Goal: Complete application form: Complete application form

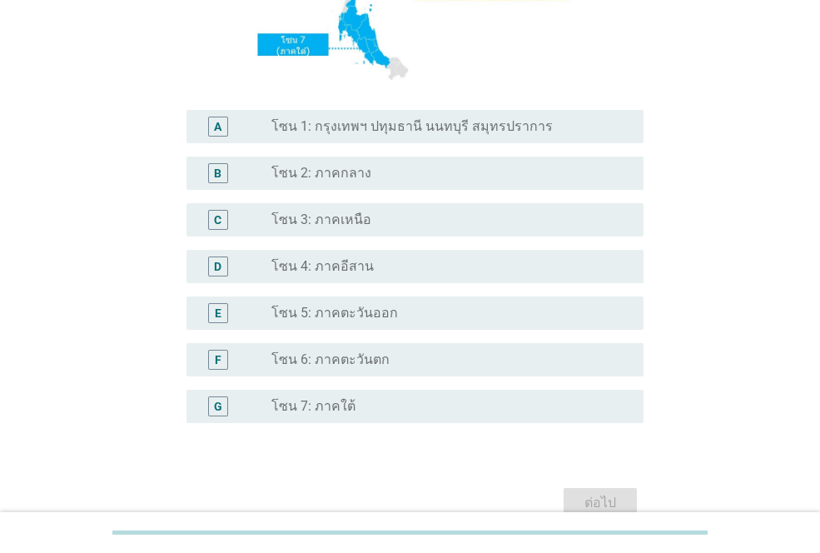
scroll to position [333, 0]
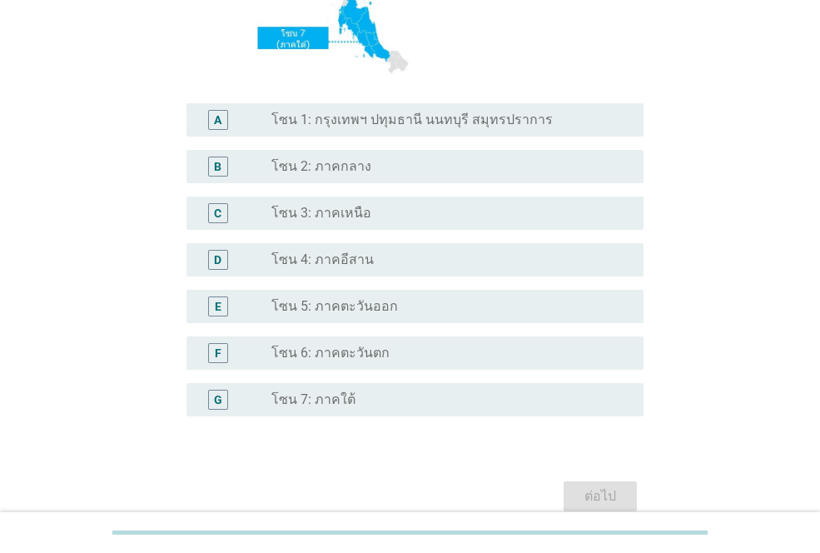
click at [419, 127] on label "โซน 1: กรุงเทพฯ ปทุมธานี นนทบุรี สมุทรปราการ" at bounding box center [413, 120] width 282 height 17
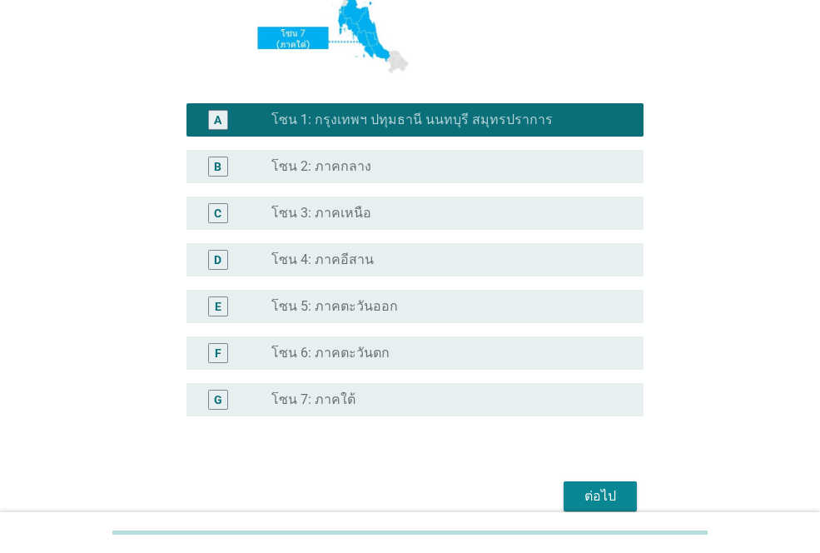
click at [615, 503] on div "ต่อไป" at bounding box center [600, 496] width 47 height 20
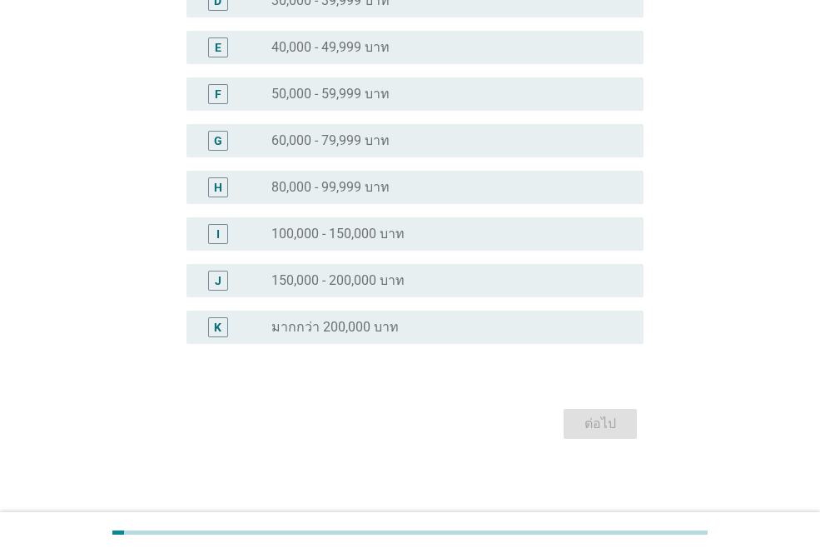
scroll to position [0, 0]
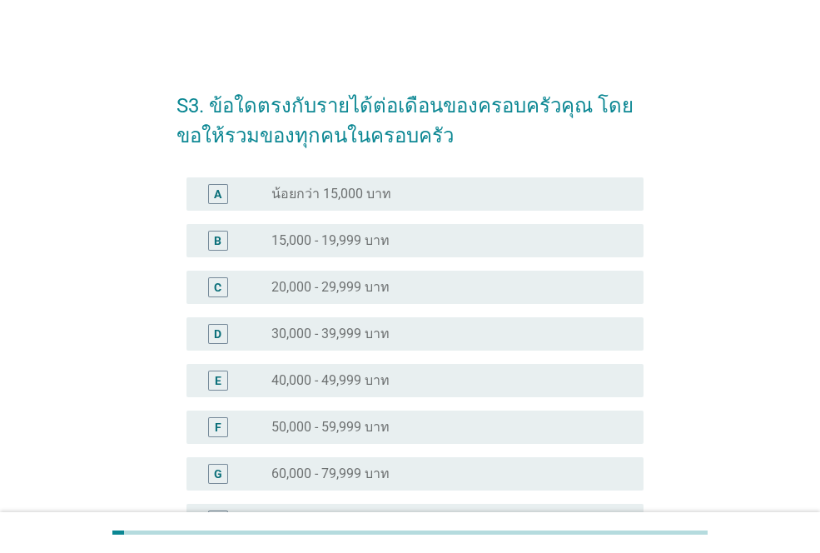
drag, startPoint x: 274, startPoint y: 421, endPoint x: 286, endPoint y: 436, distance: 19.0
click at [272, 421] on label "50,000 - 59,999 บาท" at bounding box center [331, 427] width 118 height 17
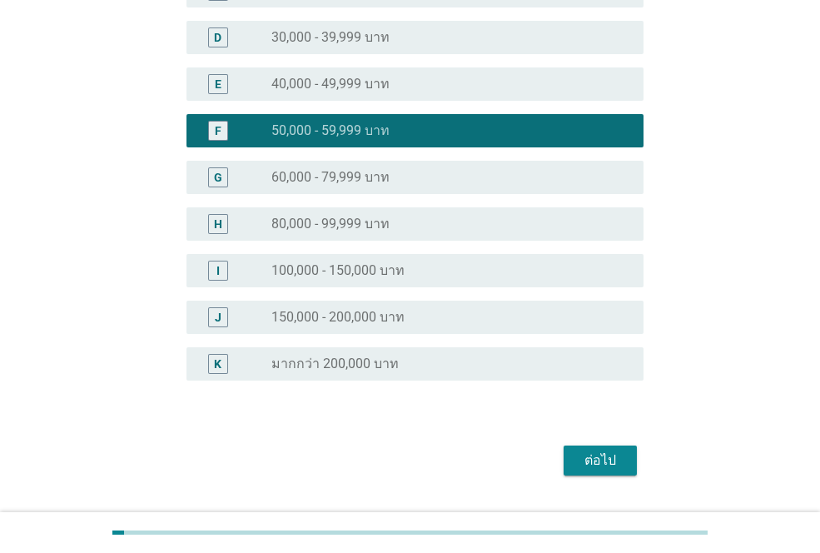
scroll to position [338, 0]
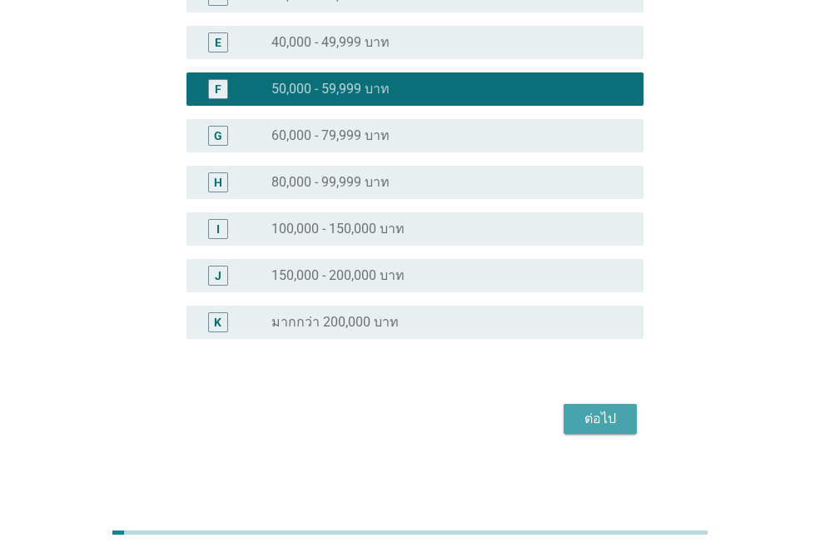
click at [617, 421] on div "ต่อไป" at bounding box center [600, 419] width 47 height 20
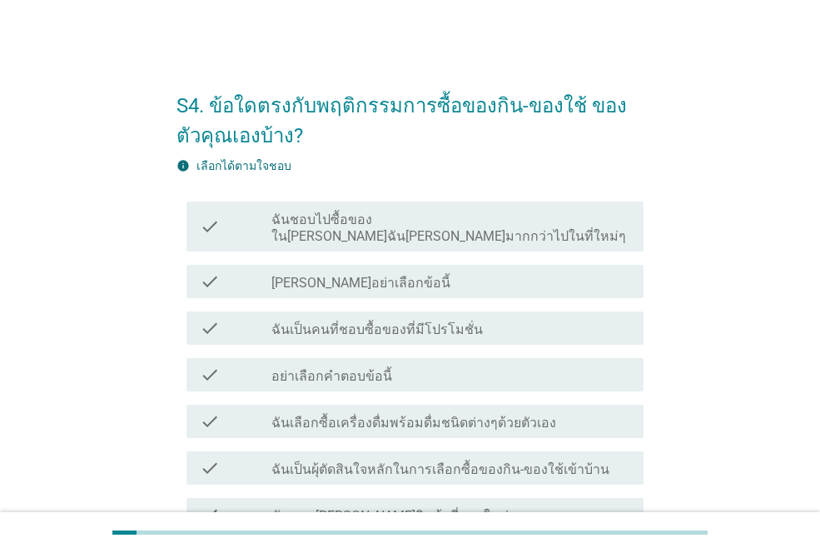
click at [353, 224] on label "ฉันชอบไปซื้อของใน[PERSON_NAME]ฉัน[PERSON_NAME]มากกว่าไปในที่ใหม่ๆ" at bounding box center [451, 228] width 359 height 33
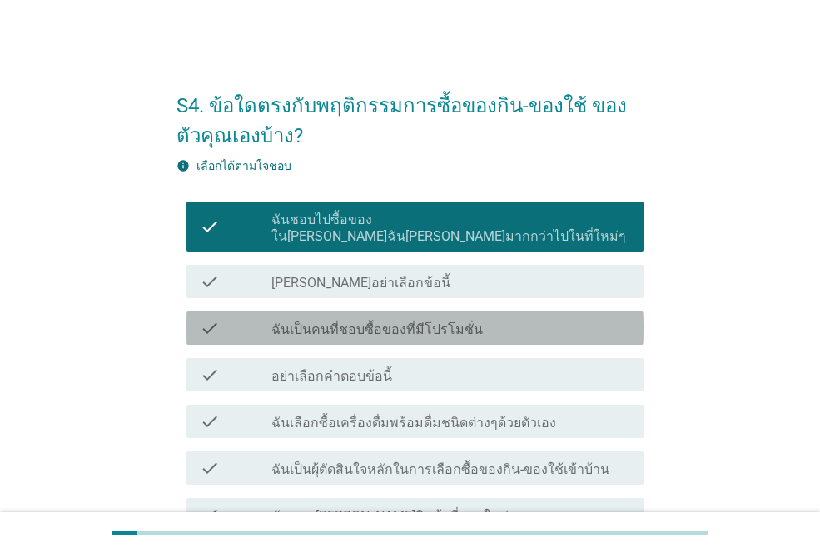
click at [385, 322] on label "ฉันเป็นคนที่ชอบซื้อของที่มีโปรโมชั่น" at bounding box center [378, 330] width 212 height 17
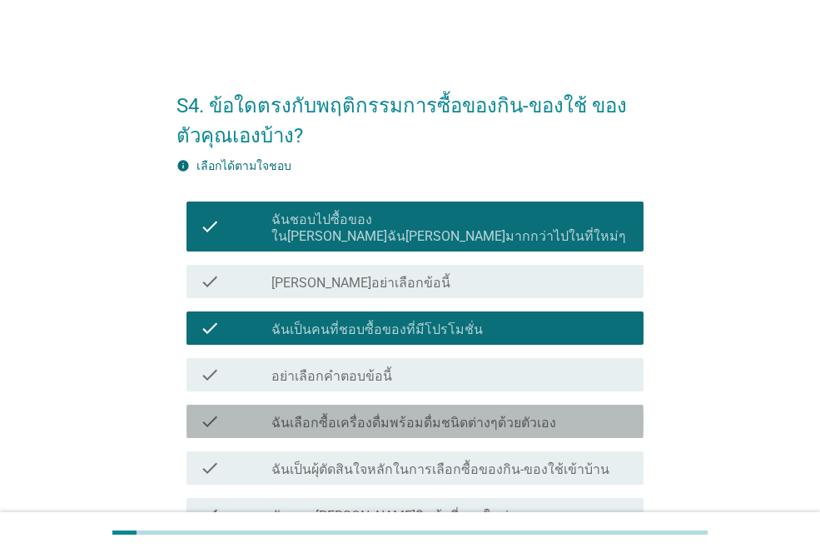
click at [397, 415] on label "ฉันเลือกซื้อเครื่องดื่มพร้อมดื่มชนิดต่างๆด้วยตัวเอง" at bounding box center [414, 423] width 285 height 17
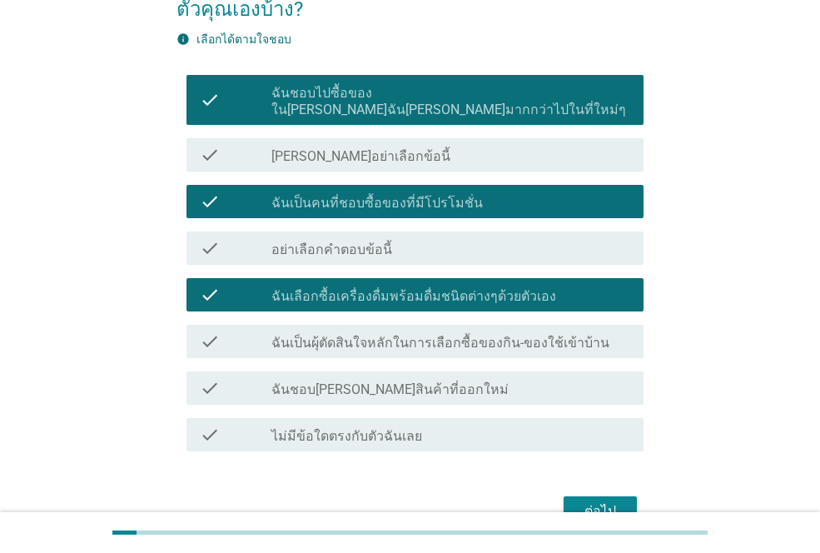
scroll to position [167, 0]
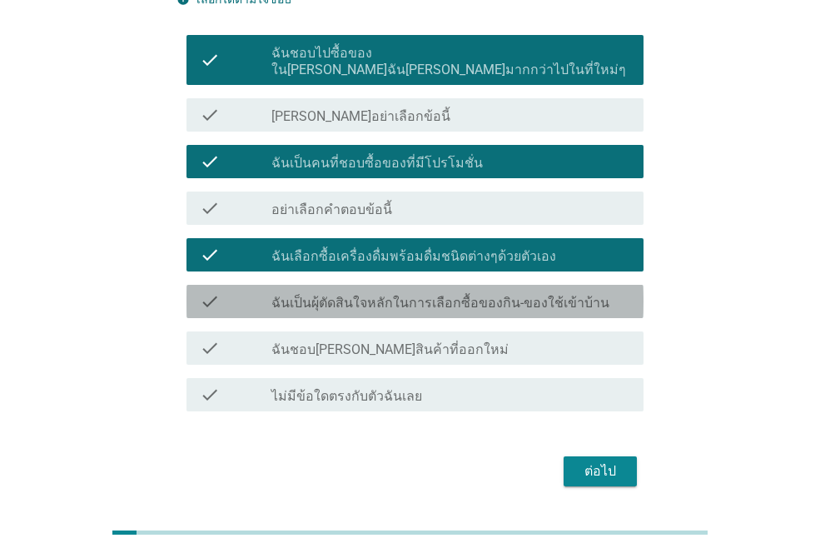
click at [410, 295] on label "ฉันเป็นผุ้ตัดสินใจหลักในการเลือกซื้อของกิน-ของใช้เข้าบ้าน" at bounding box center [441, 303] width 338 height 17
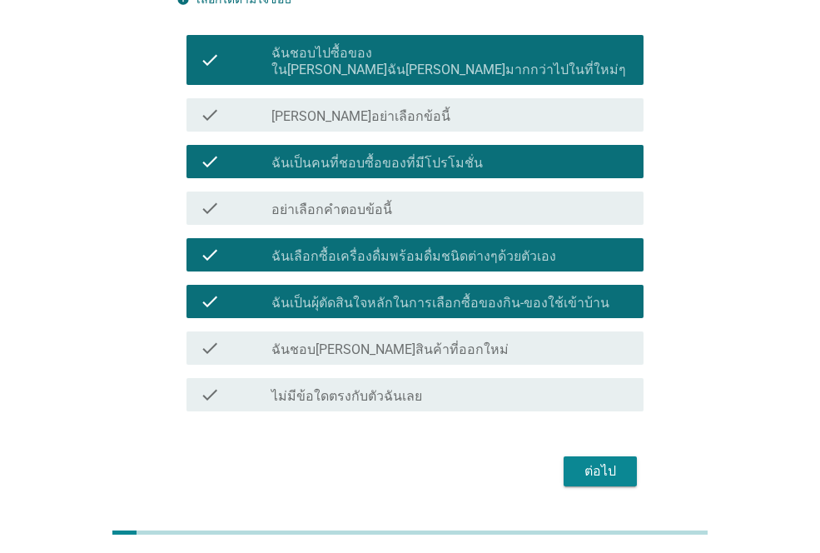
click at [401, 338] on div "check_box_outline_blank ฉันชอบ[PERSON_NAME]สินค้าที่ออกใหม่" at bounding box center [451, 348] width 359 height 20
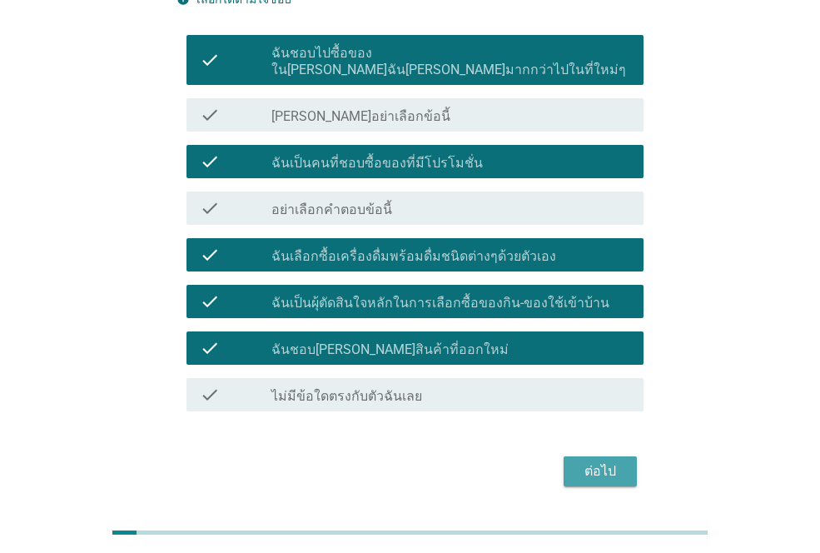
click at [595, 466] on button "ต่อไป" at bounding box center [600, 471] width 73 height 30
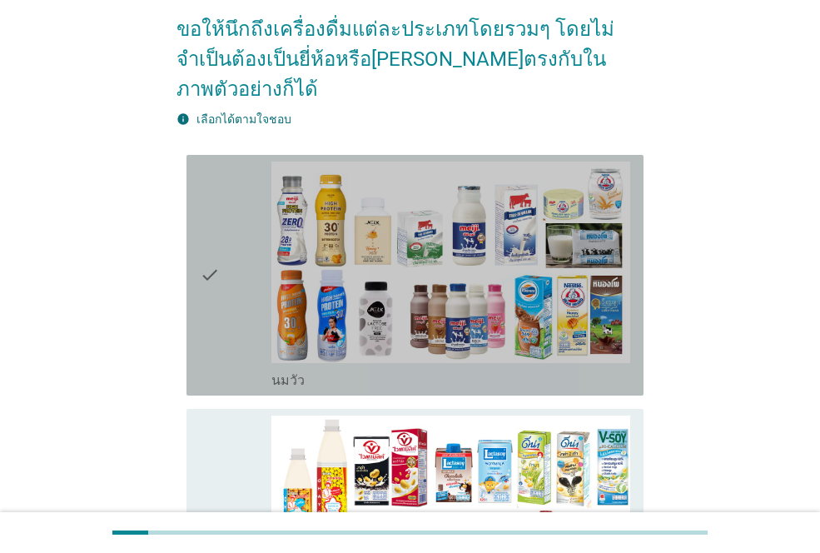
click at [233, 248] on div "check" at bounding box center [236, 275] width 72 height 227
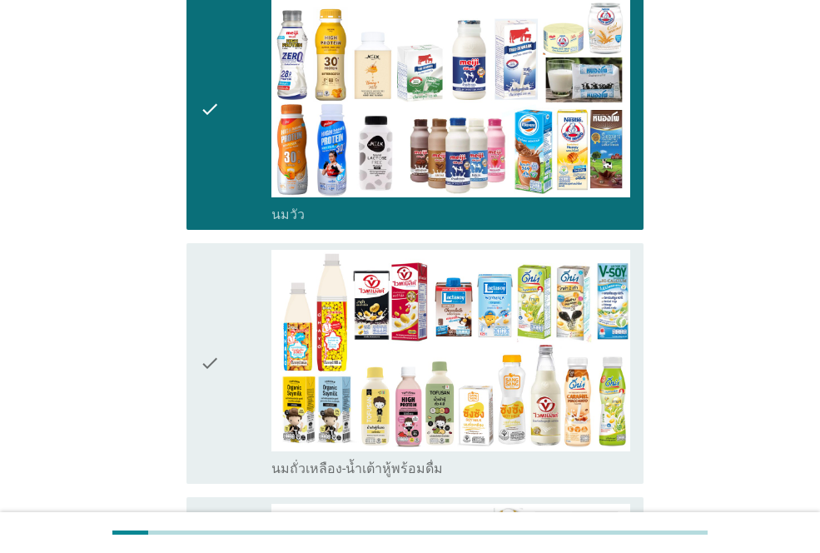
scroll to position [333, 0]
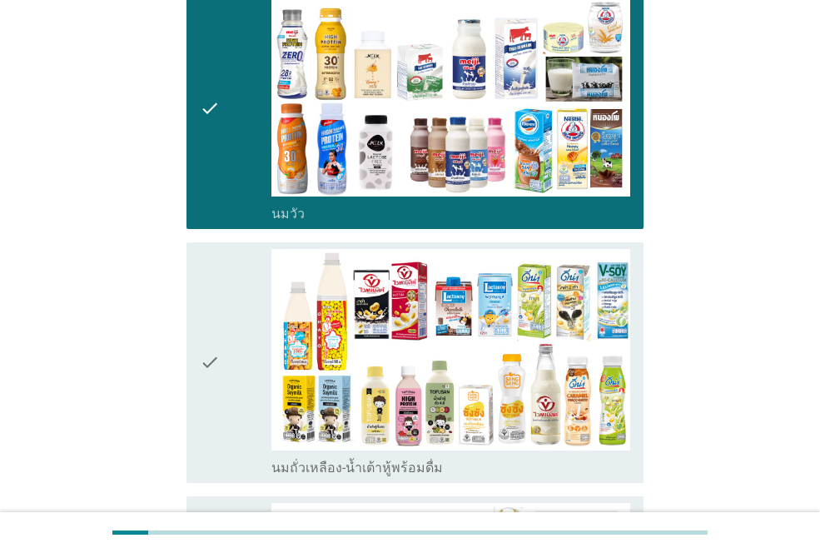
click at [217, 302] on icon "check" at bounding box center [210, 362] width 20 height 227
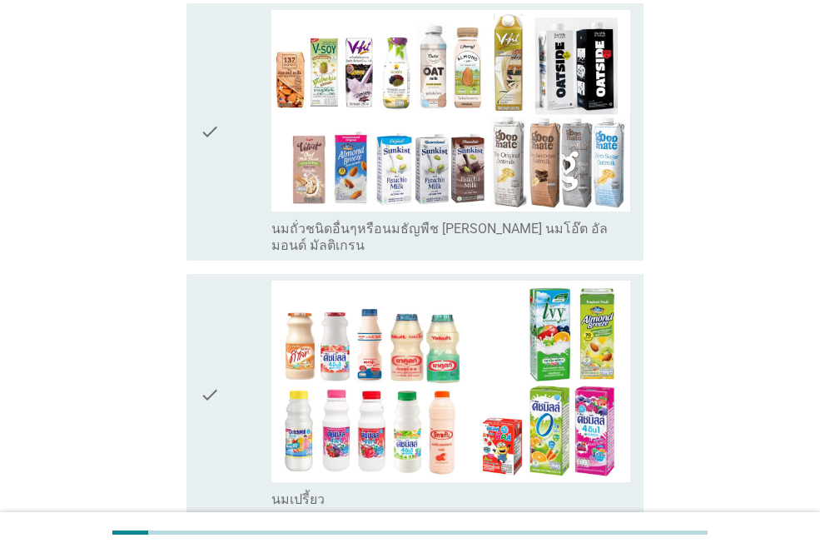
scroll to position [833, 0]
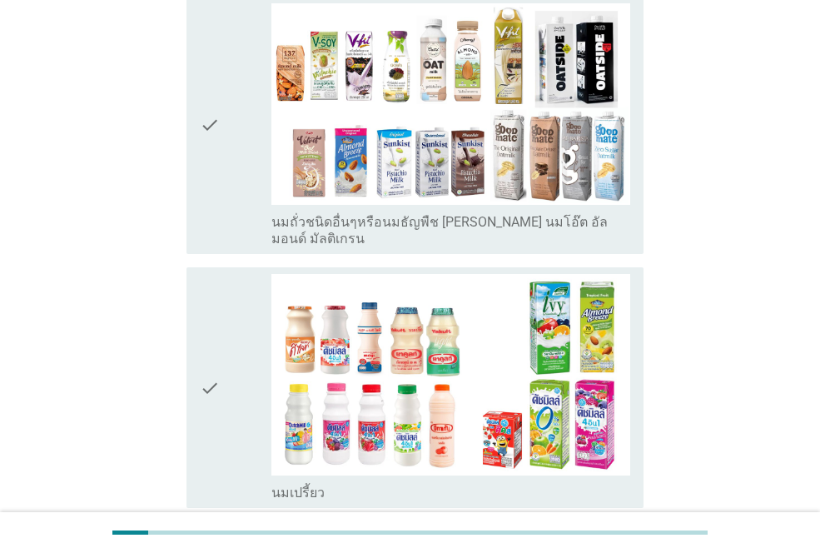
click at [220, 112] on icon "check" at bounding box center [210, 125] width 20 height 244
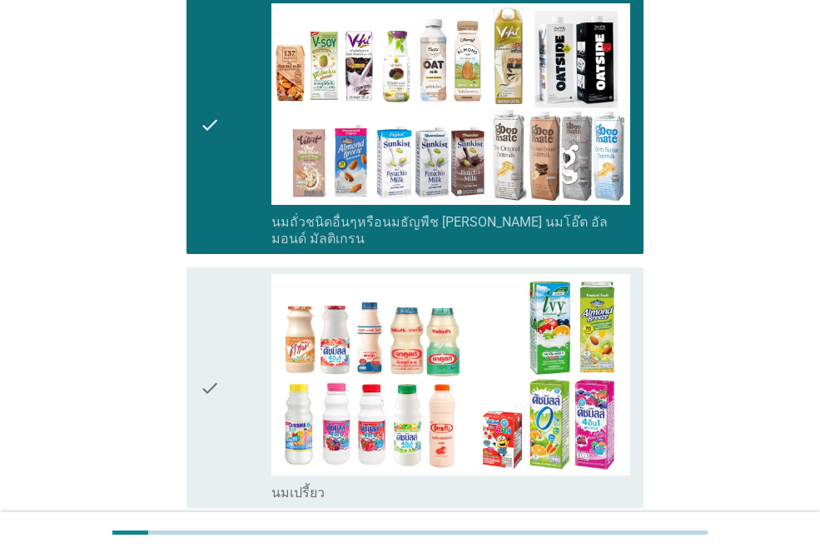
click at [224, 374] on div "check" at bounding box center [236, 387] width 72 height 227
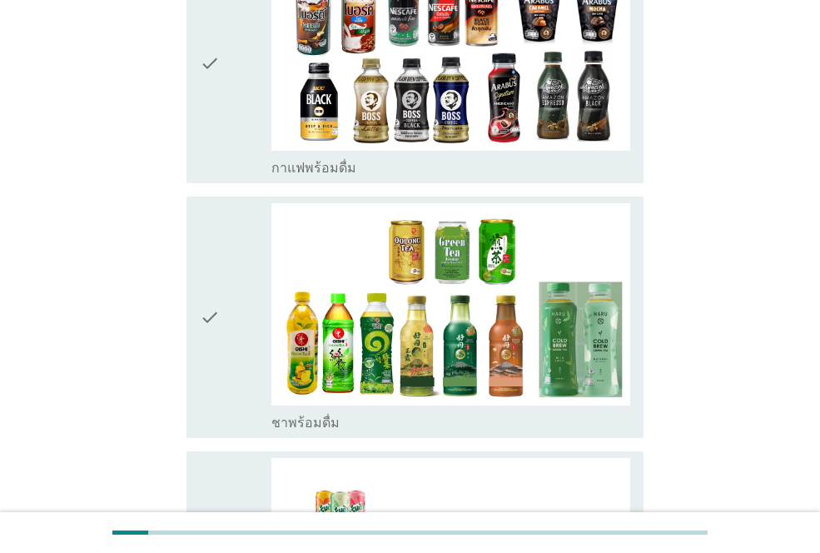
scroll to position [1416, 0]
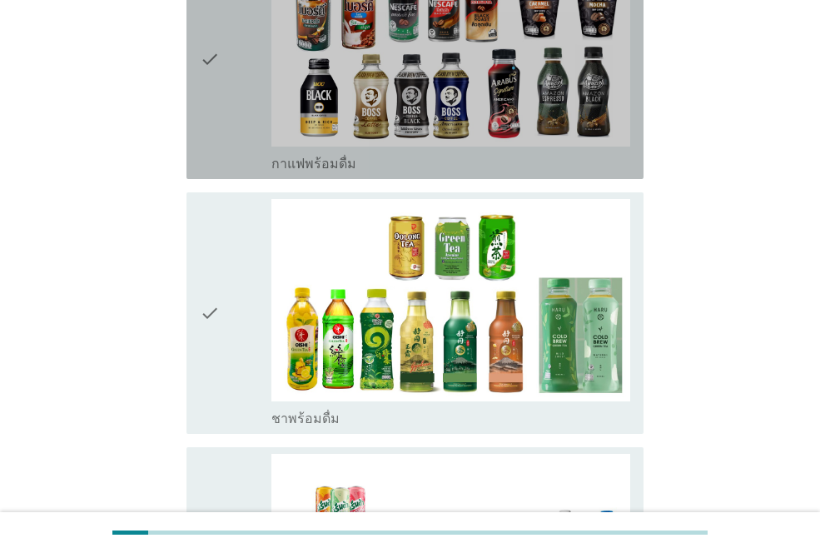
click at [231, 74] on div "check" at bounding box center [236, 58] width 72 height 227
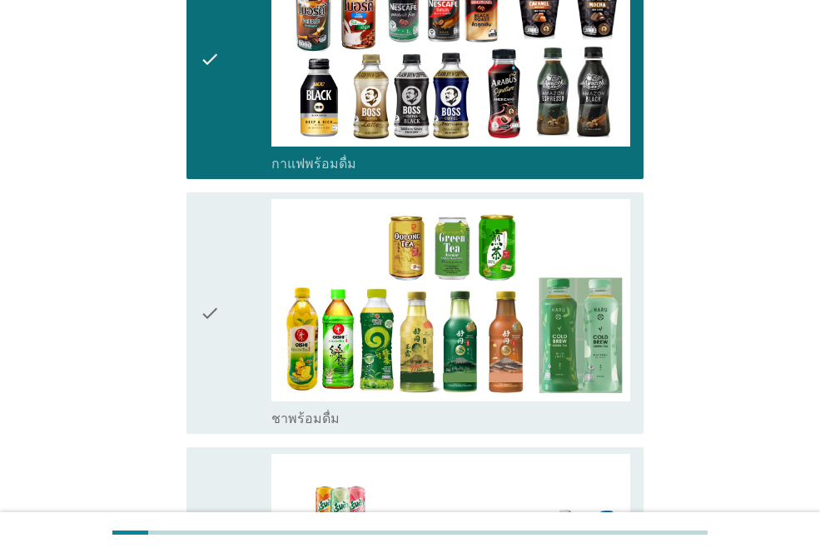
click at [211, 293] on icon "check" at bounding box center [210, 312] width 20 height 227
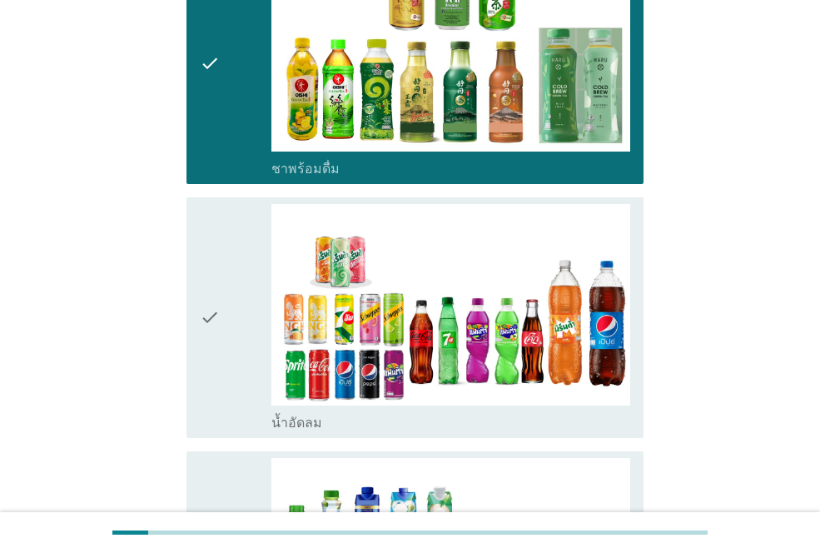
click at [211, 291] on icon "check" at bounding box center [210, 317] width 20 height 227
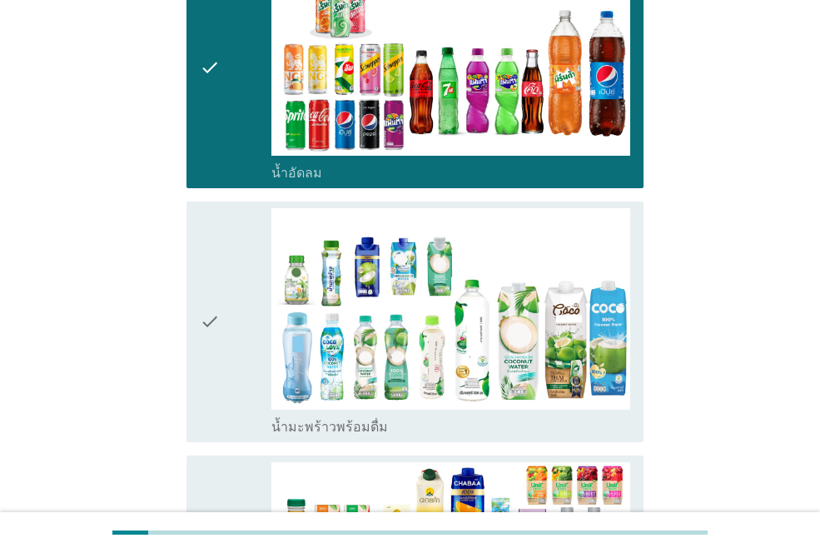
click at [213, 288] on icon "check" at bounding box center [210, 321] width 20 height 227
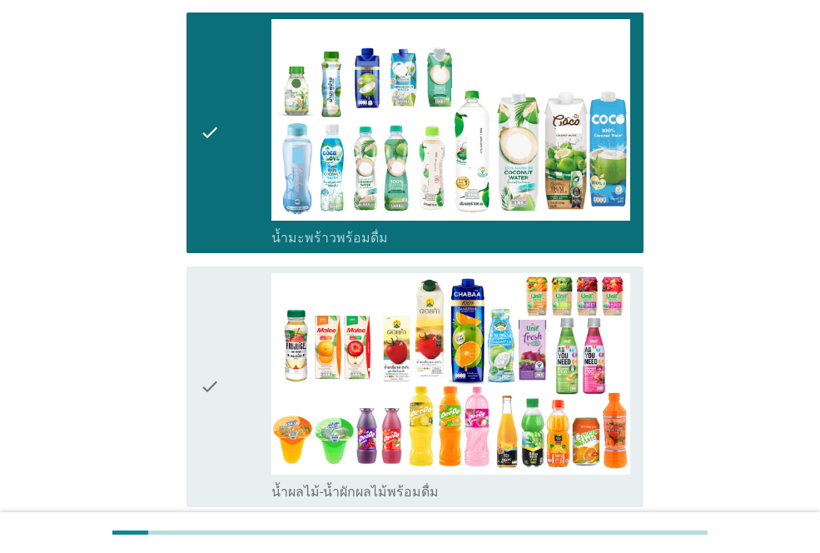
scroll to position [2249, 0]
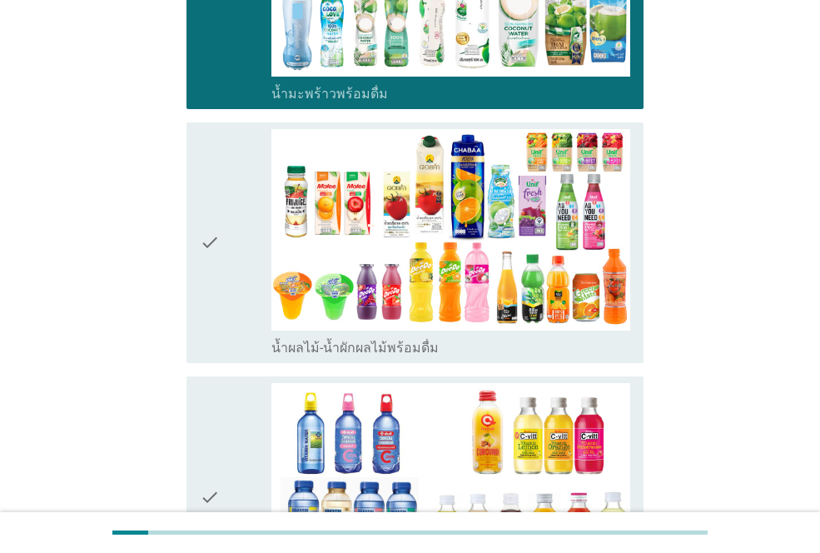
click at [216, 178] on icon "check" at bounding box center [210, 242] width 20 height 227
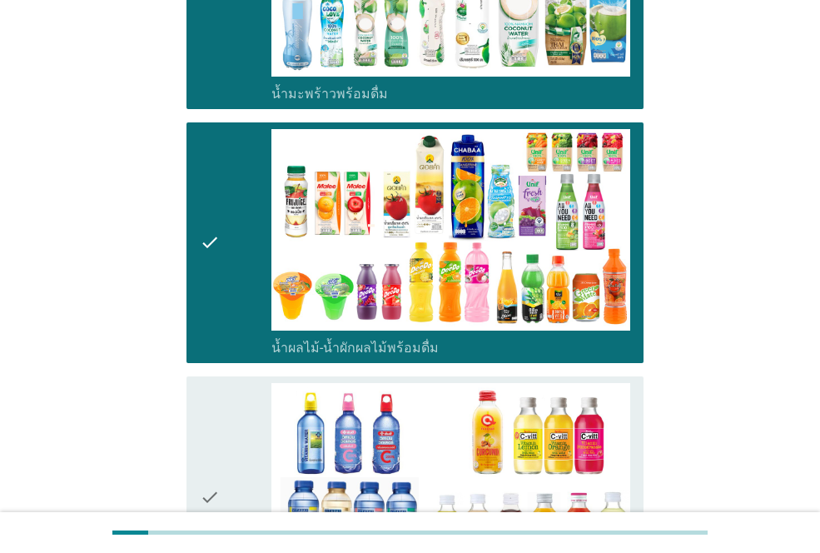
click at [208, 413] on icon "check" at bounding box center [210, 496] width 20 height 227
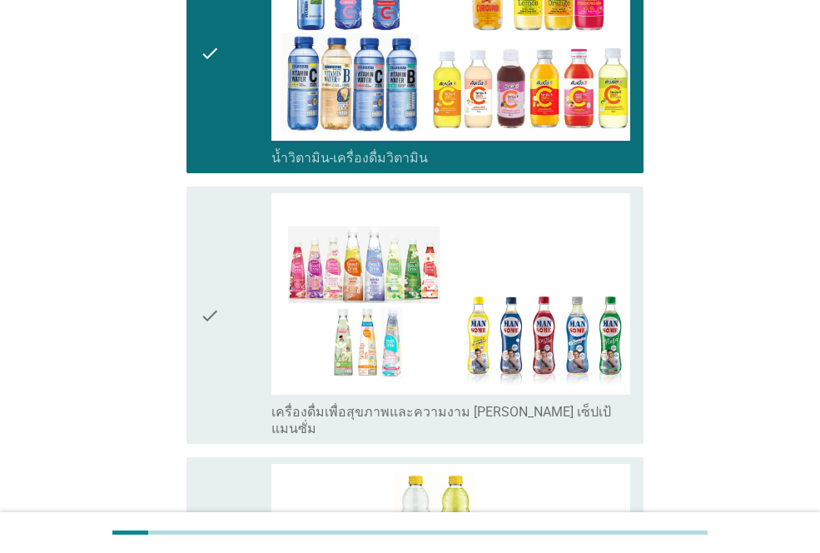
scroll to position [2832, 0]
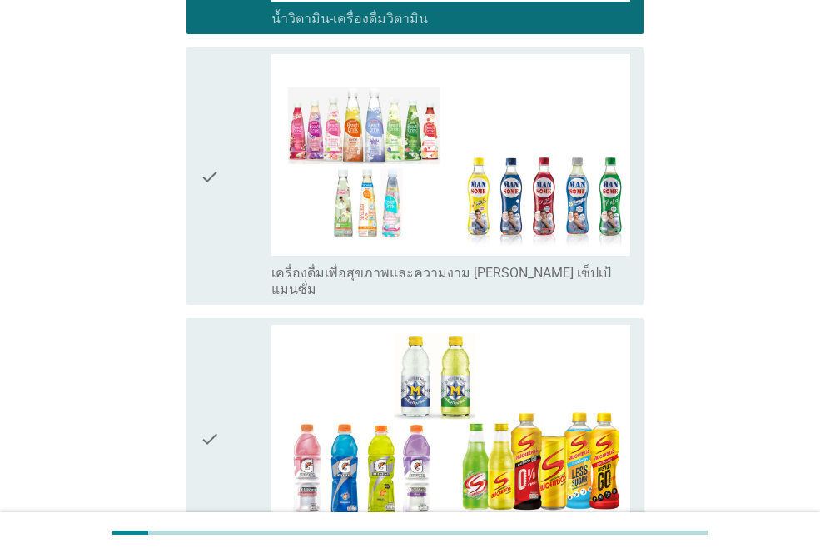
click at [212, 165] on icon "check" at bounding box center [210, 176] width 20 height 244
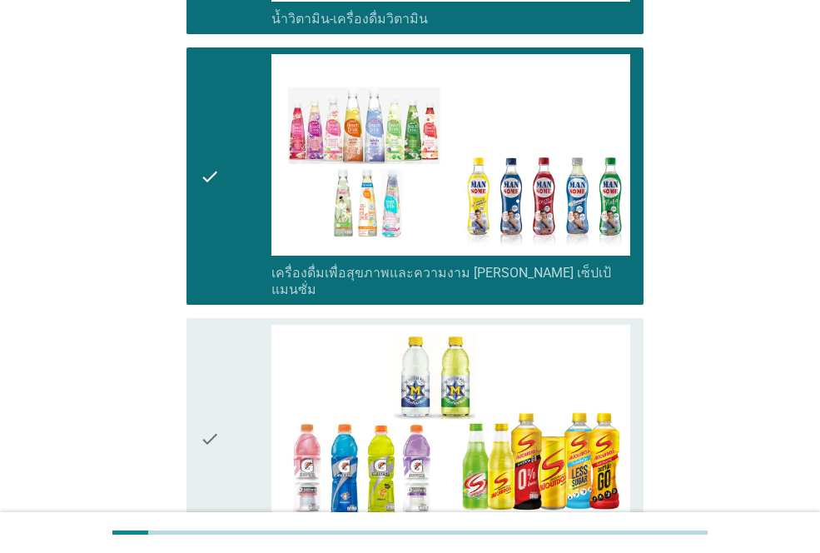
click at [196, 385] on div "check check_box_outline_blank เครื่องดื่มเกลือแร่" at bounding box center [415, 438] width 457 height 241
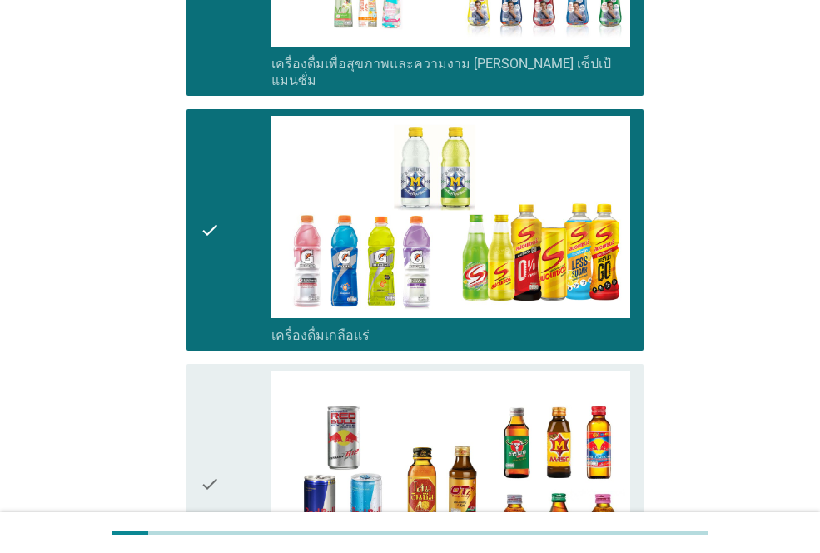
scroll to position [3165, 0]
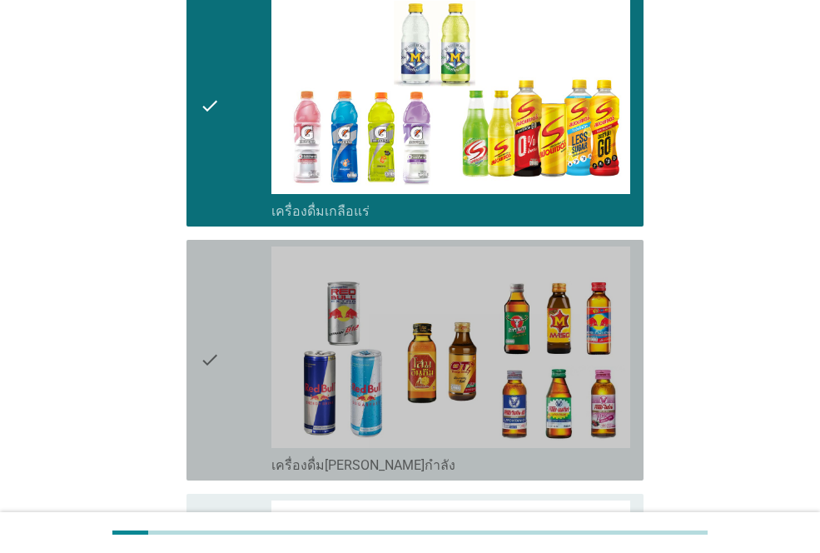
click at [207, 290] on icon "check" at bounding box center [210, 360] width 20 height 227
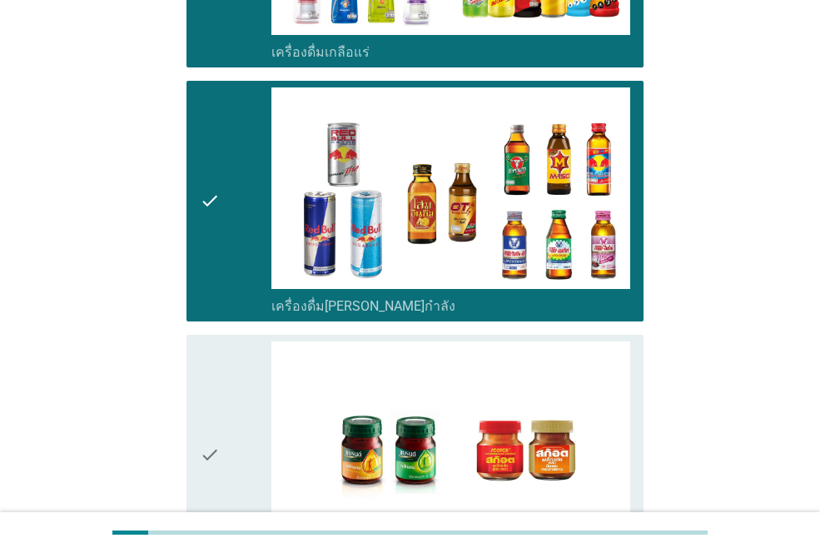
scroll to position [3415, 0]
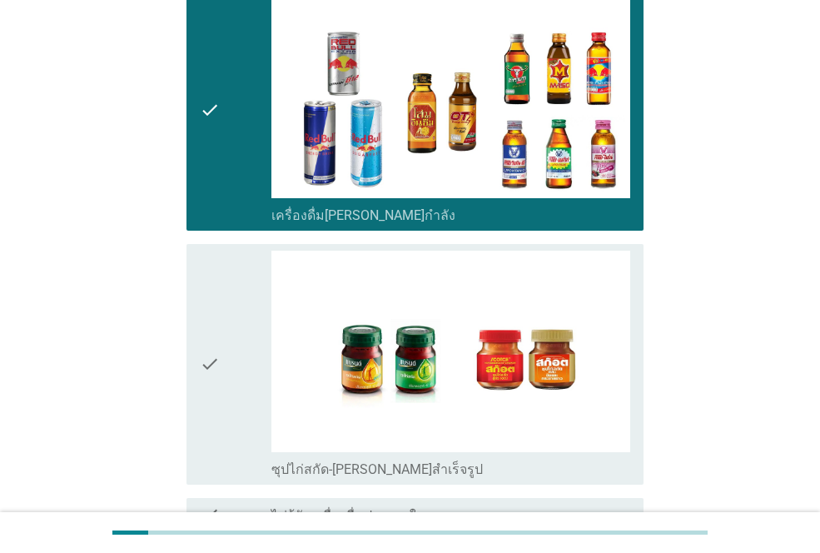
click at [242, 316] on div "check" at bounding box center [236, 364] width 72 height 227
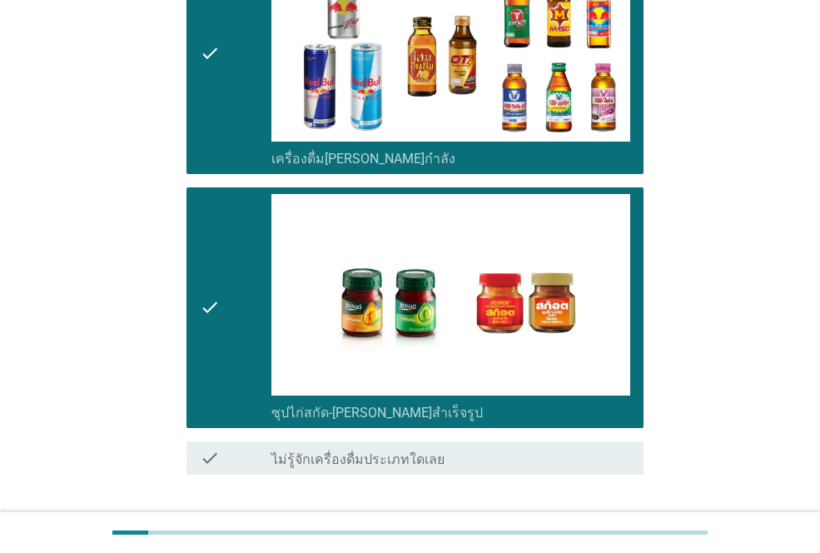
scroll to position [3524, 0]
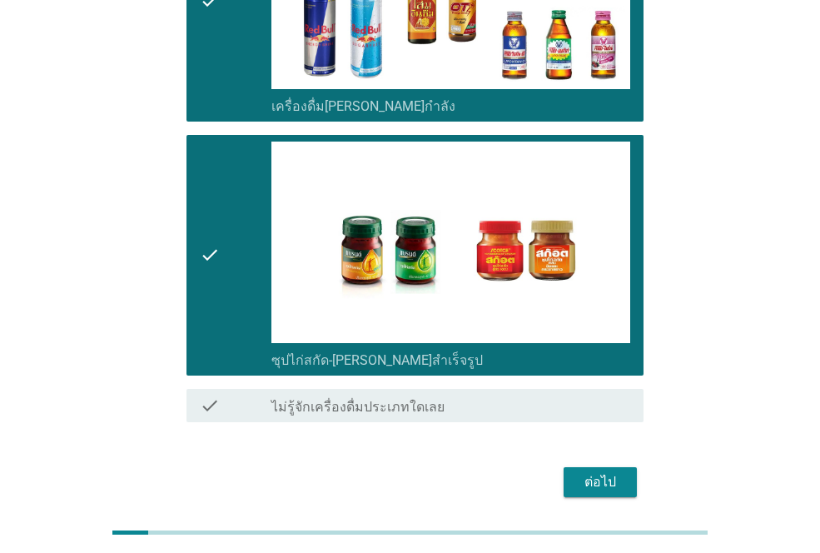
click at [604, 472] on div "ต่อไป" at bounding box center [600, 482] width 47 height 20
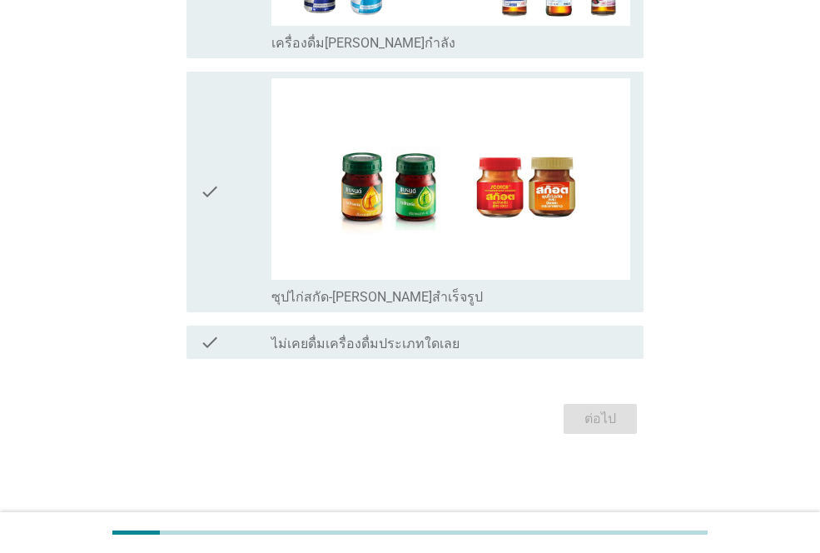
scroll to position [0, 0]
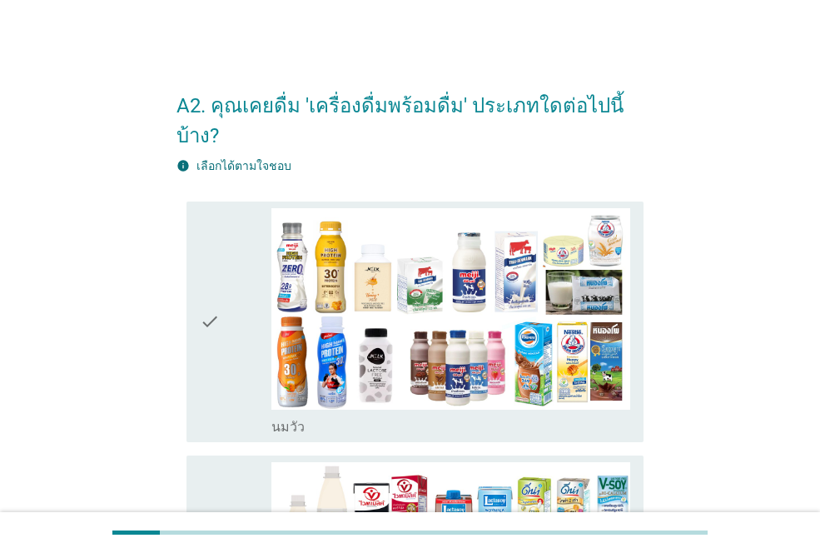
click at [236, 312] on div "check" at bounding box center [236, 321] width 72 height 227
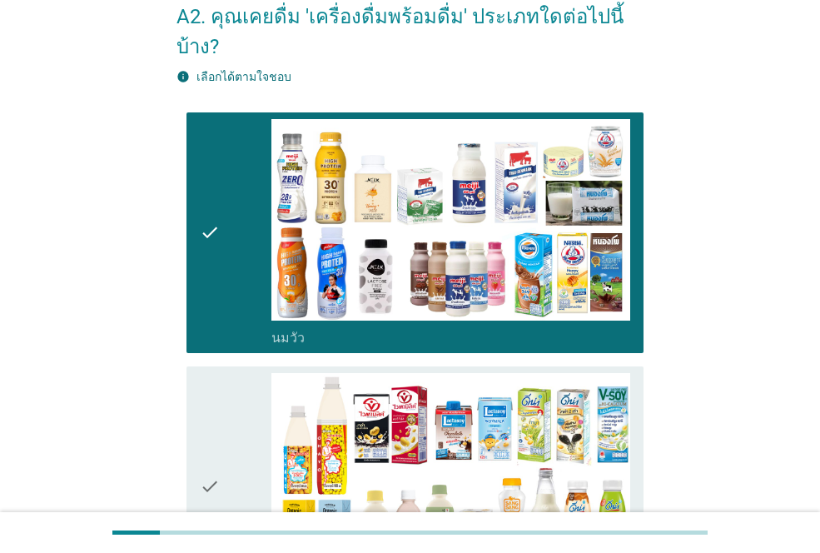
scroll to position [250, 0]
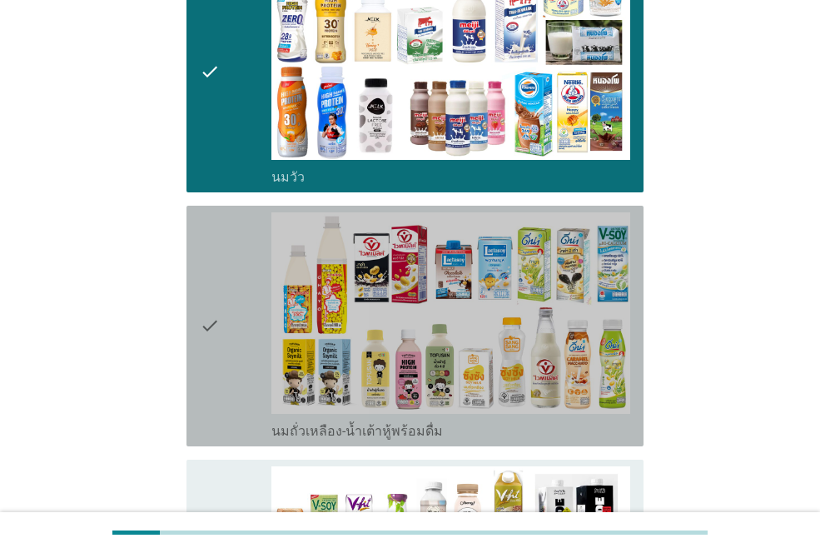
click at [239, 305] on div "check" at bounding box center [236, 325] width 72 height 227
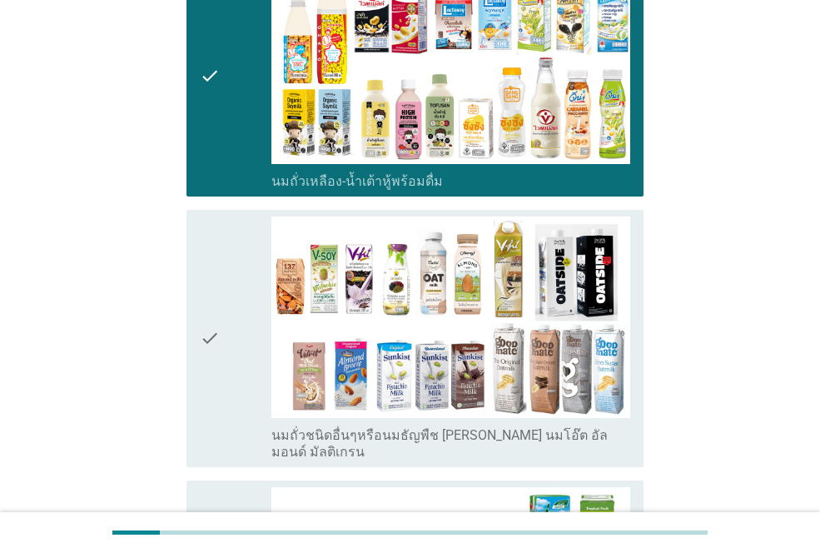
click at [239, 302] on div "check" at bounding box center [236, 339] width 72 height 244
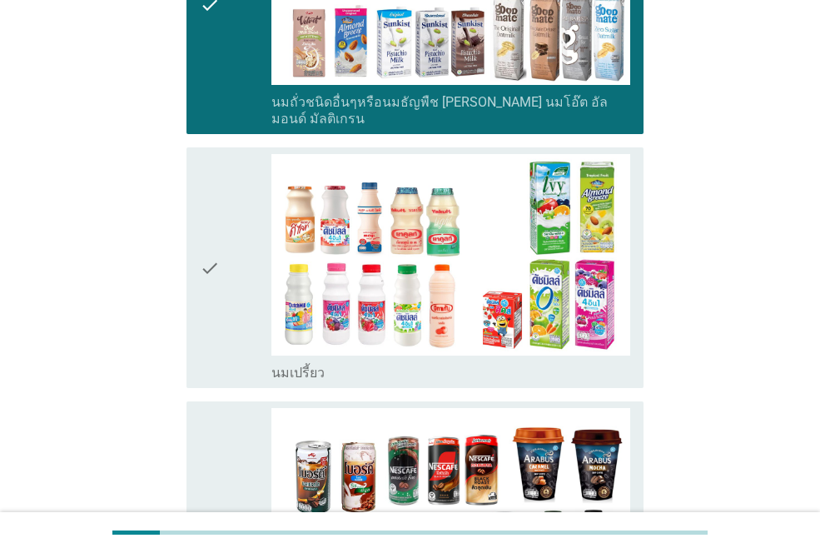
click at [225, 227] on div "check" at bounding box center [236, 267] width 72 height 227
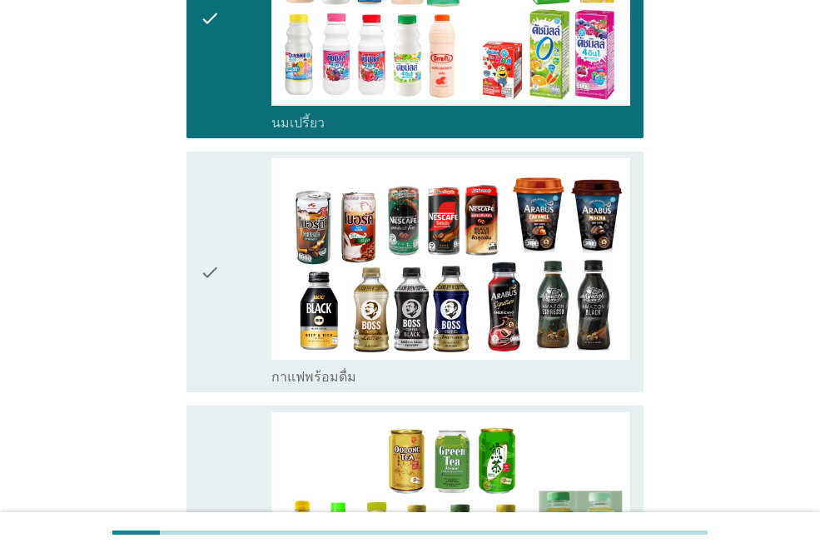
click at [223, 230] on div "check" at bounding box center [236, 271] width 72 height 227
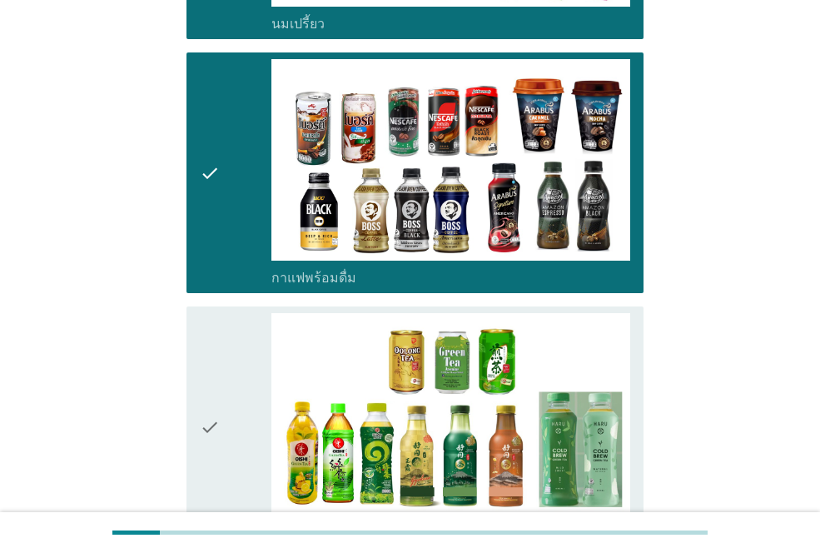
scroll to position [1333, 0]
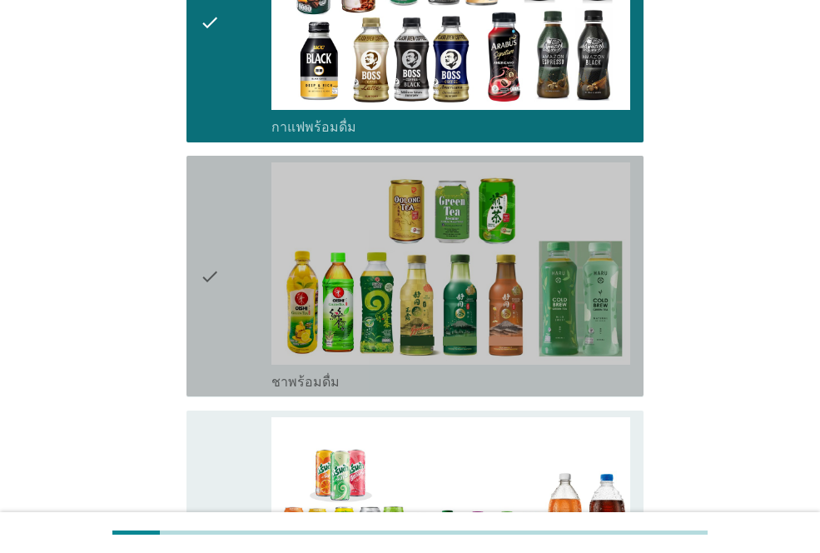
click at [189, 247] on div "check check_box_outline_blank ชาพร้อมดื่ม" at bounding box center [415, 276] width 457 height 241
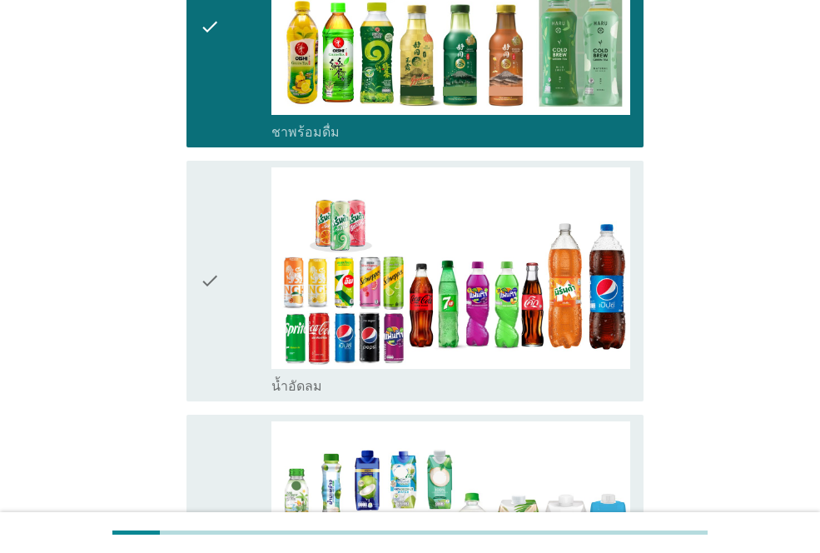
click at [193, 246] on div "check check_box_outline_blank น้ำอัดลม" at bounding box center [415, 281] width 457 height 241
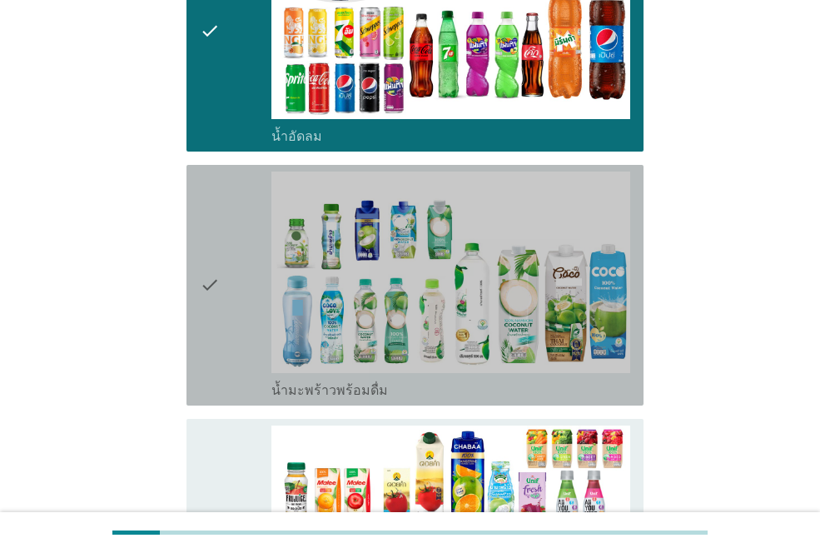
click at [207, 250] on icon "check" at bounding box center [210, 285] width 20 height 227
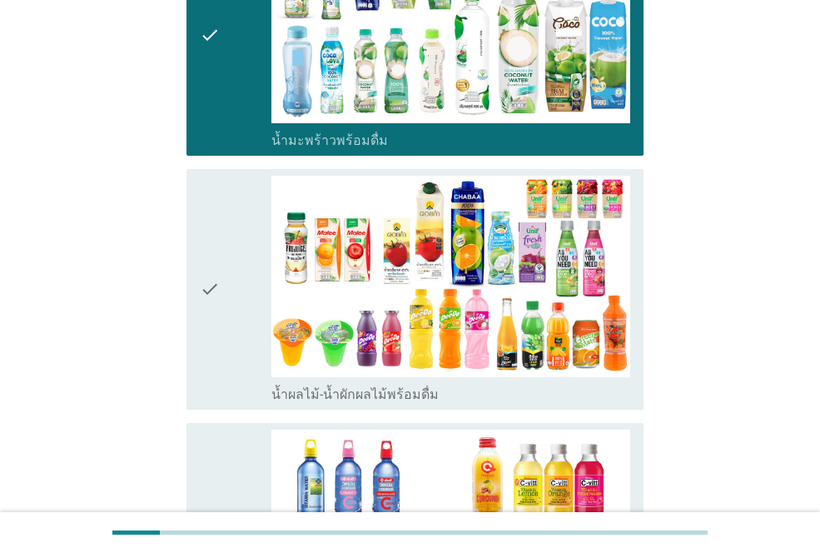
click at [217, 261] on icon "check" at bounding box center [210, 289] width 20 height 227
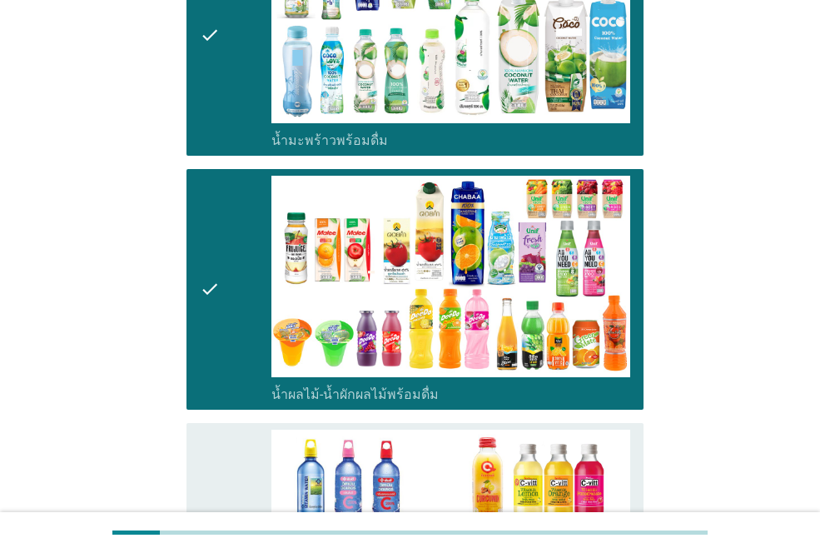
scroll to position [2415, 0]
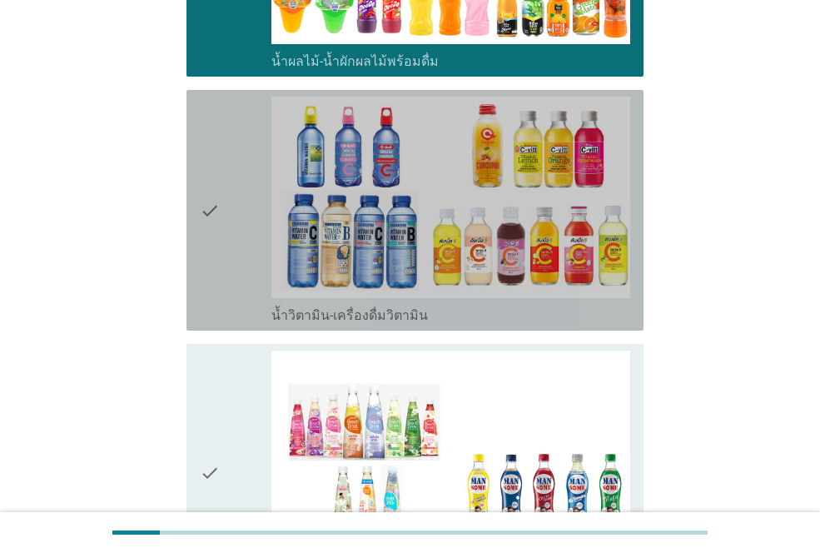
click at [209, 223] on icon "check" at bounding box center [210, 210] width 20 height 227
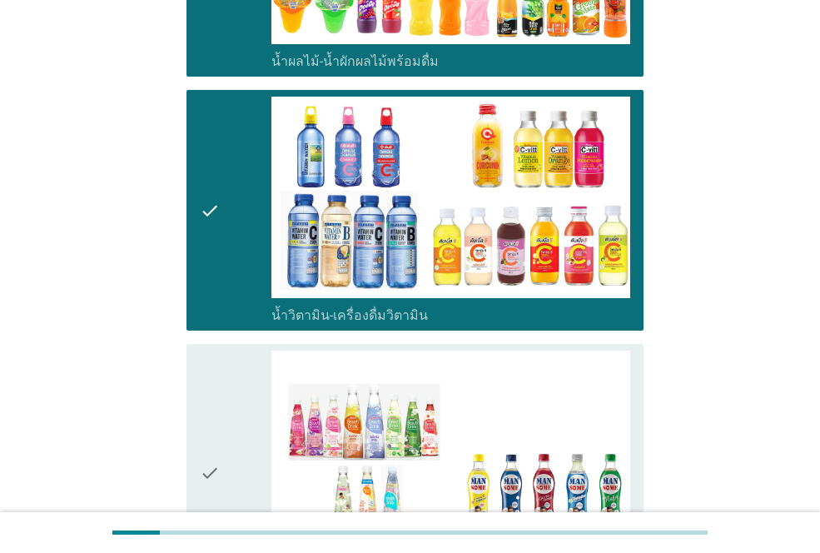
click at [212, 391] on icon "check" at bounding box center [210, 473] width 20 height 244
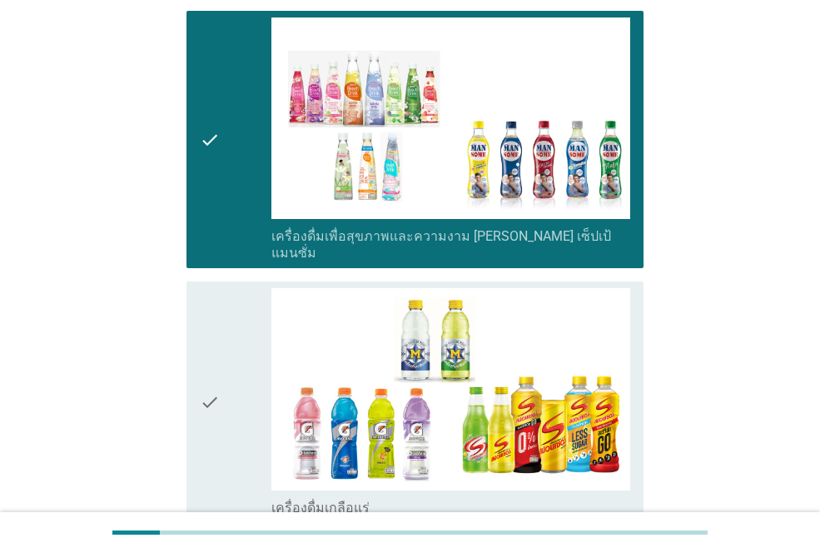
click at [212, 369] on icon "check" at bounding box center [210, 401] width 20 height 227
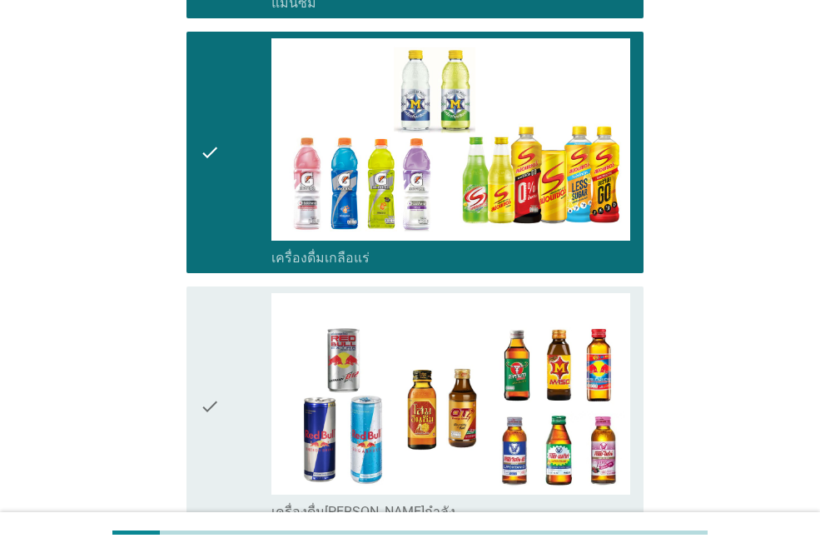
click at [208, 366] on icon "check" at bounding box center [210, 406] width 20 height 227
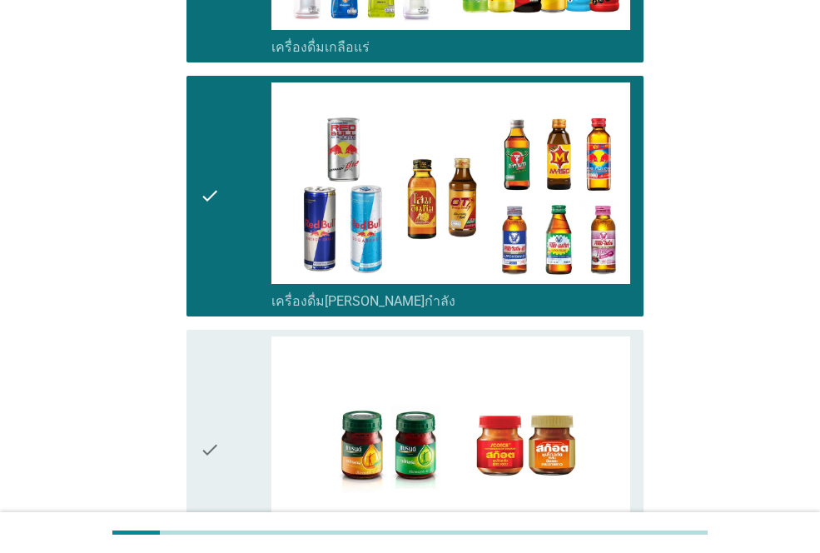
scroll to position [3332, 0]
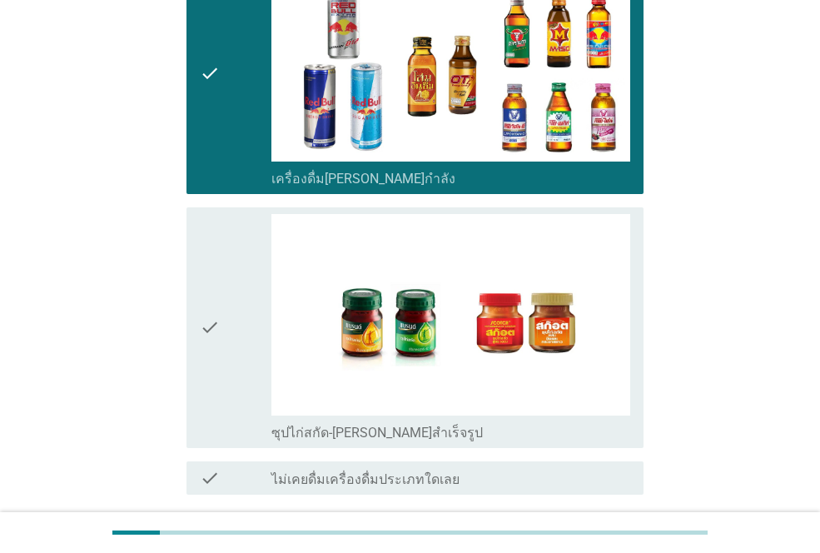
click at [201, 269] on icon "check" at bounding box center [210, 327] width 20 height 227
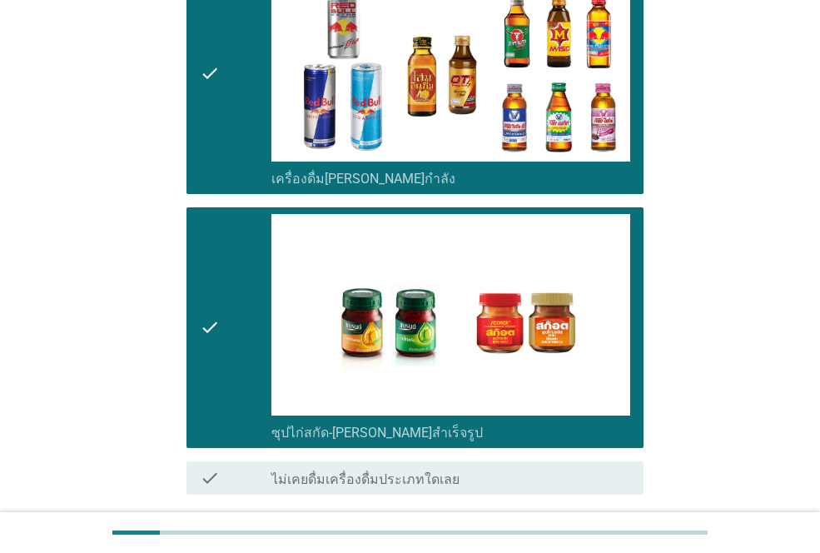
click at [579, 545] on div "ต่อไป" at bounding box center [600, 555] width 47 height 20
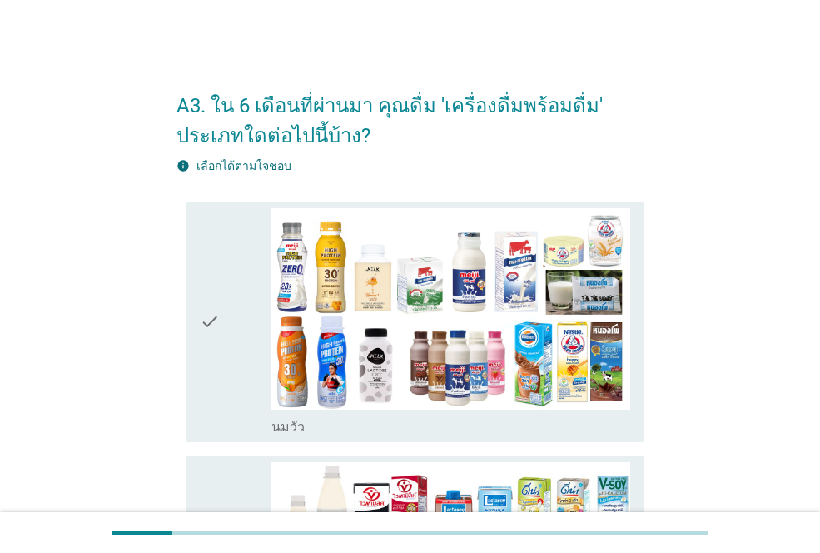
scroll to position [250, 0]
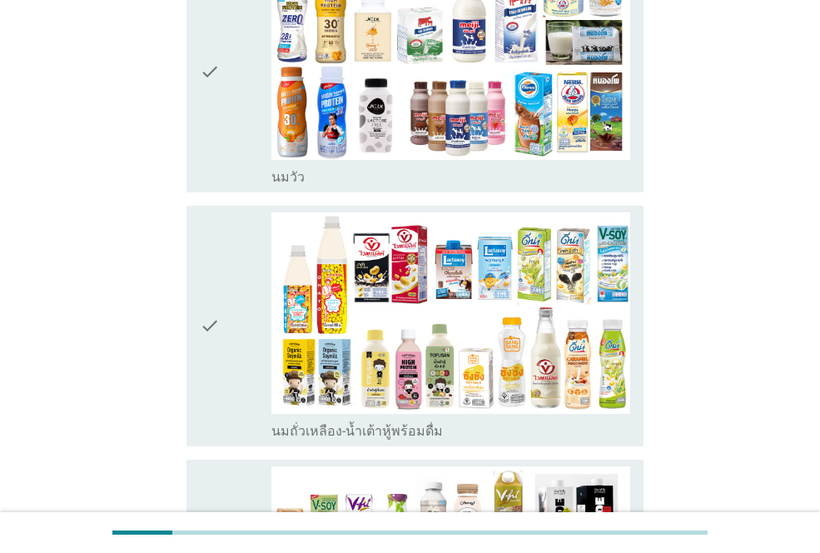
click at [221, 86] on div "check" at bounding box center [236, 71] width 72 height 227
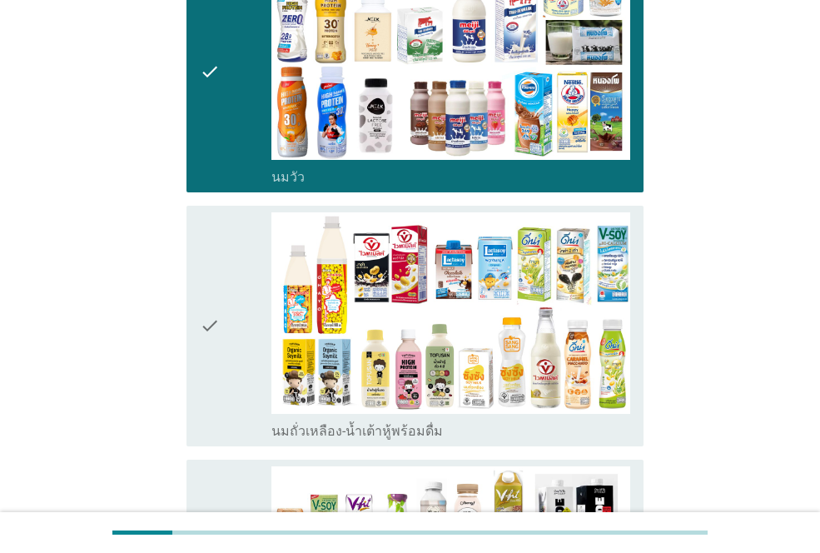
click at [205, 314] on icon "check" at bounding box center [210, 325] width 20 height 227
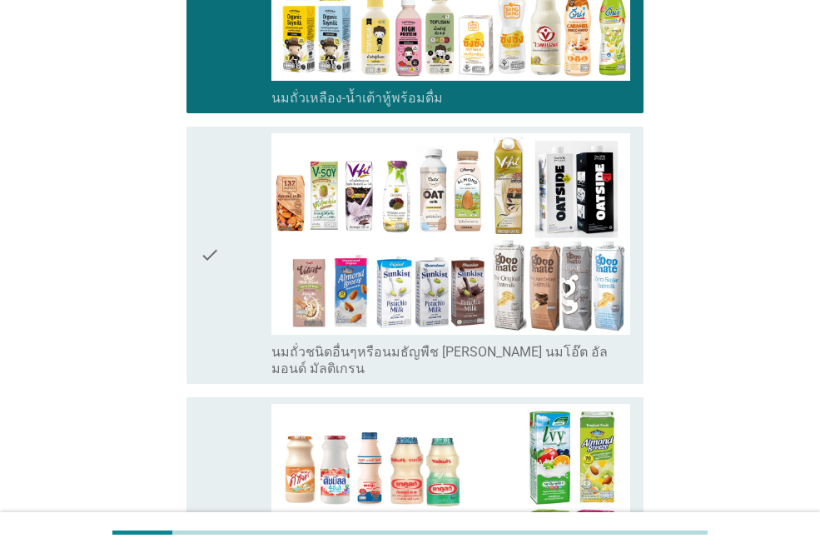
click at [209, 303] on icon "check" at bounding box center [210, 255] width 20 height 244
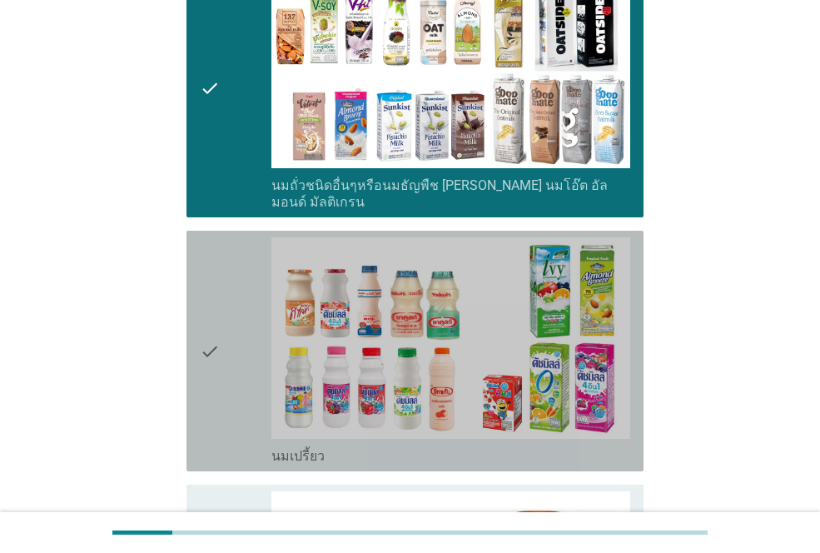
click at [230, 307] on div "check" at bounding box center [236, 350] width 72 height 227
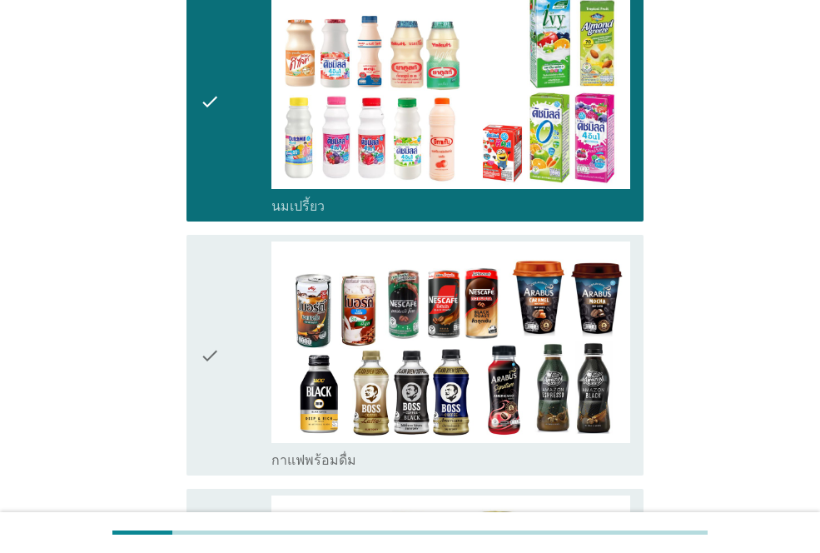
click at [236, 327] on div "check" at bounding box center [236, 355] width 72 height 227
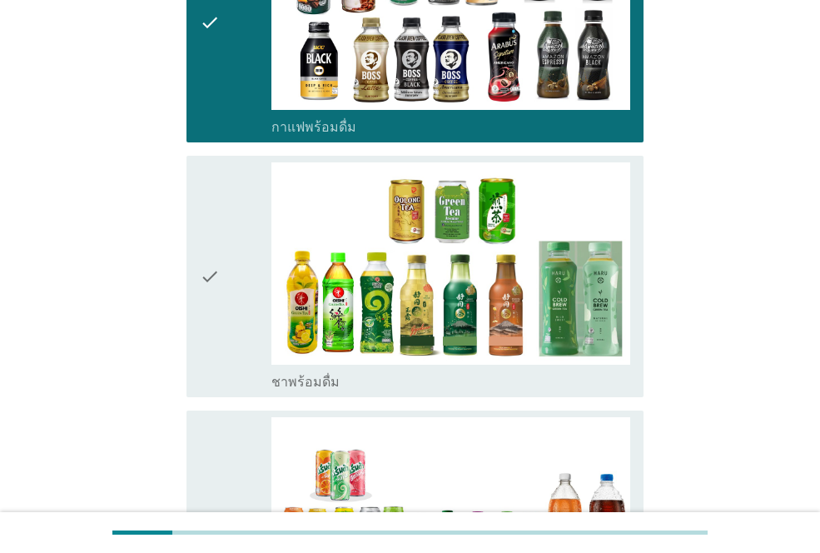
click at [238, 322] on div "check" at bounding box center [236, 275] width 72 height 227
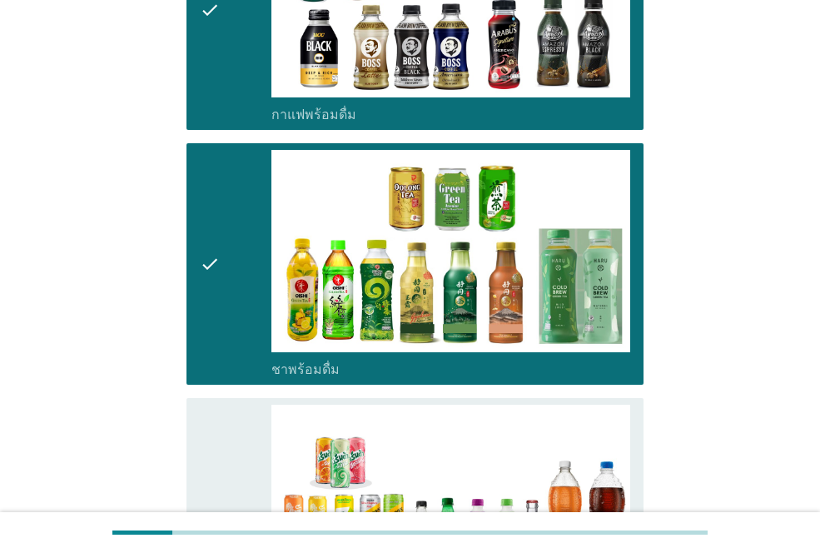
scroll to position [1583, 0]
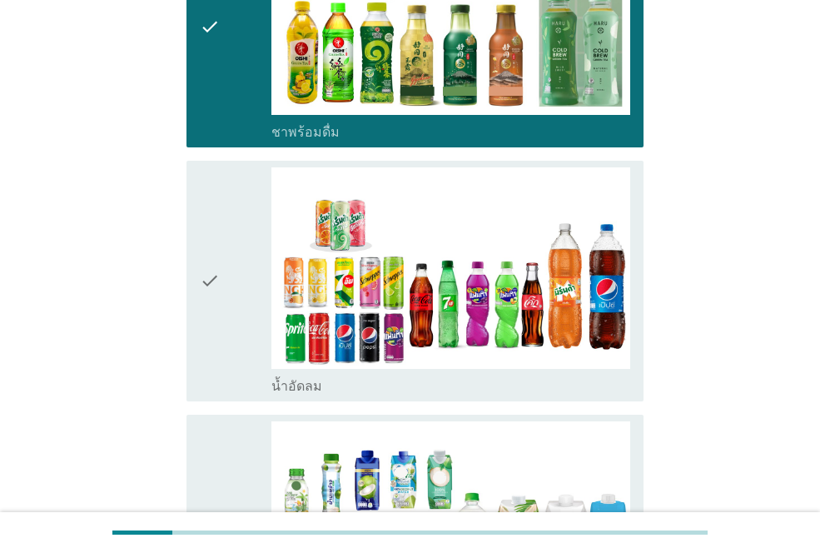
click at [228, 307] on div "check" at bounding box center [236, 280] width 72 height 227
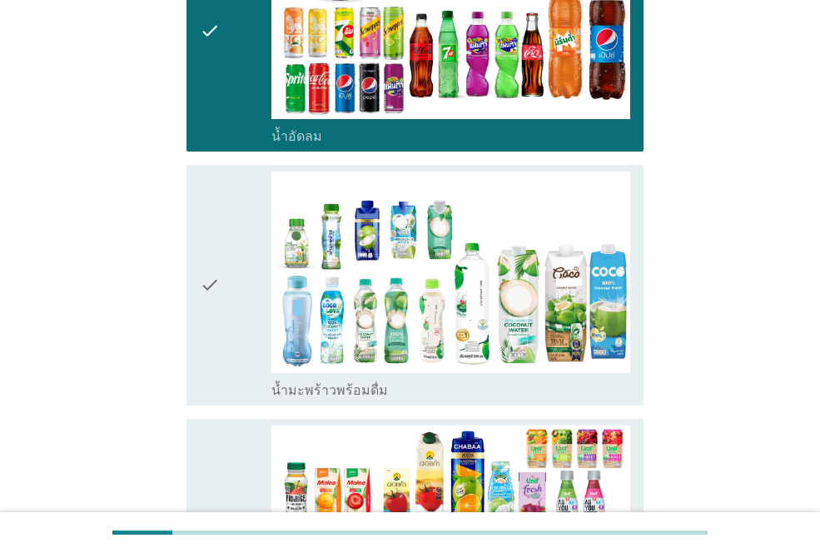
click at [215, 302] on icon "check" at bounding box center [210, 285] width 20 height 227
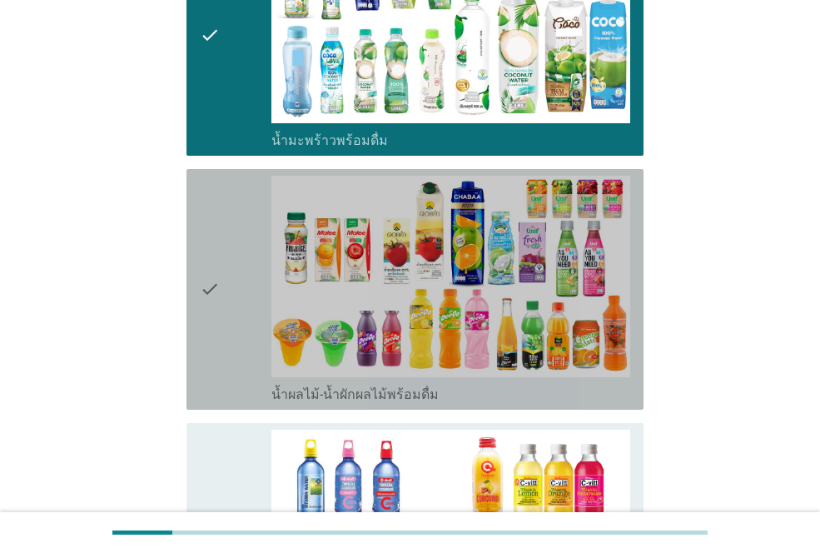
click at [215, 256] on icon "check" at bounding box center [210, 289] width 20 height 227
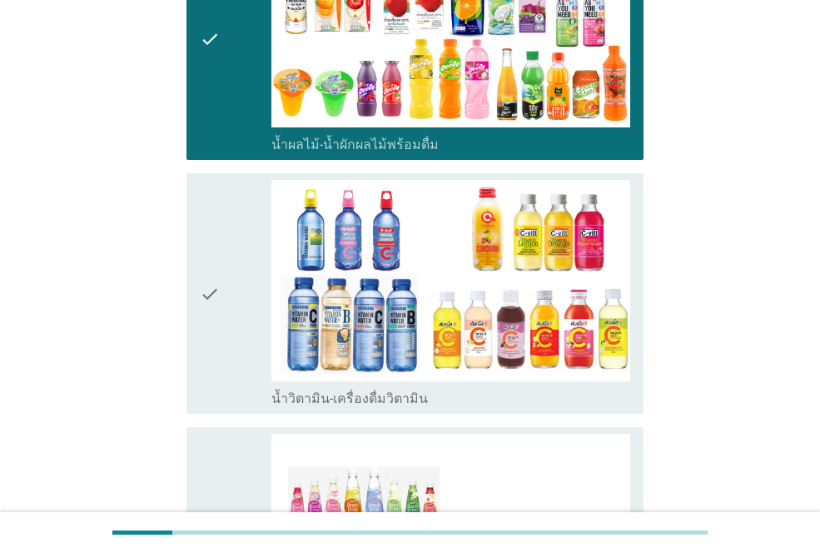
click at [227, 268] on div "check" at bounding box center [236, 293] width 72 height 227
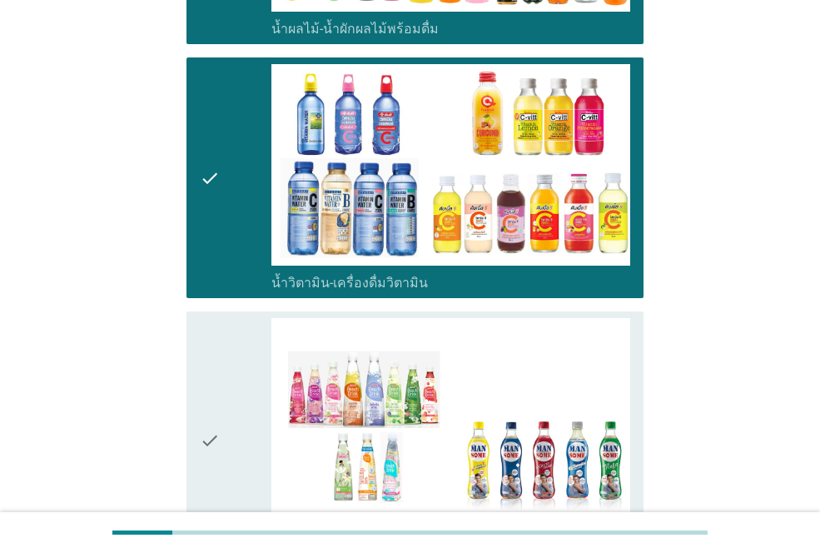
scroll to position [2582, 0]
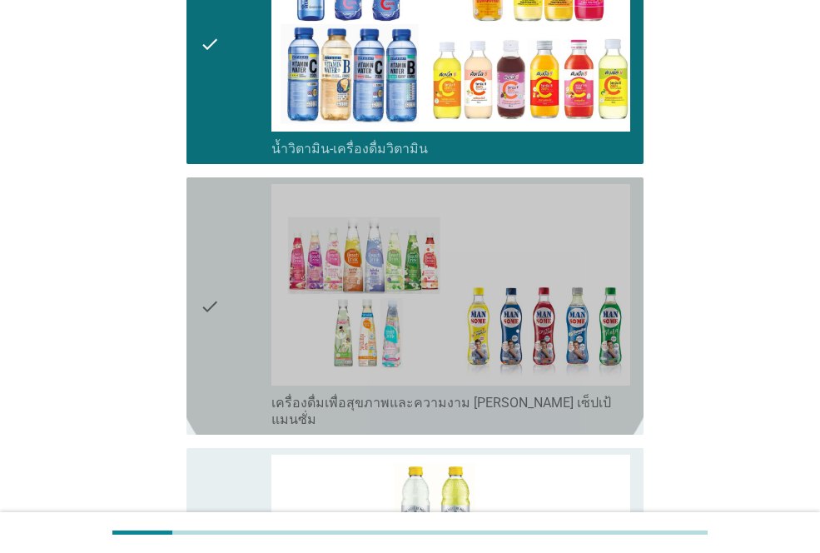
click at [240, 284] on div "check" at bounding box center [236, 306] width 72 height 244
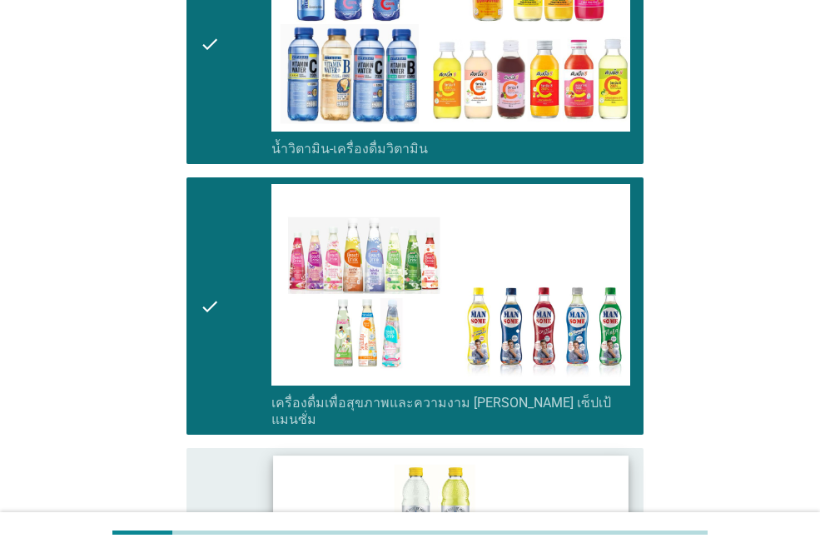
click at [279, 480] on img at bounding box center [450, 556] width 355 height 200
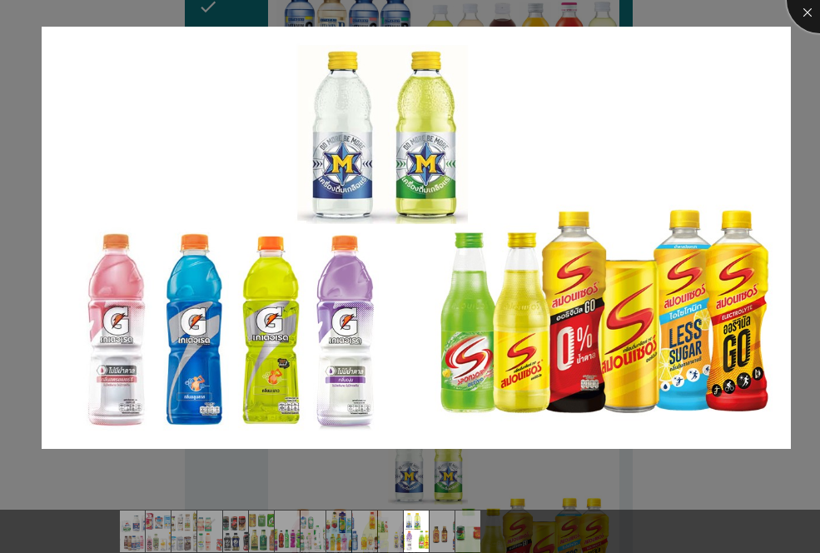
click at [805, 14] on div at bounding box center [820, 0] width 67 height 67
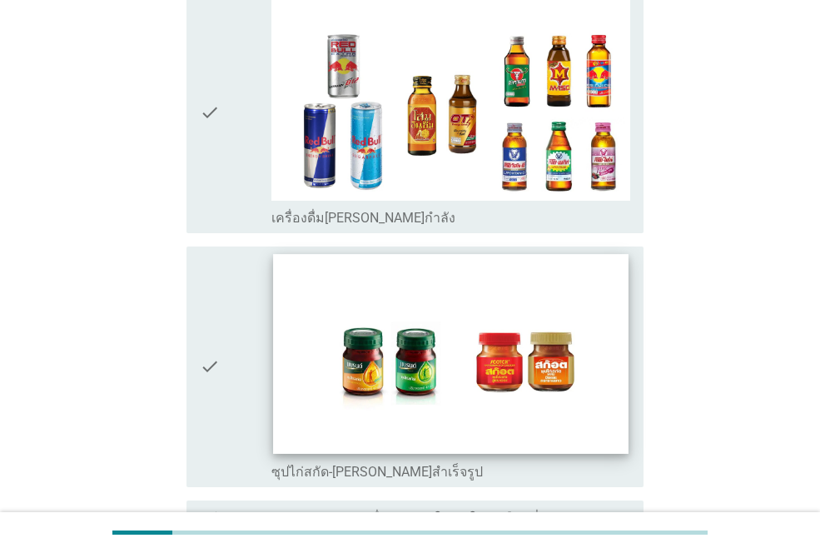
scroll to position [3332, 0]
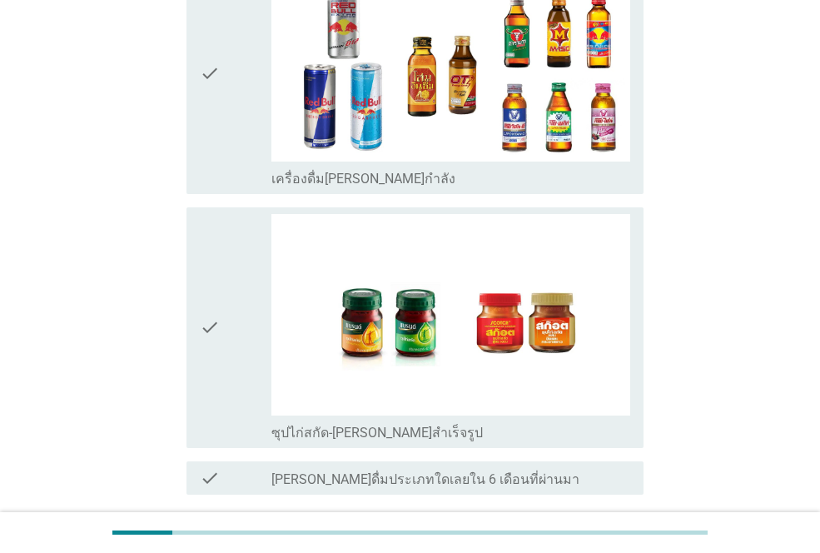
click at [199, 62] on div "check check_box_outline_blank เครื่องดื่ม[PERSON_NAME]กำลัง" at bounding box center [415, 73] width 457 height 241
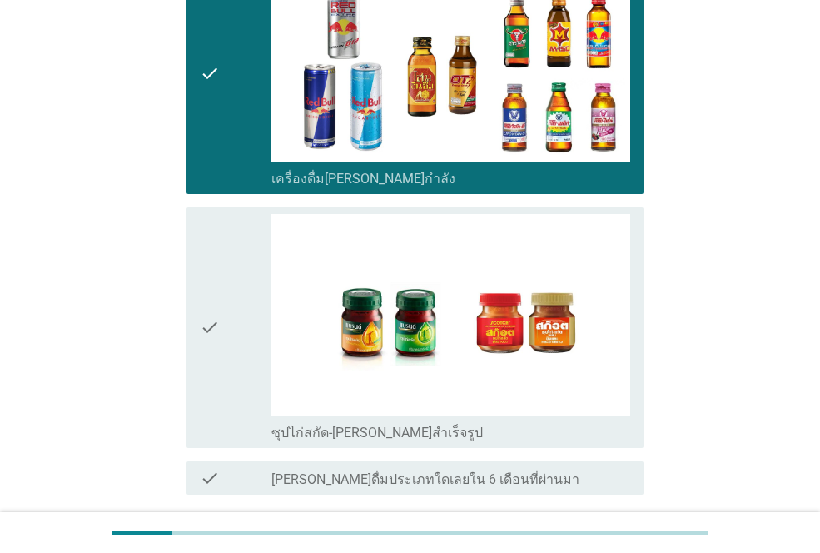
click at [225, 279] on div "check" at bounding box center [236, 327] width 72 height 227
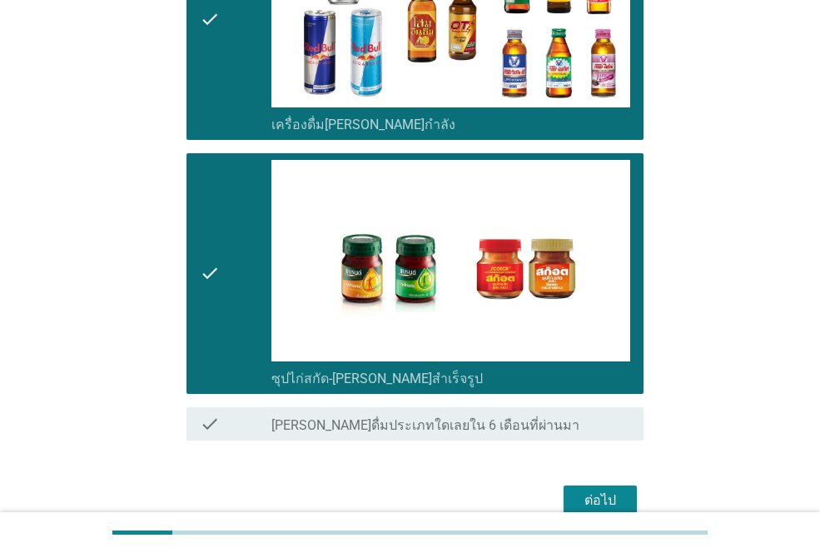
scroll to position [3434, 0]
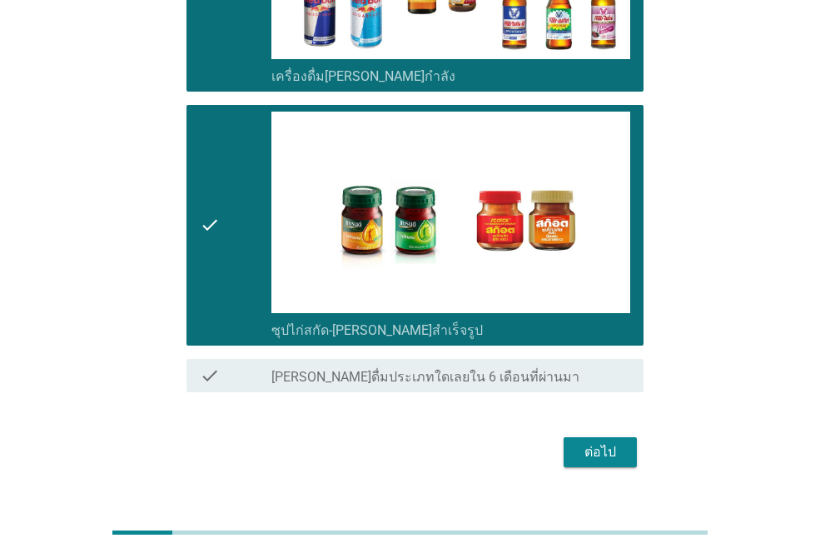
click at [611, 442] on div "ต่อไป" at bounding box center [600, 452] width 47 height 20
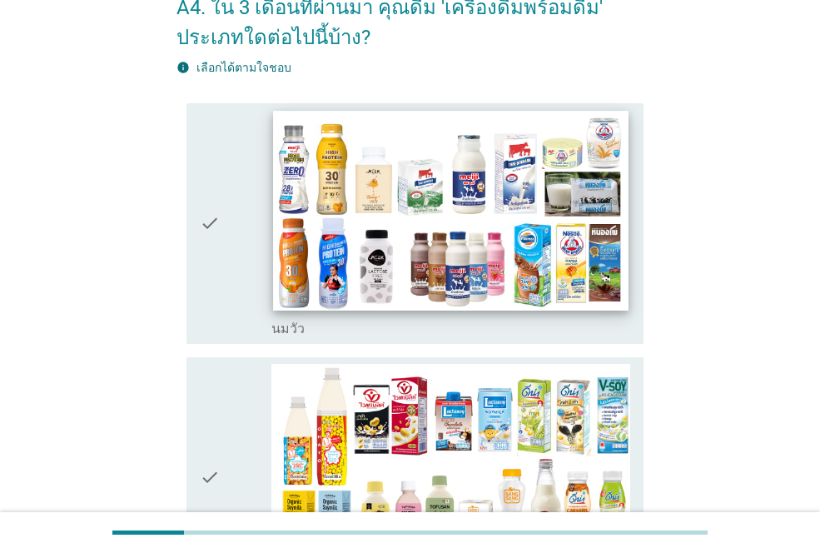
scroll to position [250, 0]
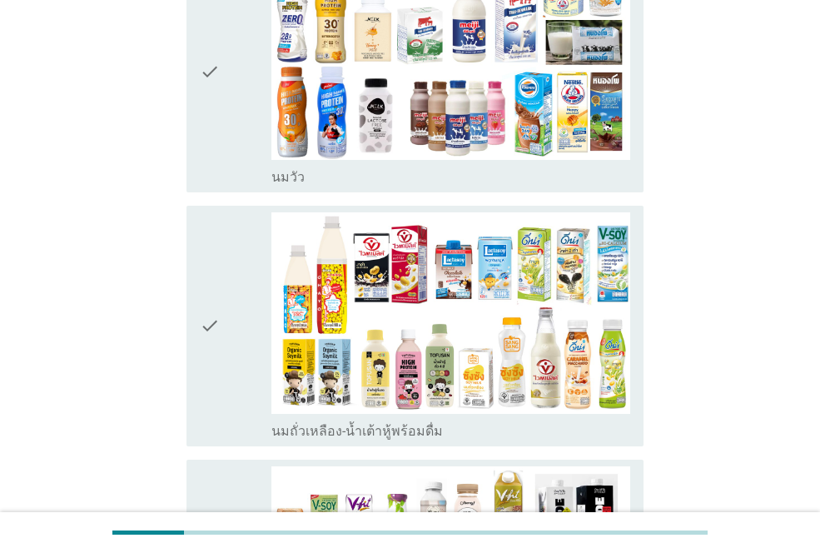
click at [224, 83] on div "check" at bounding box center [236, 71] width 72 height 227
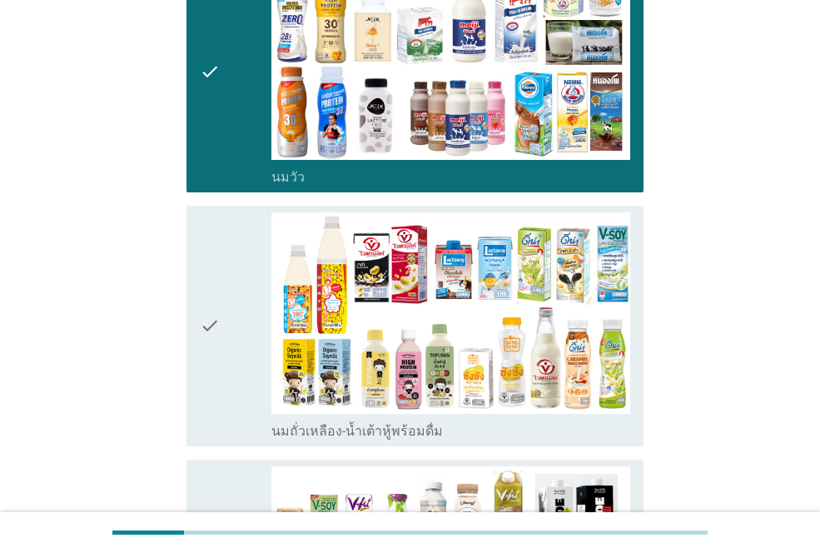
click at [217, 301] on icon "check" at bounding box center [210, 325] width 20 height 227
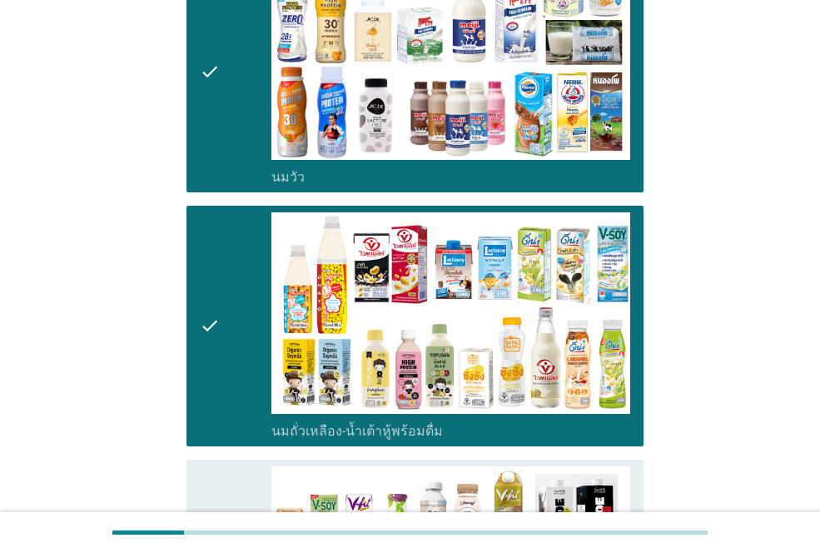
scroll to position [583, 0]
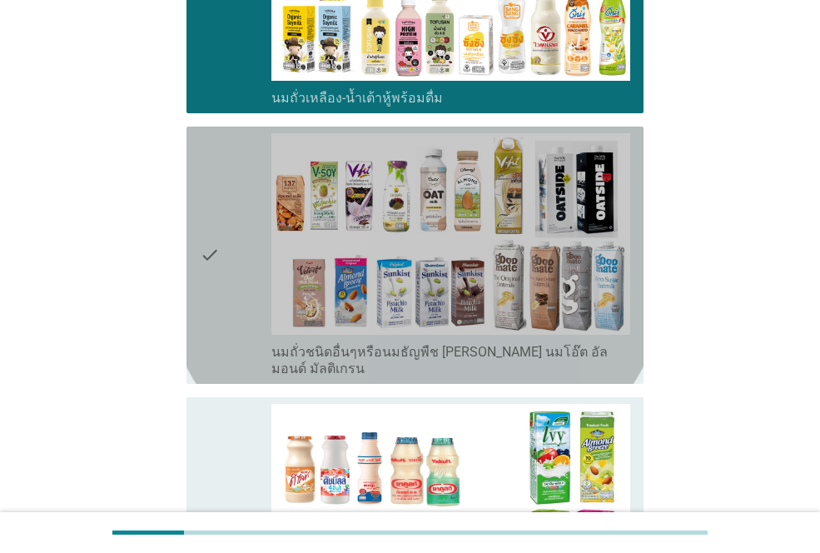
click at [211, 305] on icon "check" at bounding box center [210, 255] width 20 height 244
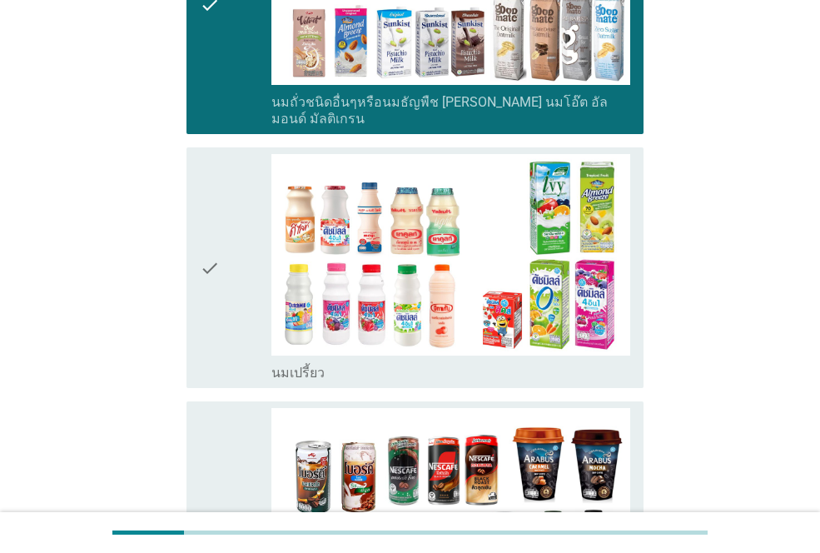
click at [212, 298] on icon "check" at bounding box center [210, 267] width 20 height 227
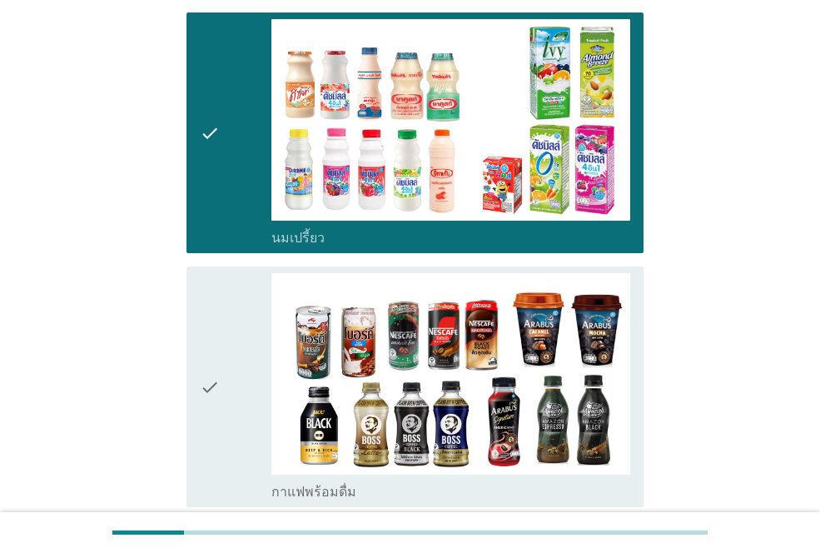
scroll to position [1083, 0]
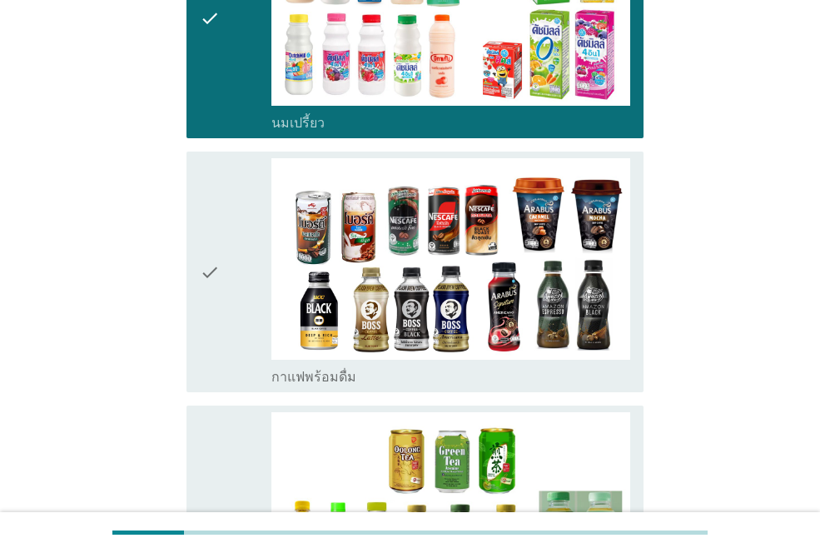
click at [211, 299] on icon "check" at bounding box center [210, 271] width 20 height 227
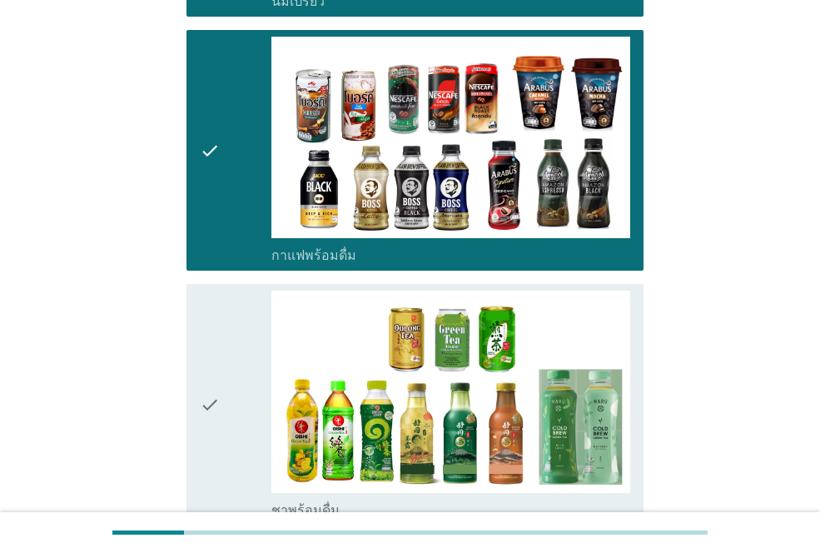
scroll to position [1333, 0]
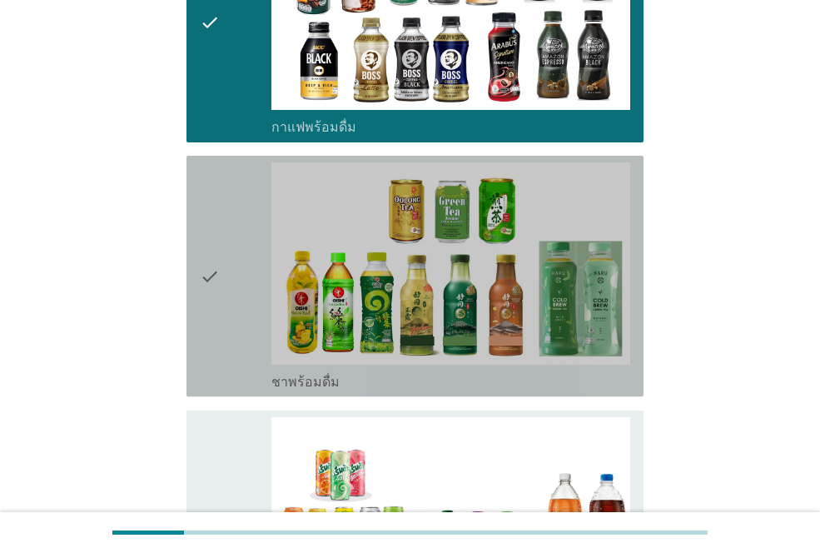
click at [211, 299] on icon "check" at bounding box center [210, 275] width 20 height 227
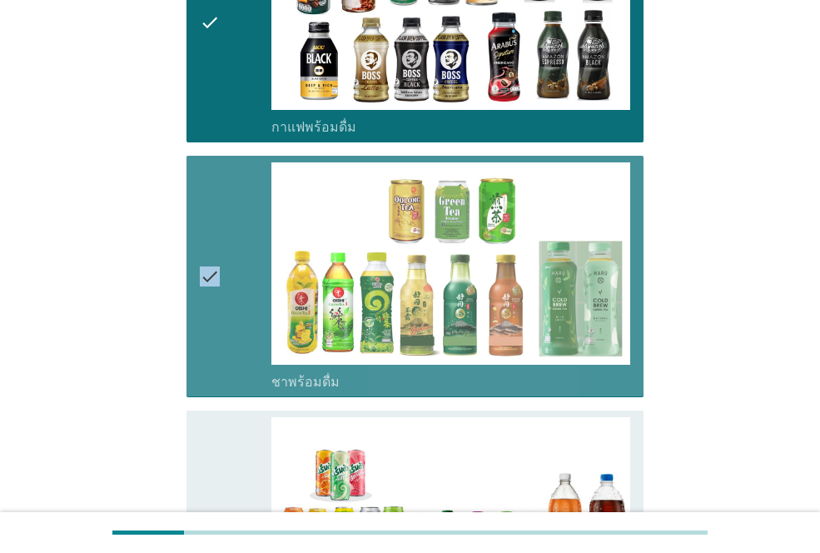
click at [210, 299] on icon "check" at bounding box center [210, 275] width 20 height 227
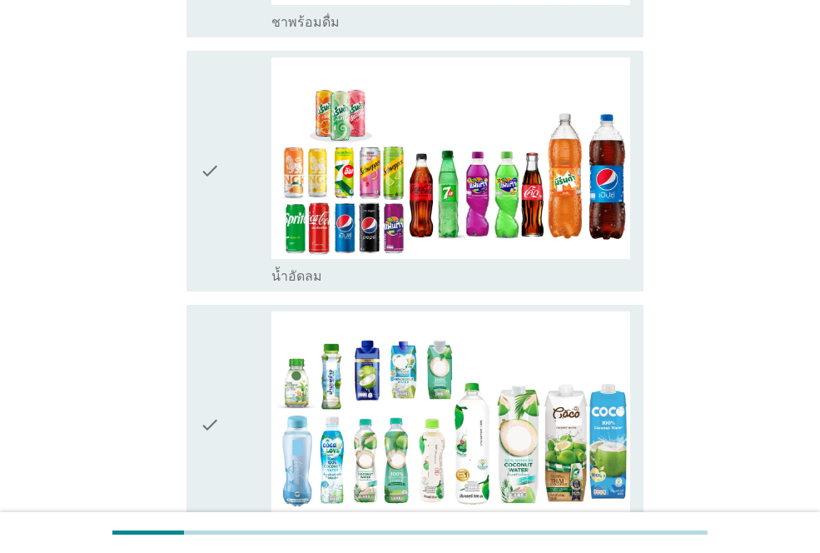
scroll to position [1749, 0]
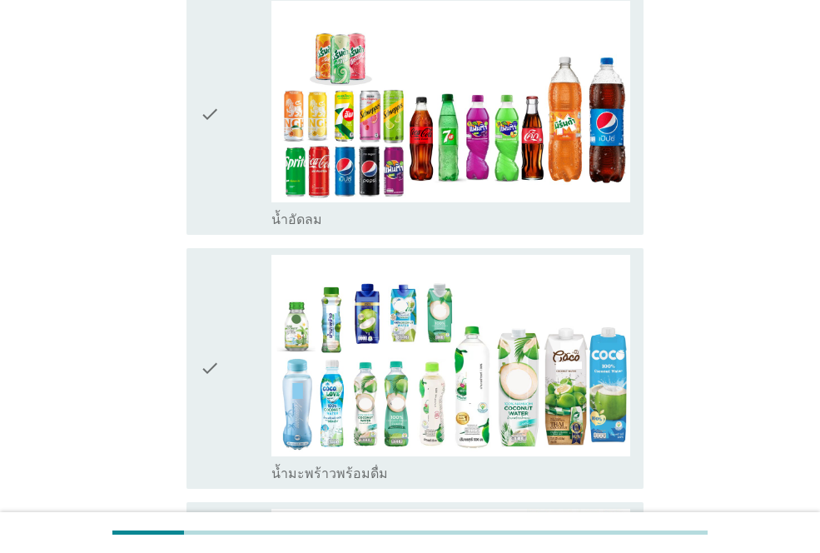
click at [210, 135] on icon "check" at bounding box center [210, 114] width 20 height 227
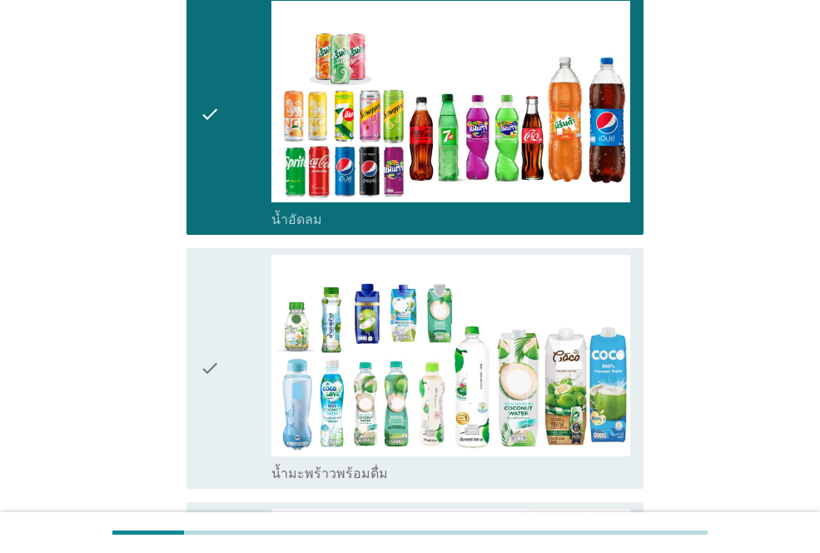
click at [217, 347] on icon "check" at bounding box center [210, 368] width 20 height 227
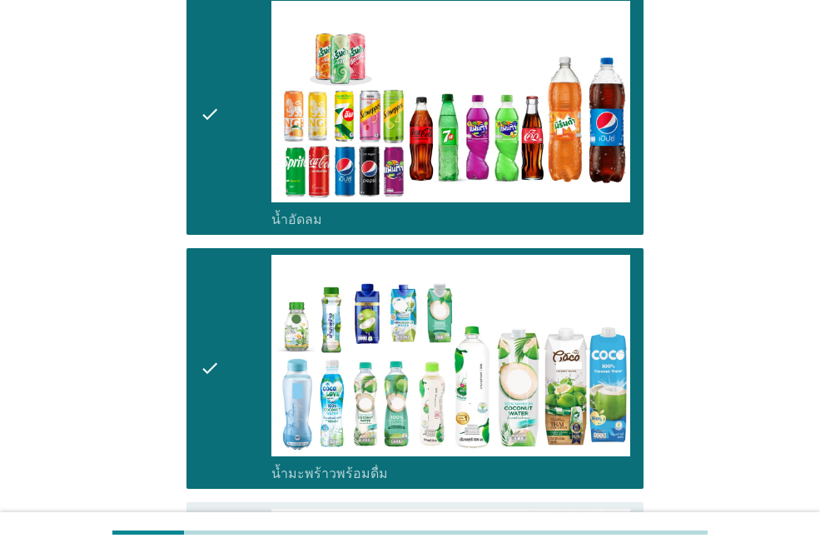
scroll to position [2082, 0]
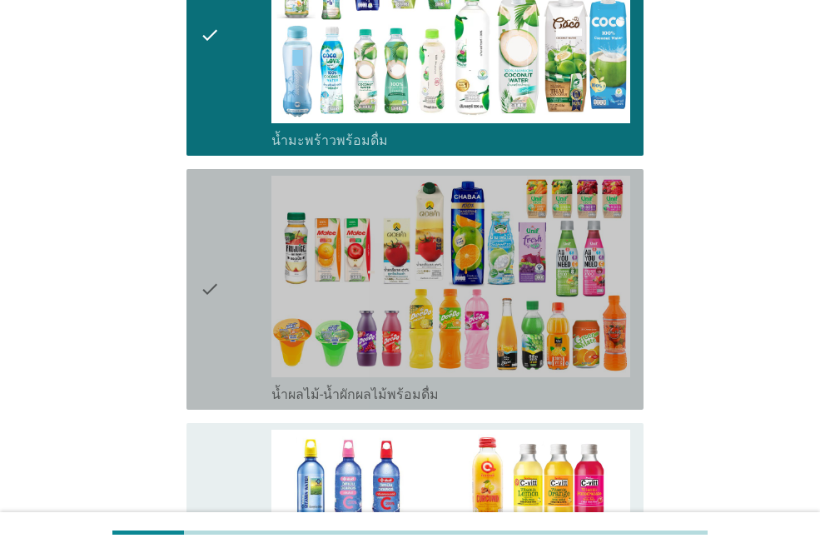
click at [234, 303] on div "check" at bounding box center [236, 289] width 72 height 227
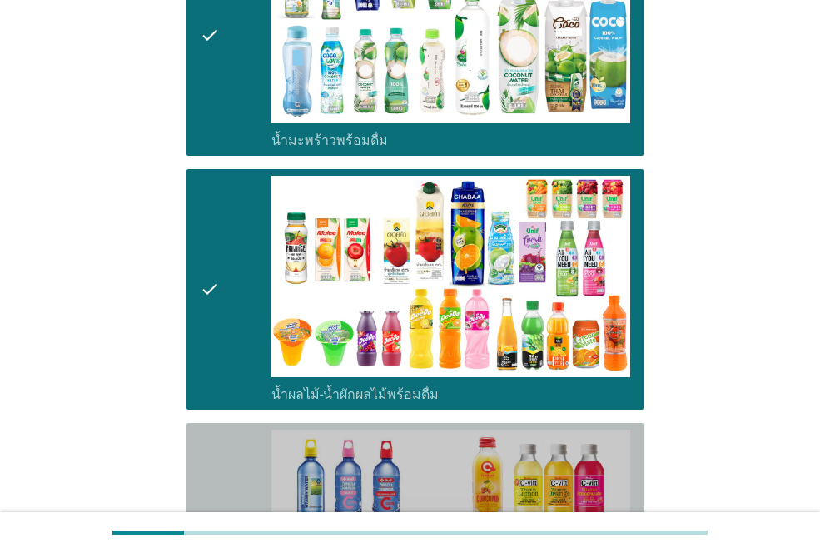
click at [208, 456] on icon "check" at bounding box center [210, 543] width 20 height 227
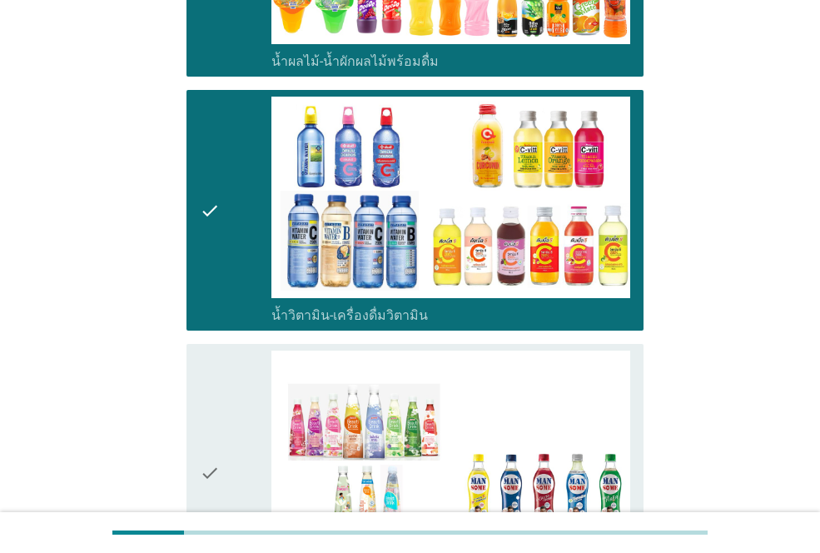
click at [237, 401] on div "check" at bounding box center [236, 473] width 72 height 244
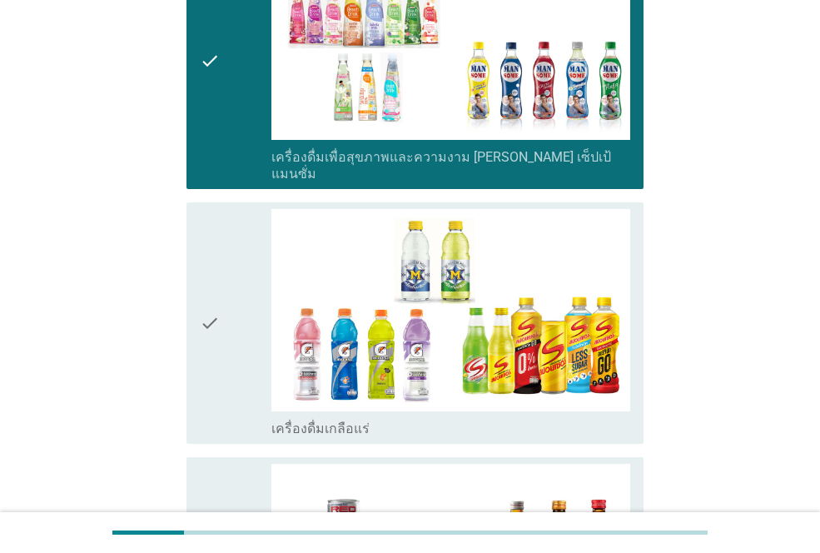
scroll to position [2915, 0]
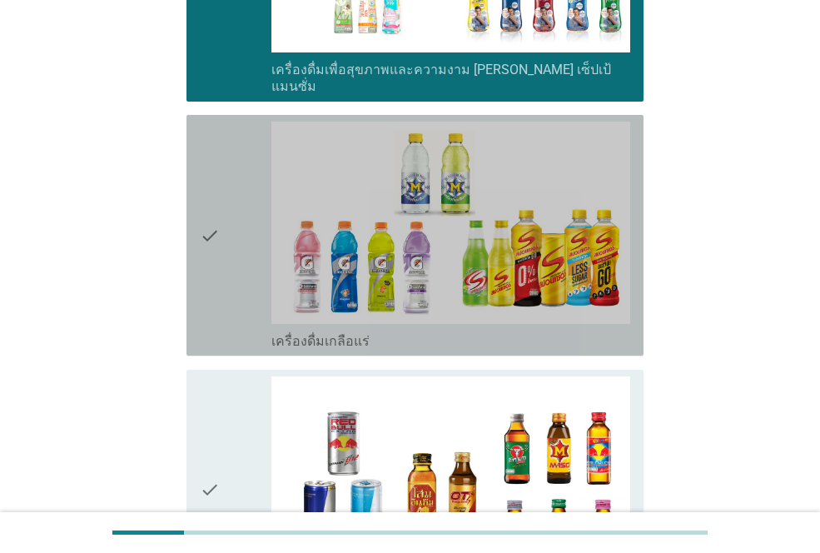
click at [237, 262] on div "check" at bounding box center [236, 235] width 72 height 227
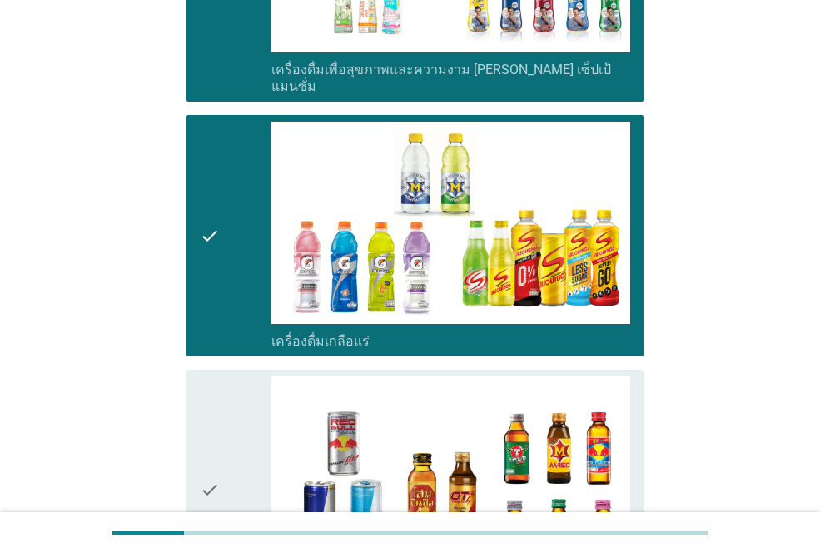
click at [220, 440] on icon "check" at bounding box center [210, 489] width 20 height 227
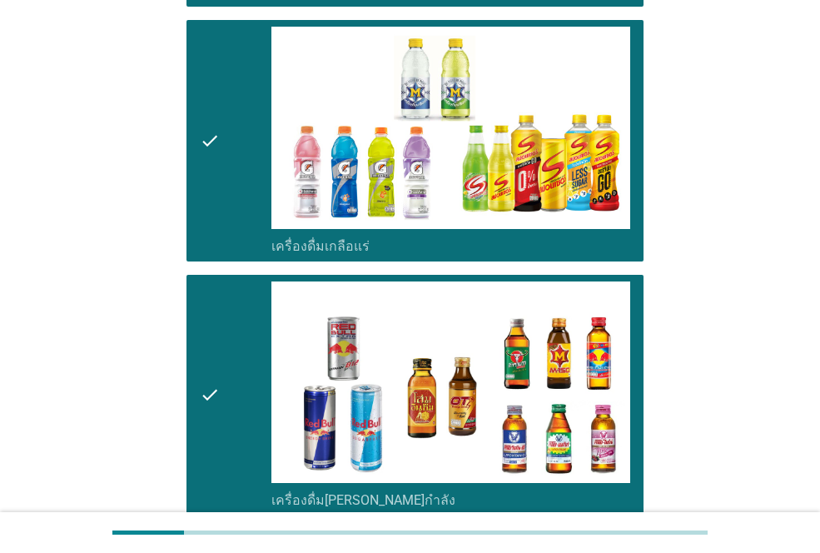
scroll to position [3165, 0]
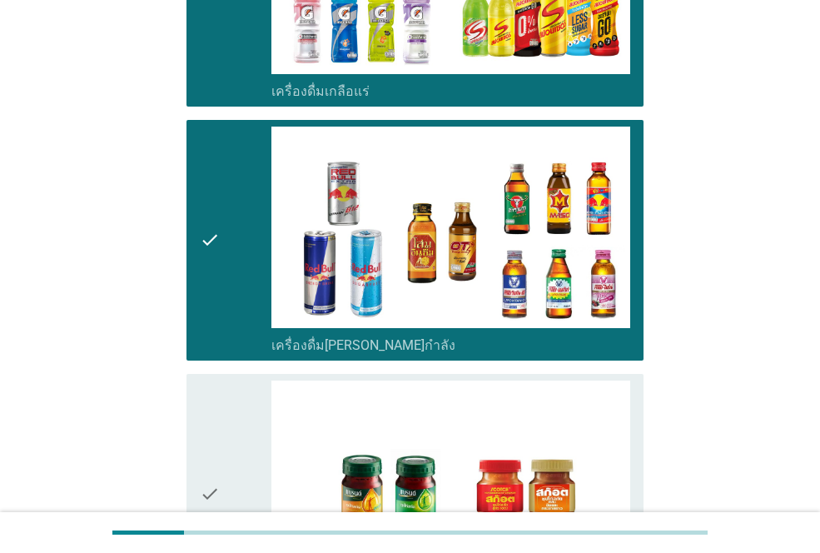
click at [246, 227] on div "check" at bounding box center [236, 240] width 72 height 227
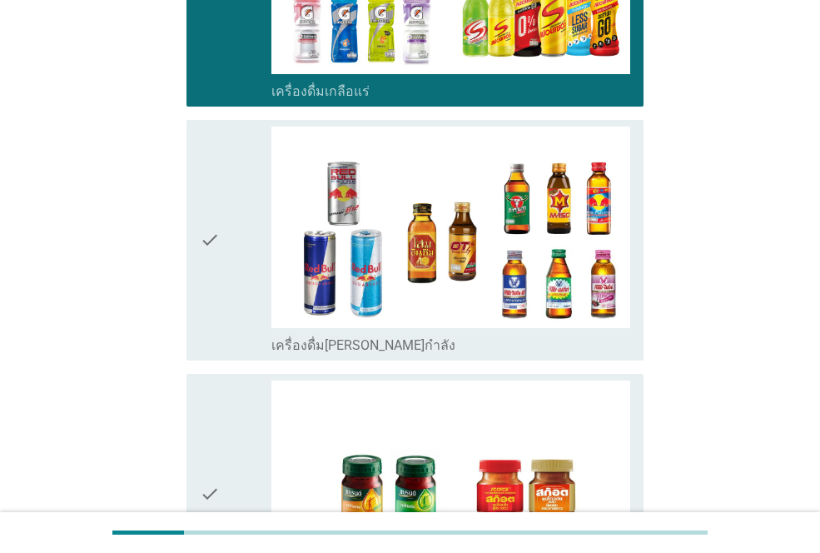
click at [229, 443] on div "check" at bounding box center [236, 494] width 72 height 227
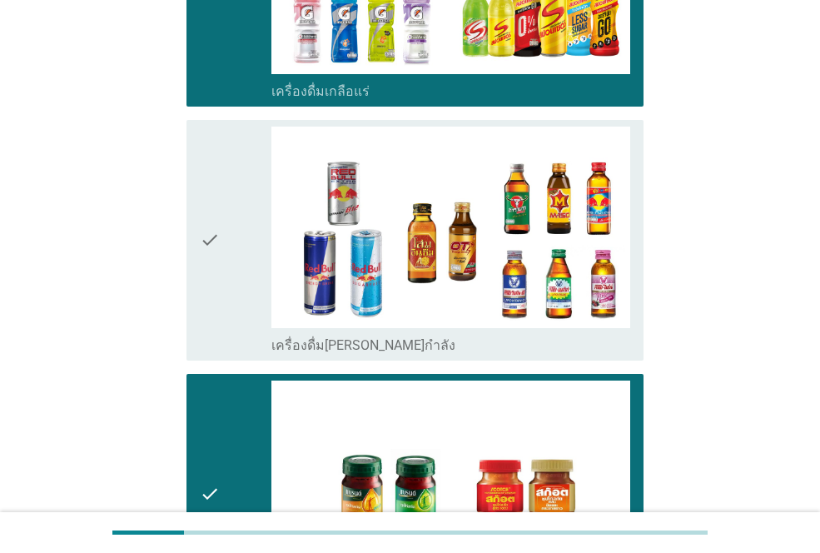
scroll to position [3434, 0]
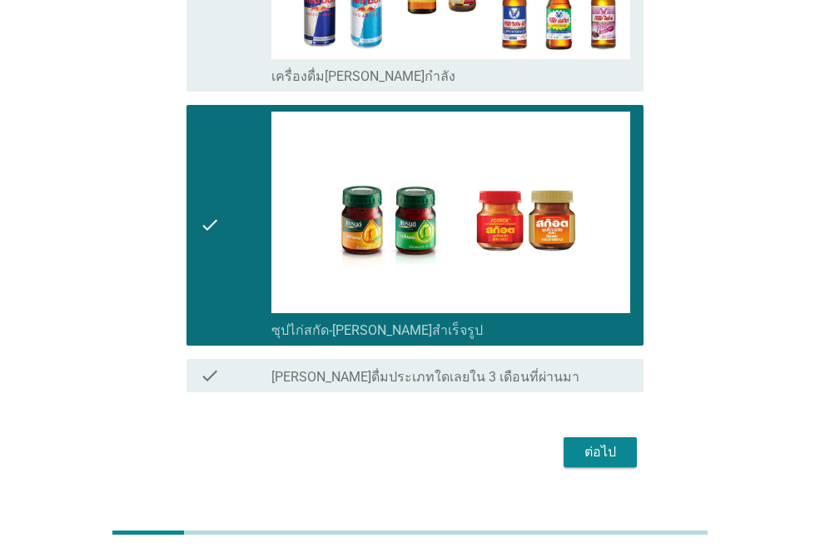
click at [606, 442] on div "ต่อไป" at bounding box center [600, 452] width 47 height 20
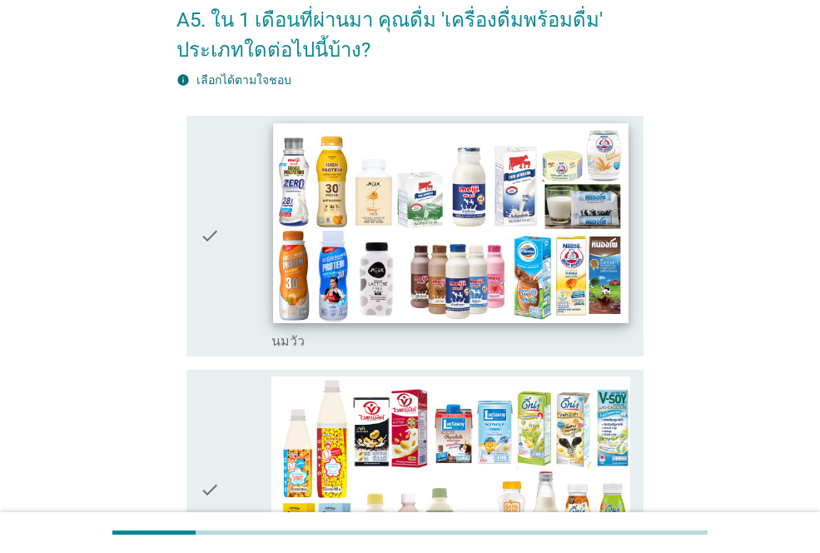
scroll to position [167, 0]
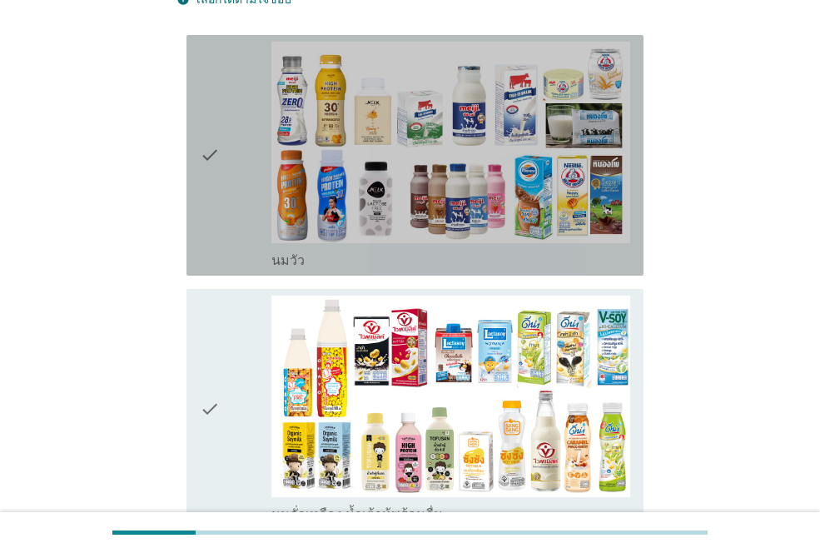
click at [219, 155] on icon "check" at bounding box center [210, 155] width 20 height 227
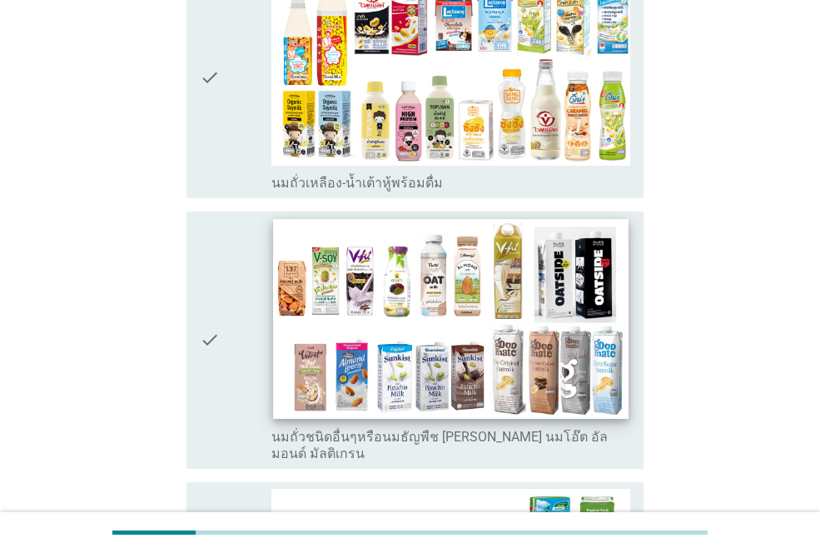
scroll to position [500, 0]
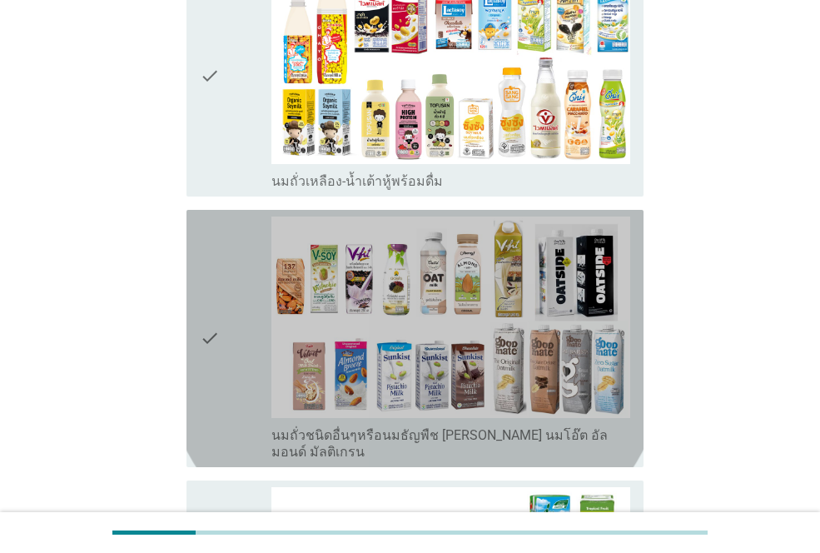
click at [209, 322] on icon "check" at bounding box center [210, 339] width 20 height 244
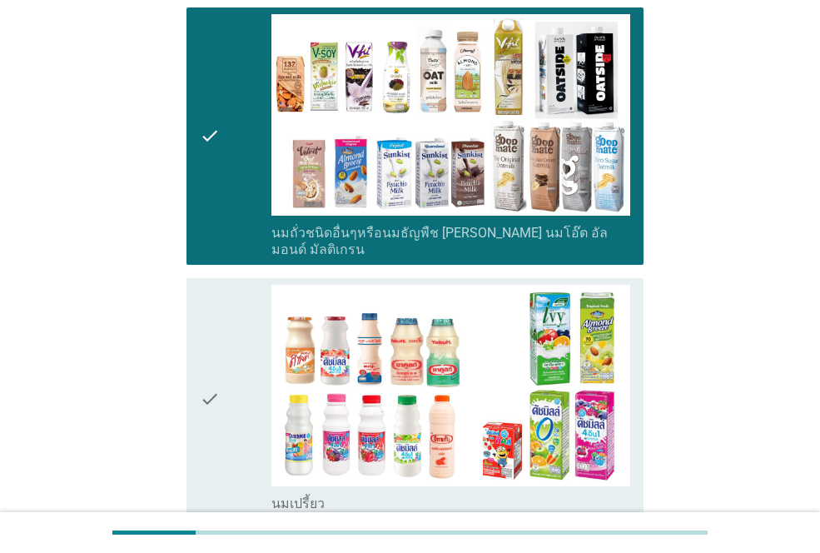
scroll to position [833, 0]
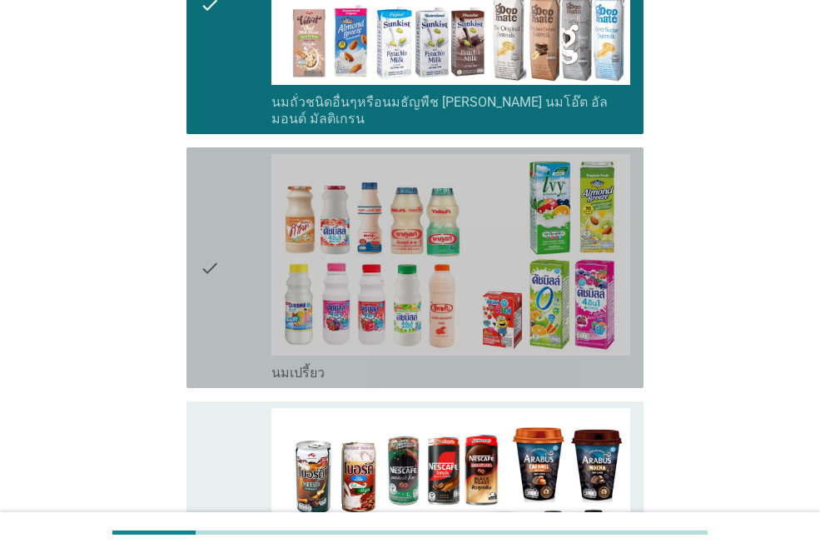
click at [232, 232] on div "check" at bounding box center [236, 267] width 72 height 227
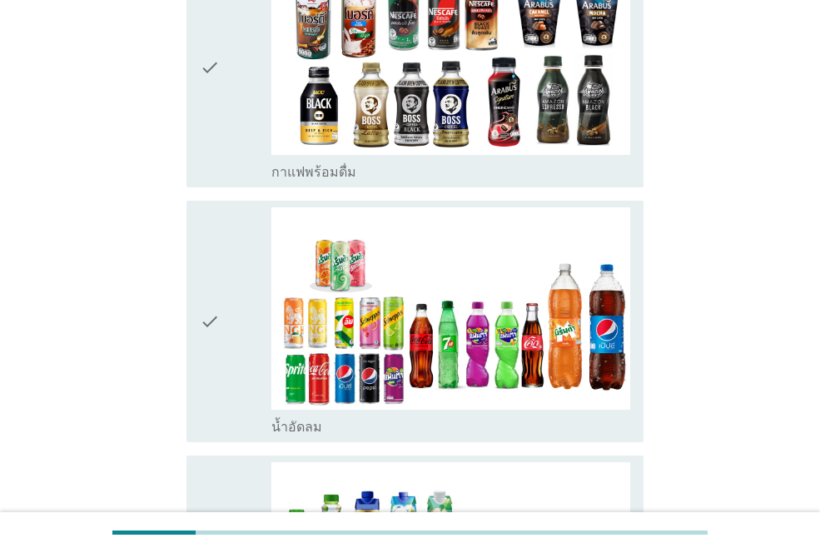
scroll to position [1416, 0]
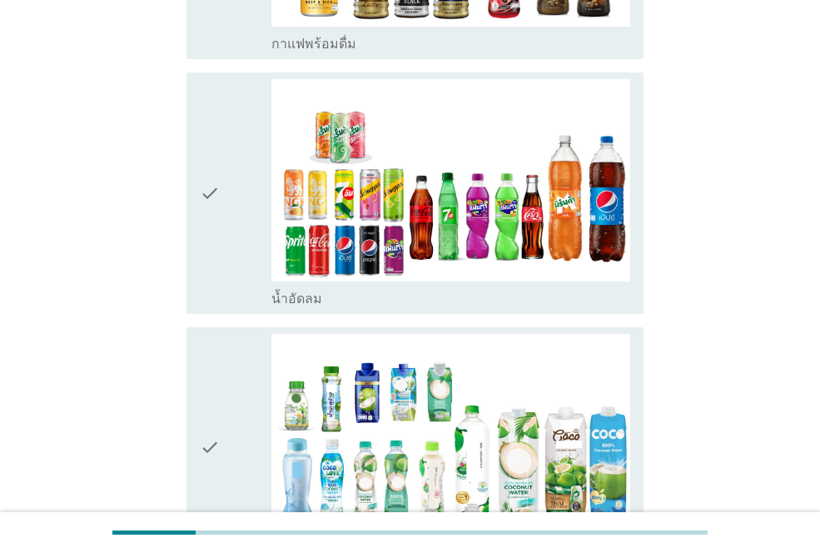
click at [218, 210] on icon "check" at bounding box center [210, 192] width 20 height 227
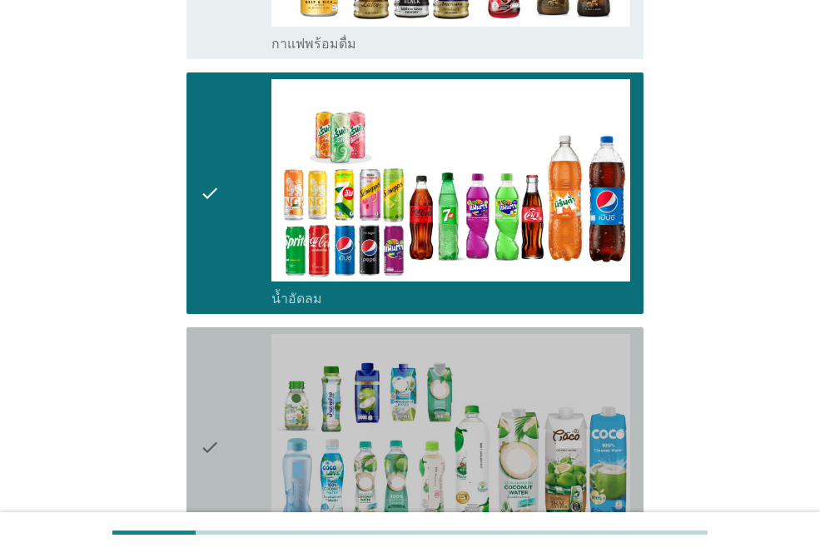
click at [219, 434] on div "check" at bounding box center [236, 447] width 72 height 227
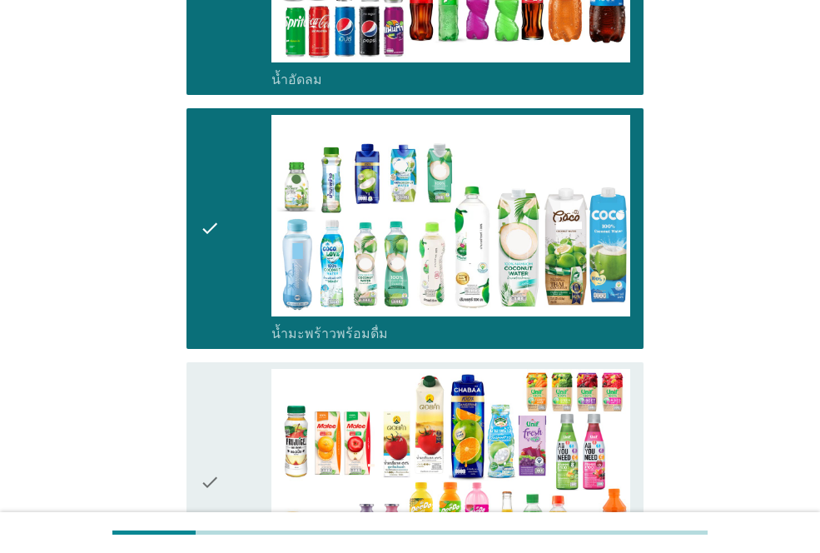
scroll to position [1749, 0]
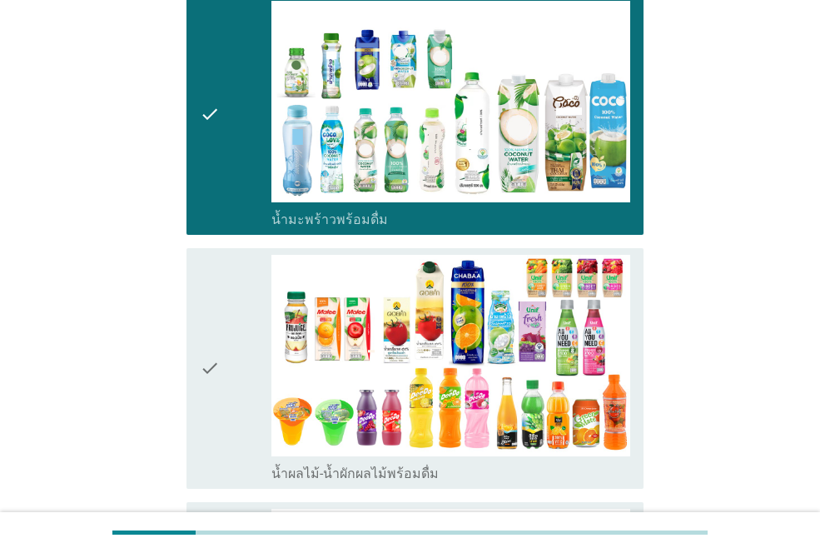
click at [193, 354] on div "check check_box น้ำผลไม้-น้ำผักผลไม้พร้อมดื่ม" at bounding box center [415, 368] width 457 height 241
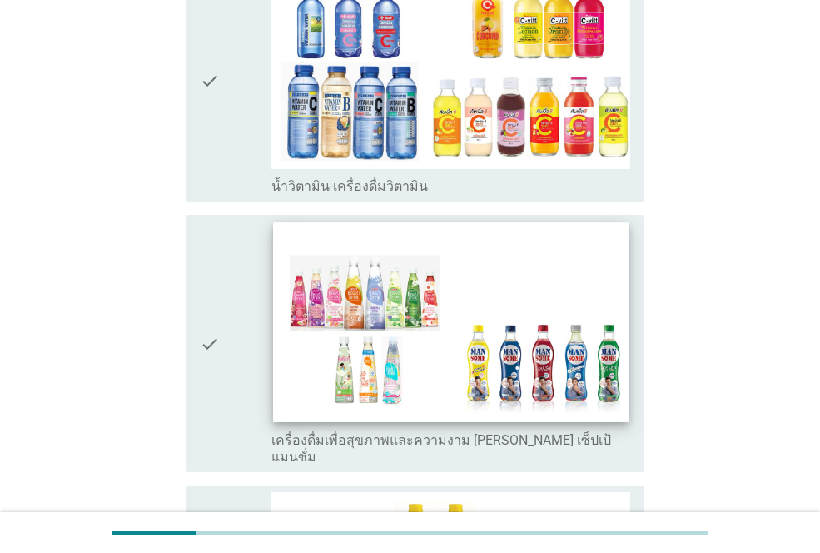
scroll to position [2415, 0]
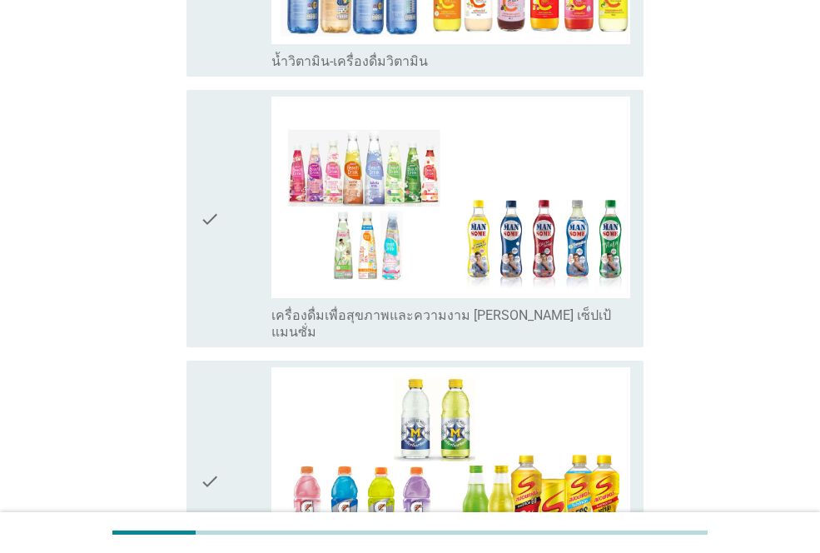
click at [223, 177] on div "check" at bounding box center [236, 219] width 72 height 244
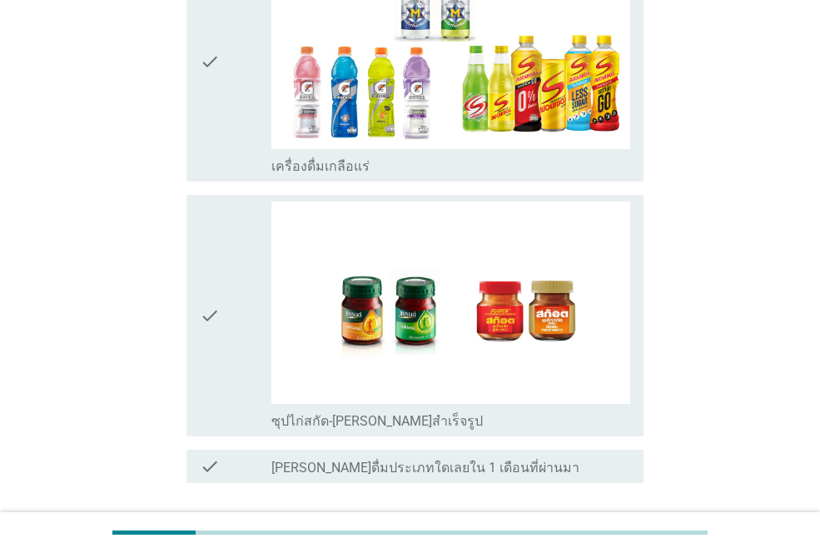
scroll to position [2915, 0]
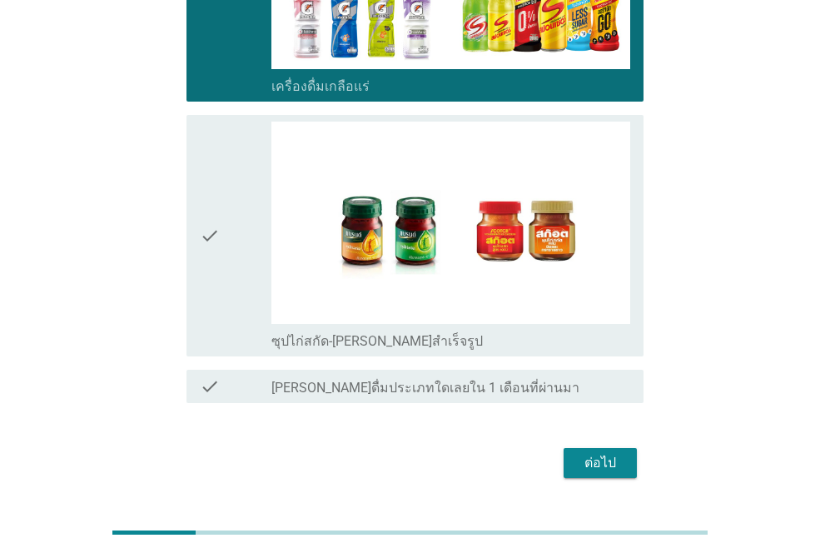
click at [610, 453] on div "ต่อไป" at bounding box center [600, 463] width 47 height 20
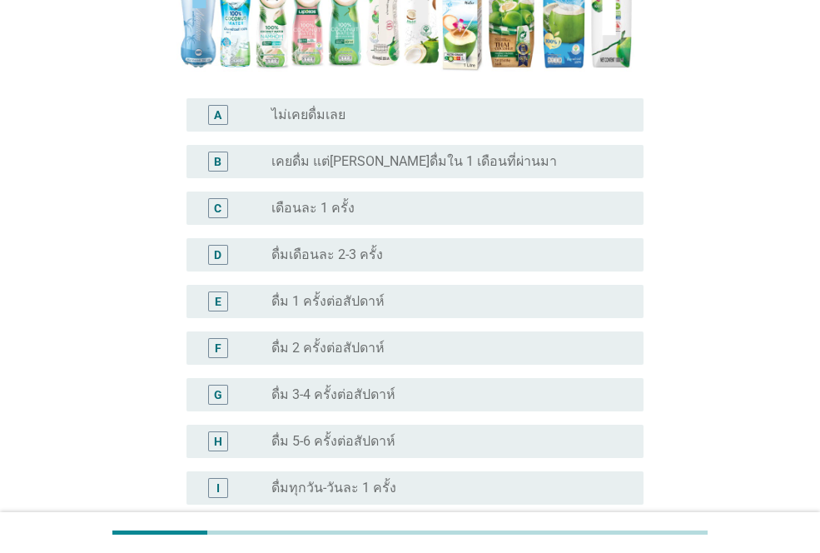
scroll to position [583, 0]
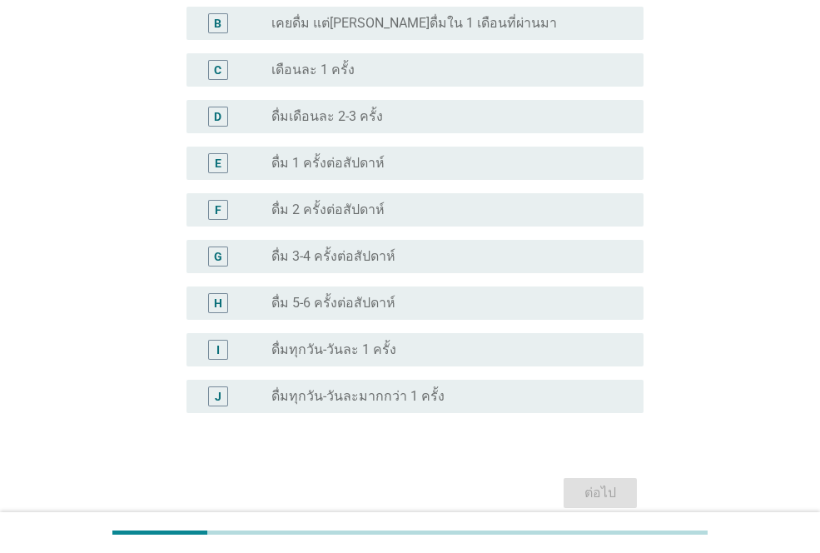
click at [313, 248] on label "ดื่ม 3-4 ครั้งต่อสัปดาห์" at bounding box center [334, 256] width 124 height 17
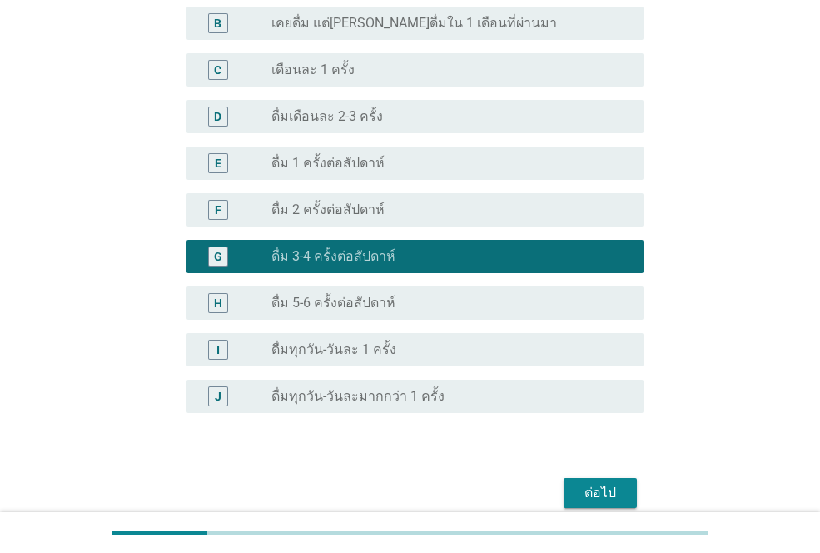
click at [617, 483] on div "ต่อไป" at bounding box center [600, 493] width 47 height 20
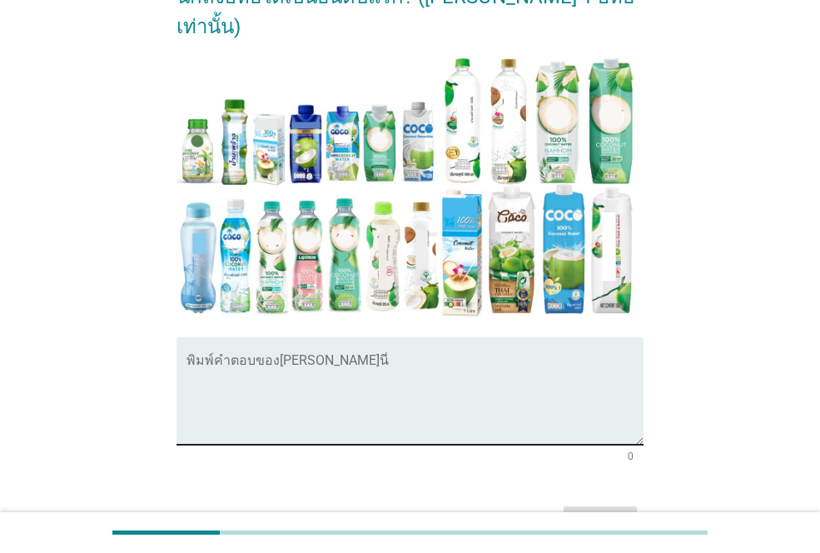
scroll to position [391, 0]
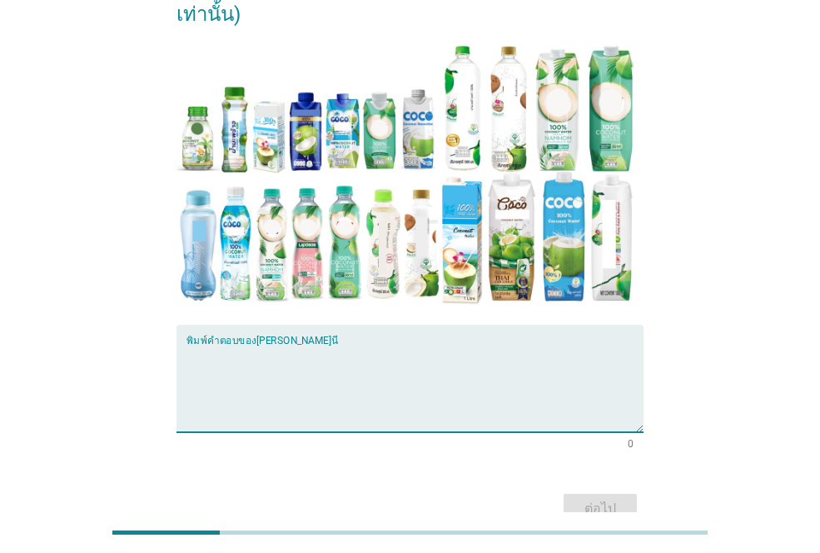
click at [262, 345] on textarea "พิมพ์คำตอบของคุณ ที่นี่" at bounding box center [415, 388] width 457 height 87
type textarea "[PERSON_NAME]"
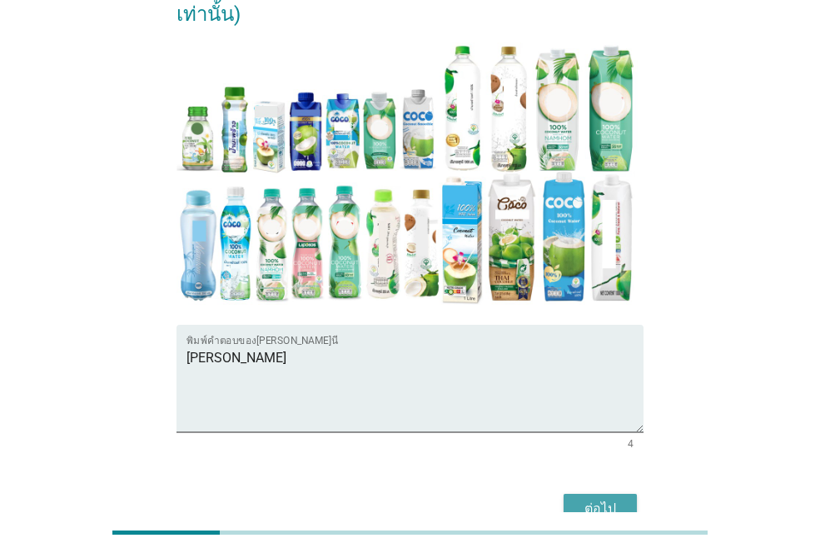
click at [620, 499] on div "ต่อไป" at bounding box center [600, 509] width 47 height 20
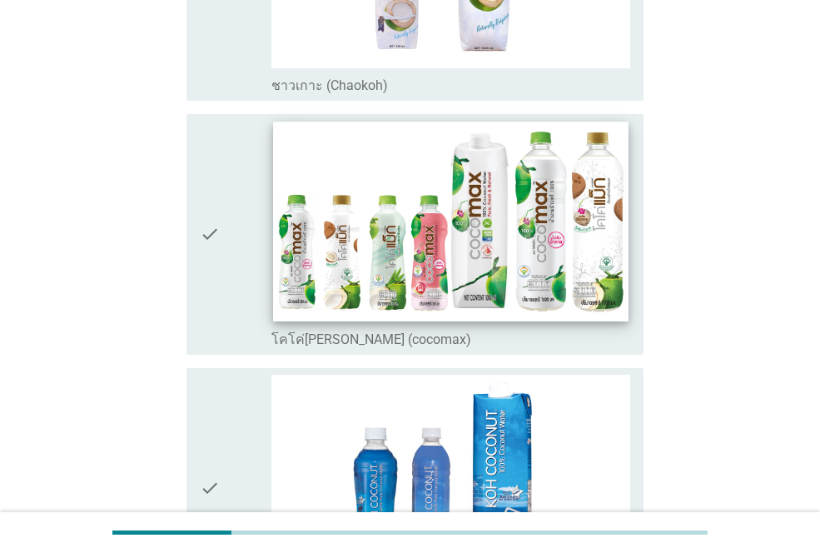
scroll to position [333, 0]
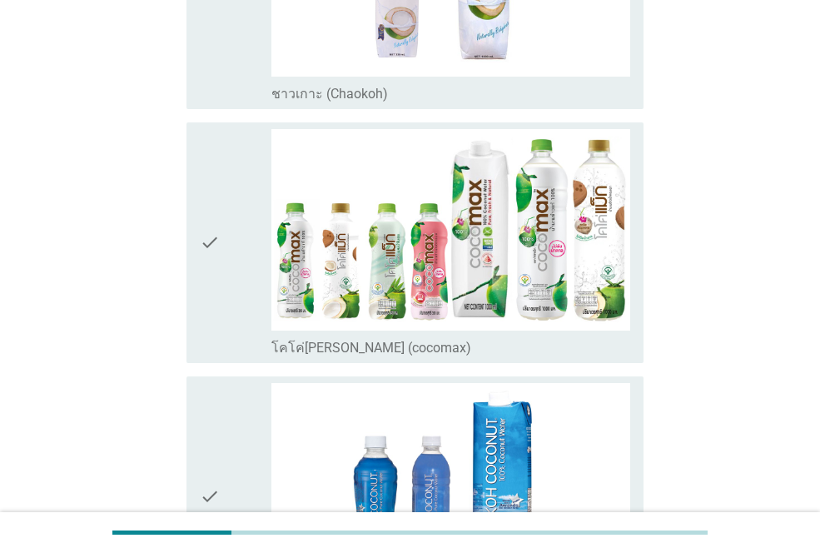
click at [221, 196] on div "check" at bounding box center [236, 242] width 72 height 227
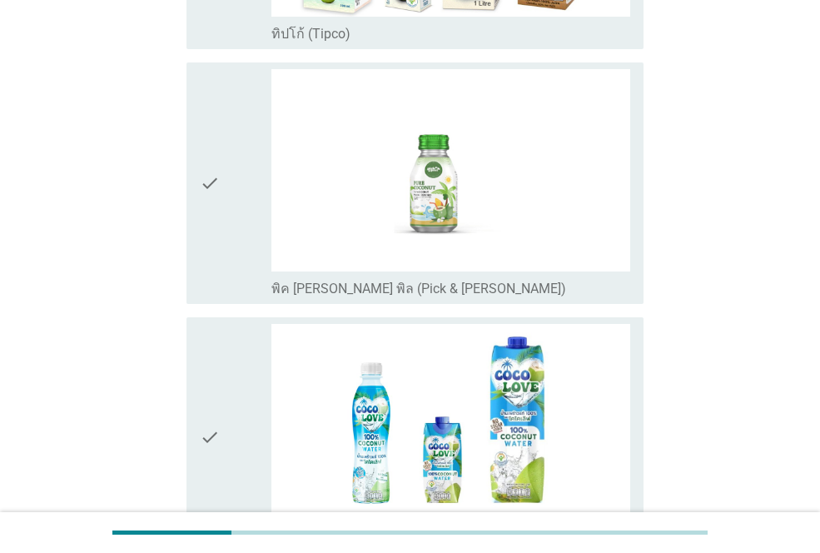
scroll to position [1416, 0]
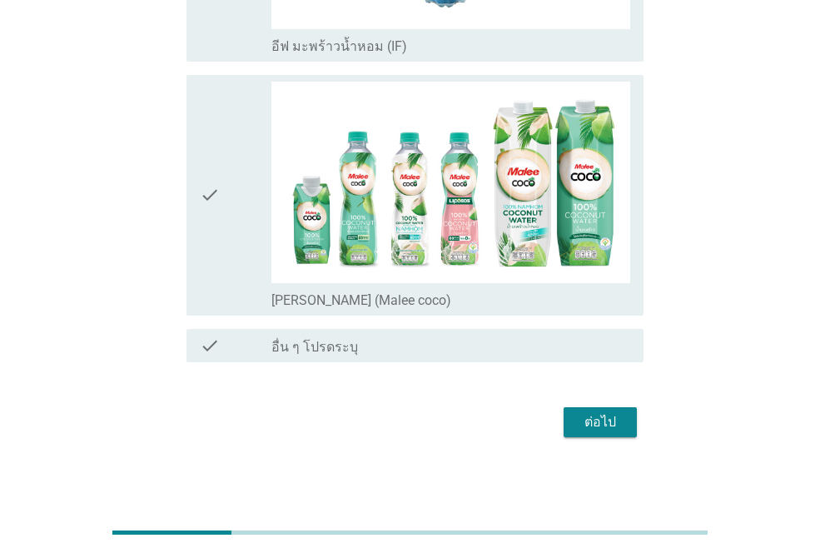
scroll to position [3180, 0]
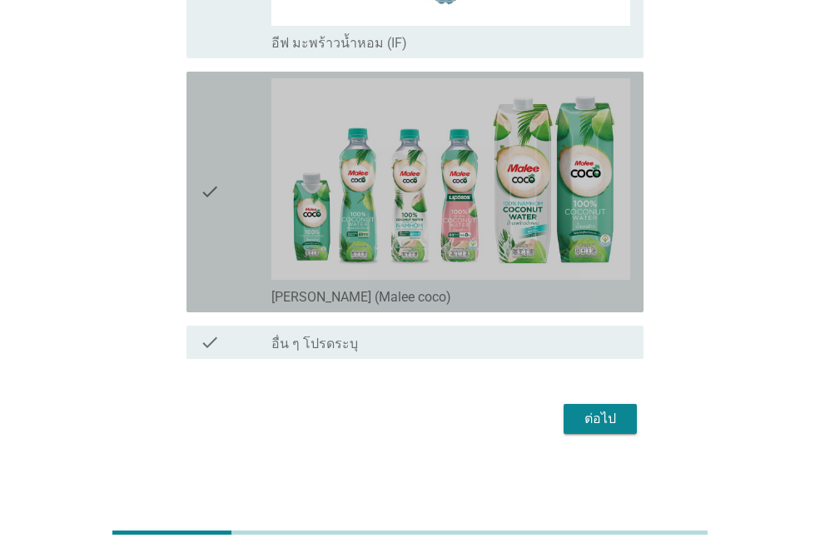
click at [218, 218] on icon "check" at bounding box center [210, 191] width 20 height 227
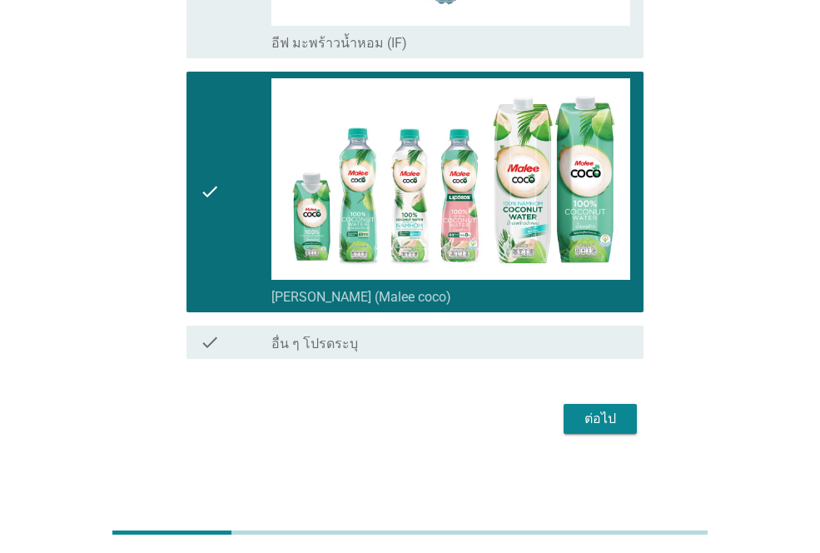
click at [599, 421] on div "ต่อไป" at bounding box center [600, 419] width 47 height 20
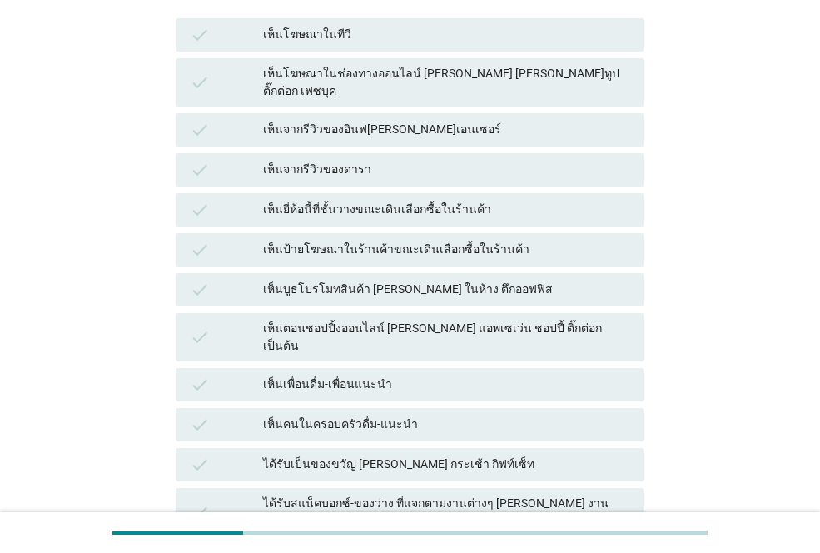
scroll to position [250, 0]
click at [409, 199] on div "เห็นยี่ห้อนี้ที่ชั้นวางขณะเดินเลือกซื้อในร้านค้า" at bounding box center [446, 209] width 367 height 20
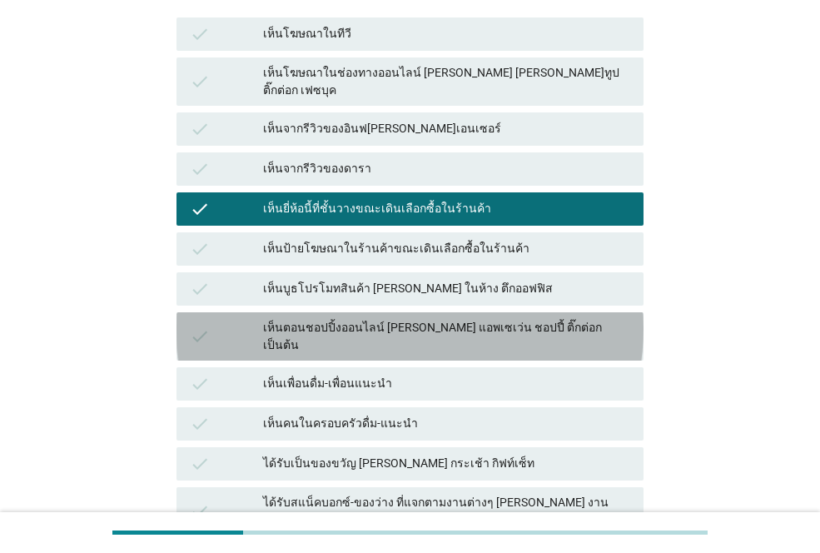
click at [337, 319] on div "เห็นตอนชอปปิ้งออนไลน์ [PERSON_NAME] แอพเซเว่น ชอปปี้ ติ๊กต่อก เป็นต้น" at bounding box center [446, 336] width 367 height 35
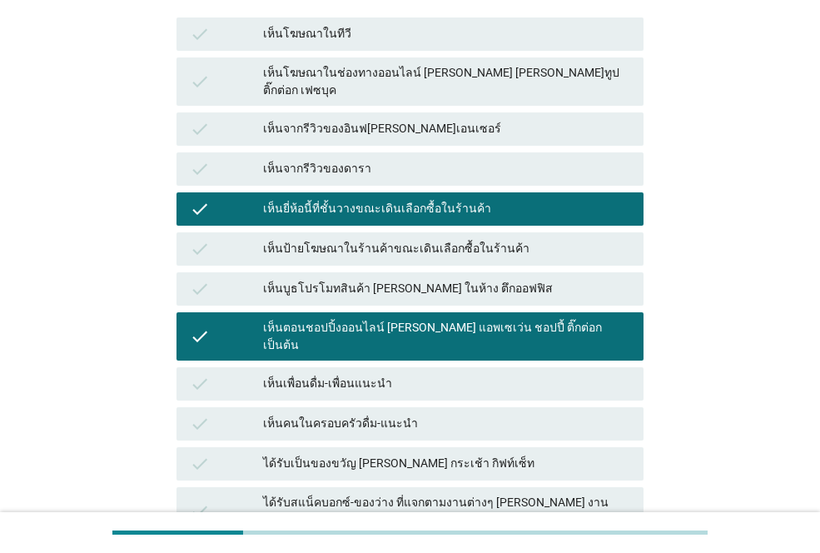
click at [347, 279] on div "เห็นบูธโปรโมทสินค้า [PERSON_NAME] ในห้าง ตึกออฟฟิส" at bounding box center [446, 289] width 367 height 20
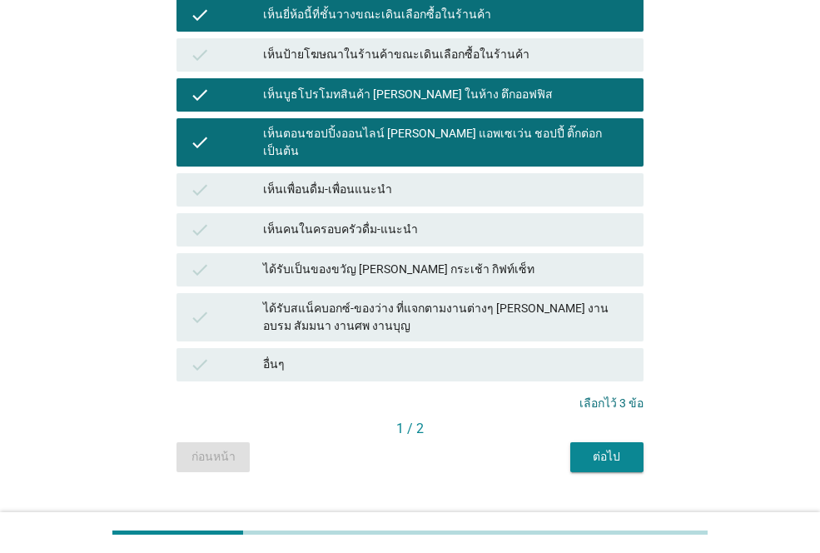
scroll to position [447, 0]
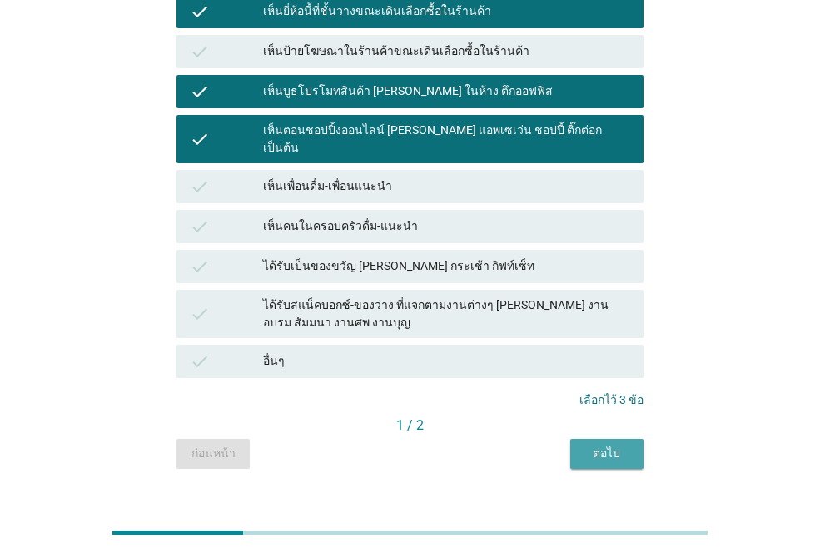
click at [616, 445] on div "ต่อไป" at bounding box center [607, 453] width 47 height 17
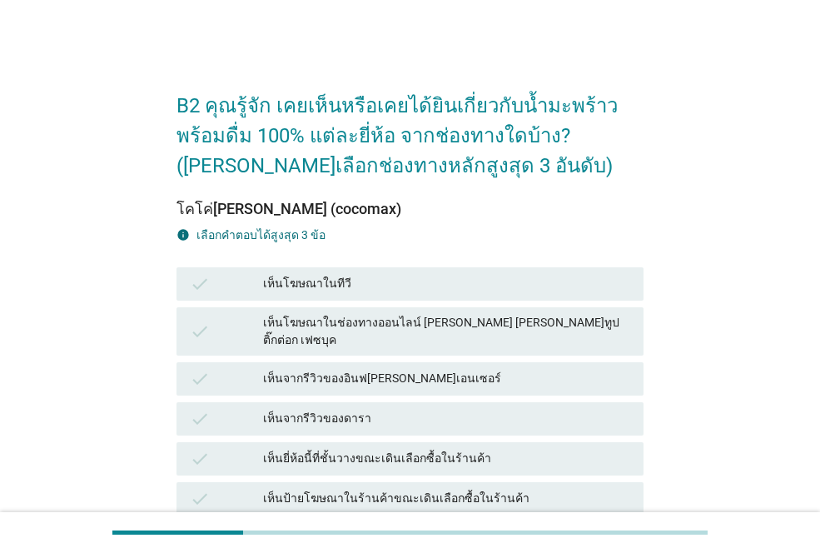
click at [355, 281] on div "เห็นโฆษณาในทีวี" at bounding box center [446, 284] width 367 height 20
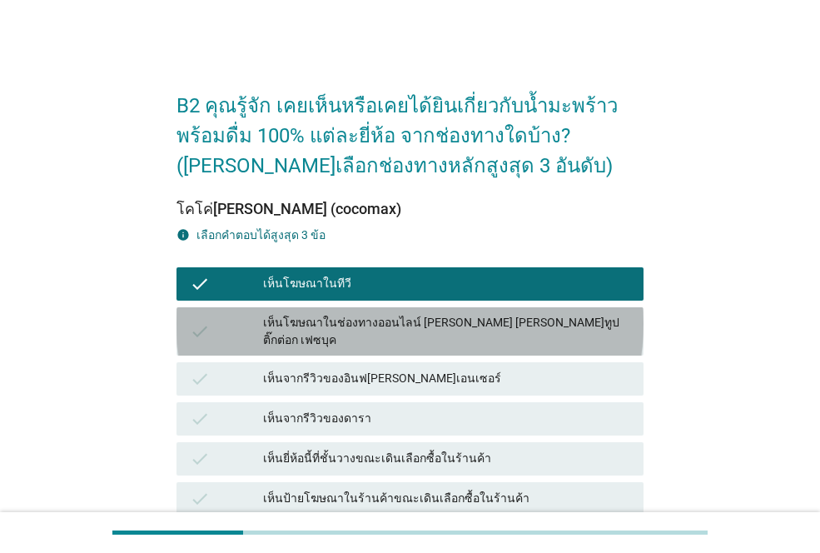
click at [354, 322] on div "เห็นโฆษณาในช่องทางออนไลน์ [PERSON_NAME] [PERSON_NAME]ทูป ติ๊กต่อก เฟซบุค" at bounding box center [446, 331] width 367 height 35
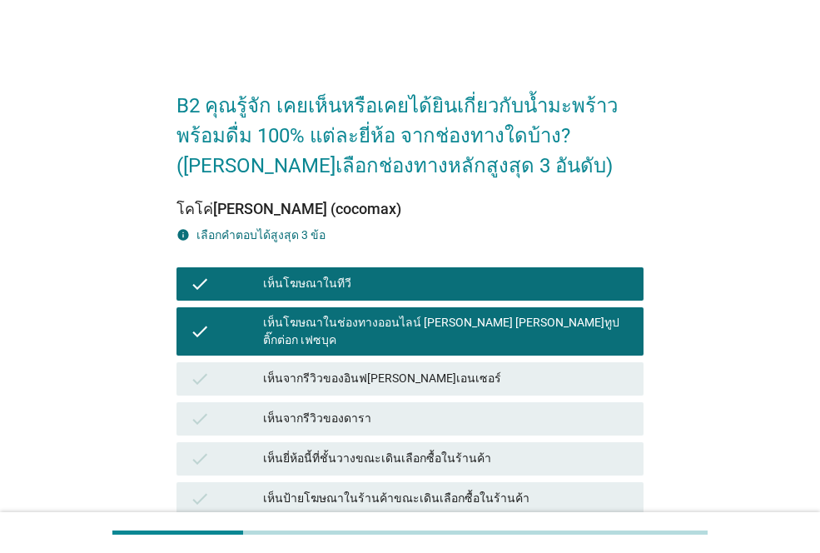
click at [422, 442] on div "check เห็นยี่ห้อนี้ที่ชั้นวางขณะเดินเลือกซื้อในร้านค้า" at bounding box center [410, 458] width 467 height 33
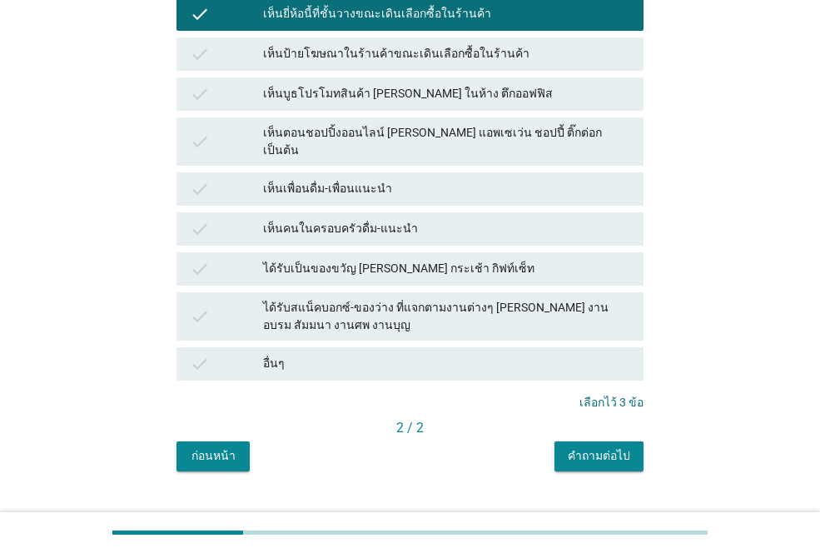
scroll to position [447, 0]
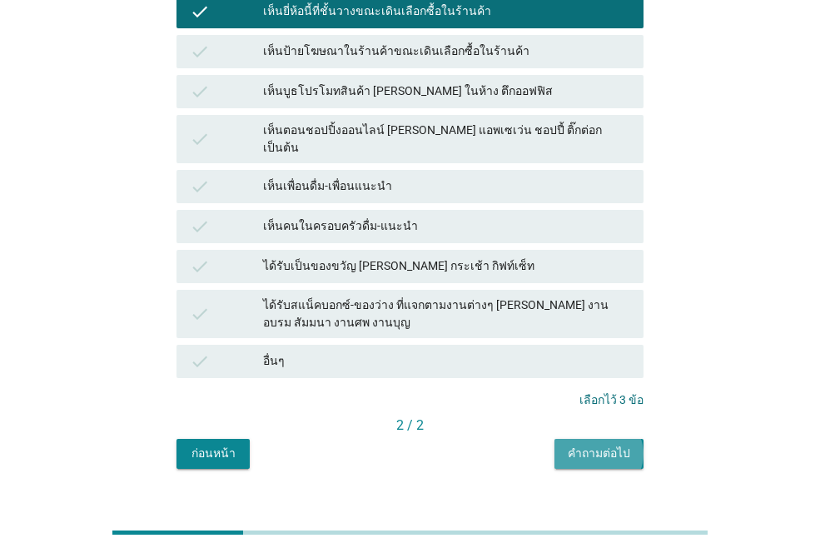
click at [616, 445] on div "คำถามต่อไป" at bounding box center [599, 453] width 62 height 17
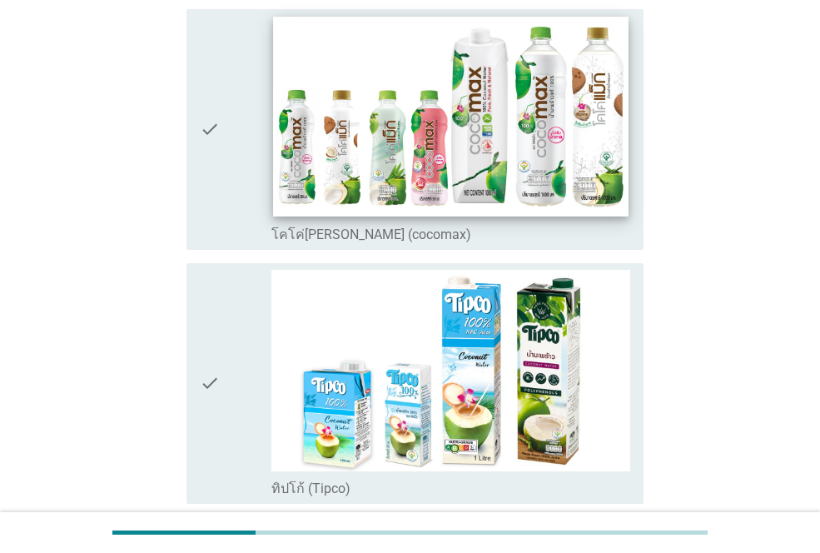
scroll to position [167, 0]
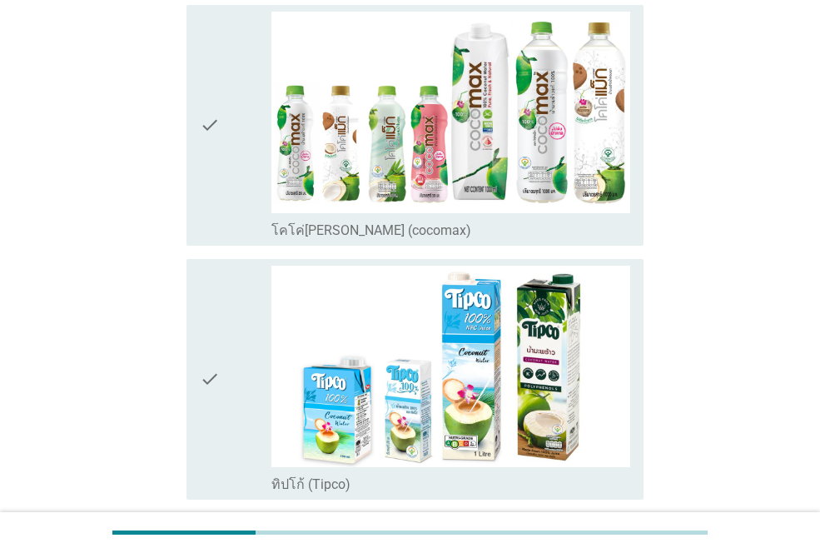
click at [254, 117] on div "check" at bounding box center [236, 125] width 72 height 227
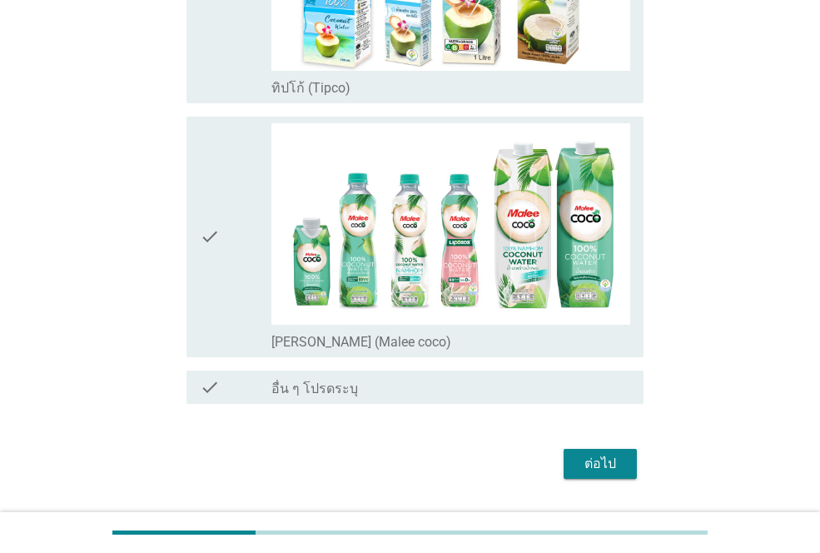
scroll to position [609, 0]
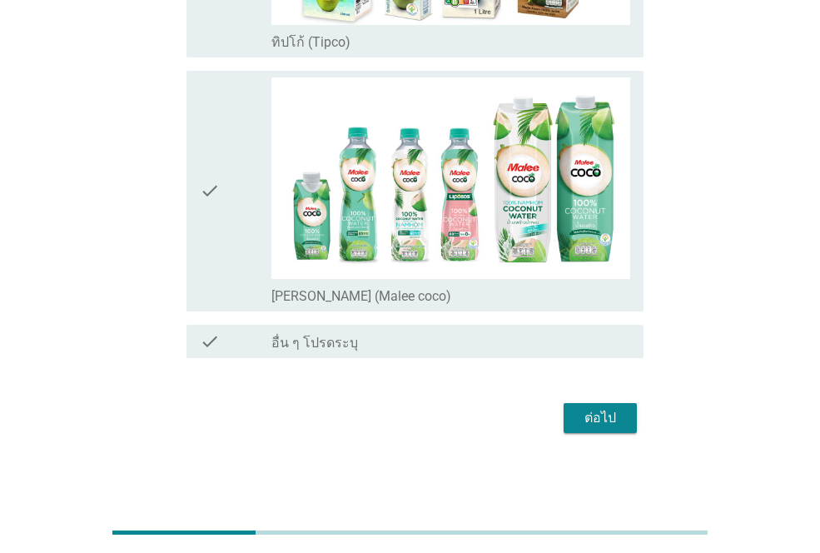
click at [228, 177] on div "check" at bounding box center [236, 190] width 72 height 227
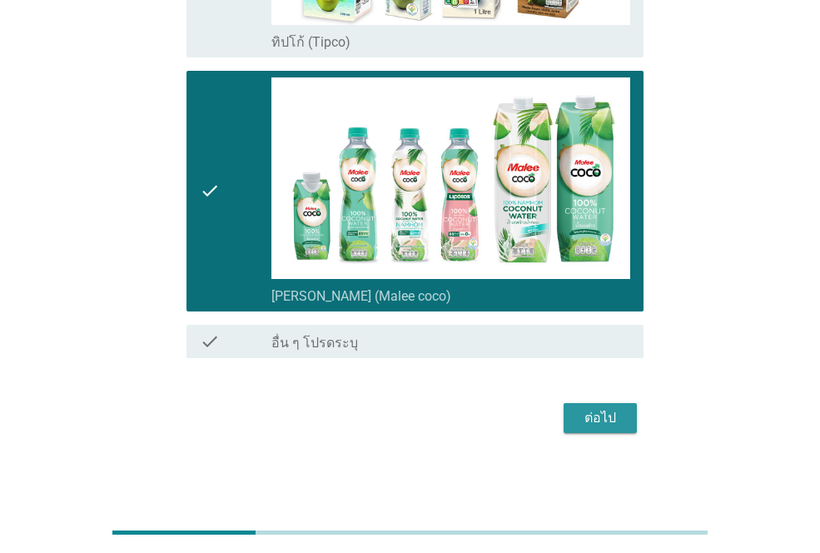
click at [606, 417] on div "ต่อไป" at bounding box center [600, 418] width 47 height 20
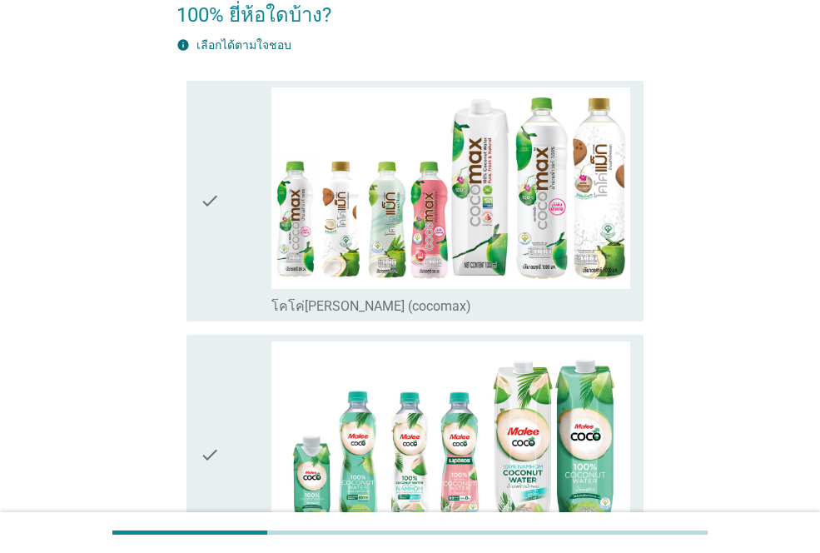
scroll to position [250, 0]
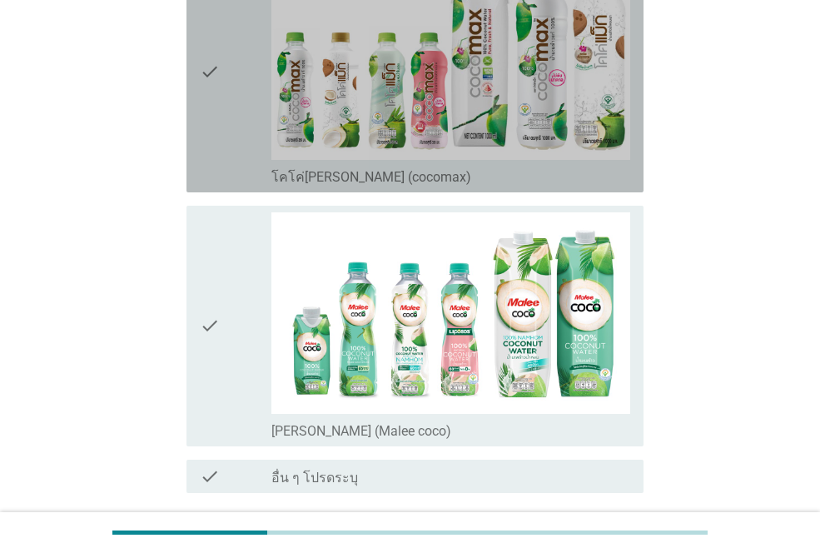
click at [226, 106] on div "check" at bounding box center [236, 71] width 72 height 227
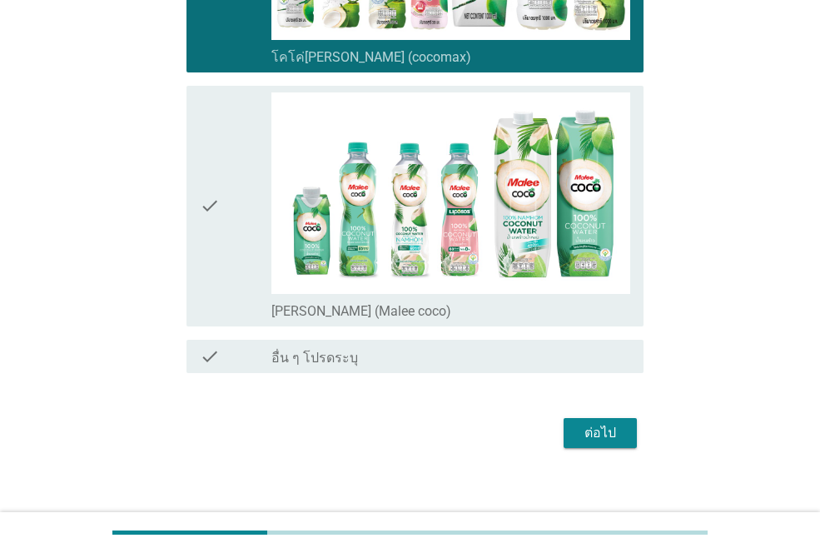
scroll to position [384, 0]
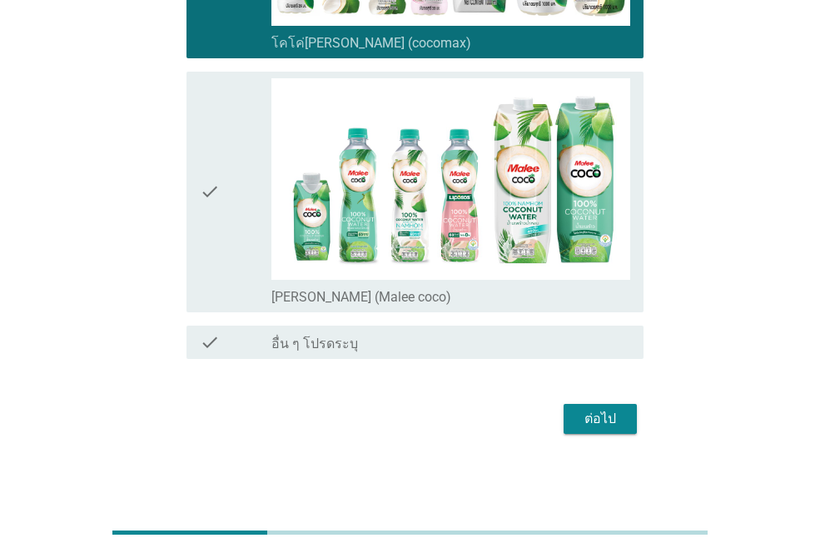
click at [212, 142] on icon "check" at bounding box center [210, 191] width 20 height 227
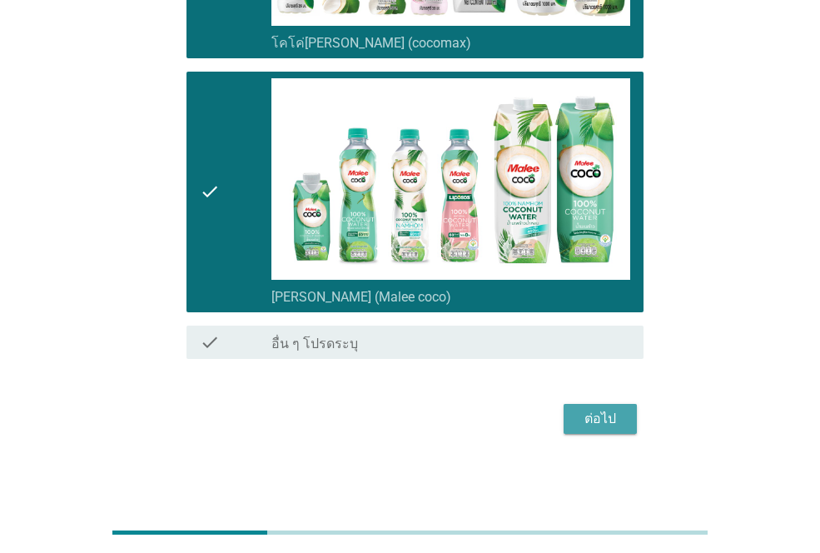
click at [596, 415] on div "ต่อไป" at bounding box center [600, 419] width 47 height 20
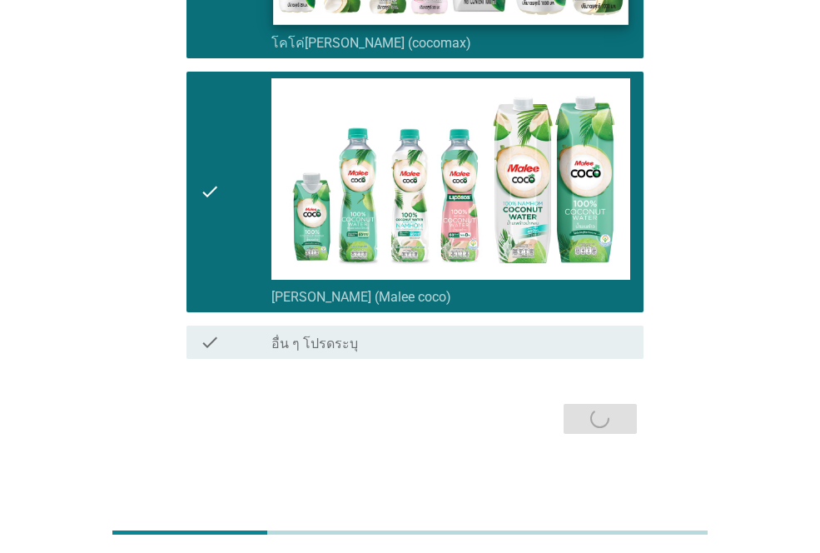
scroll to position [0, 0]
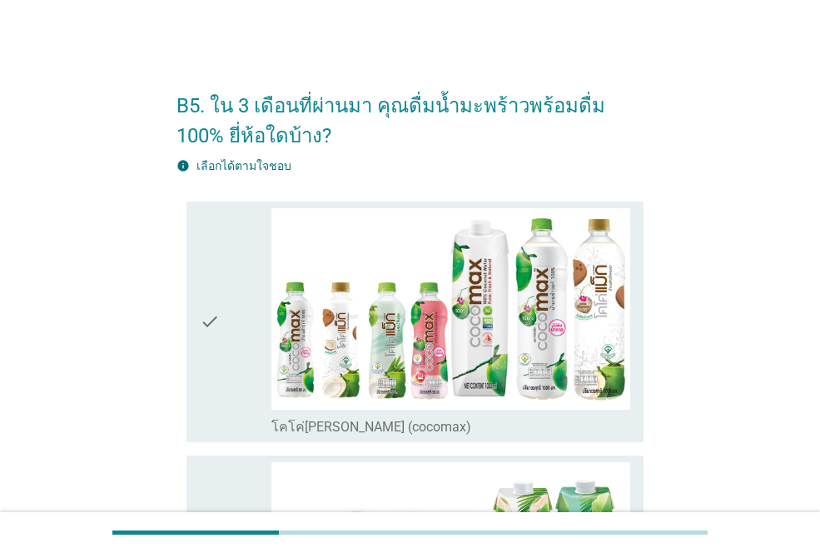
click at [215, 304] on icon "check" at bounding box center [210, 321] width 20 height 227
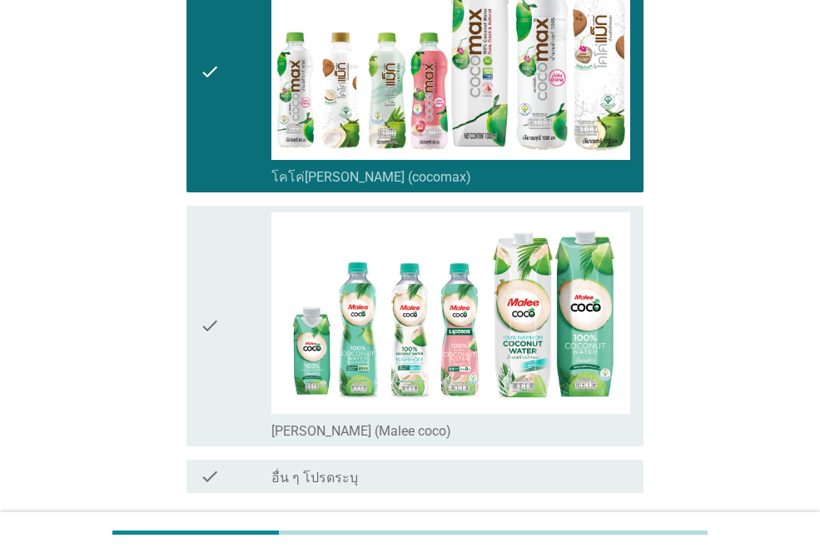
click at [211, 313] on icon "check" at bounding box center [210, 325] width 20 height 227
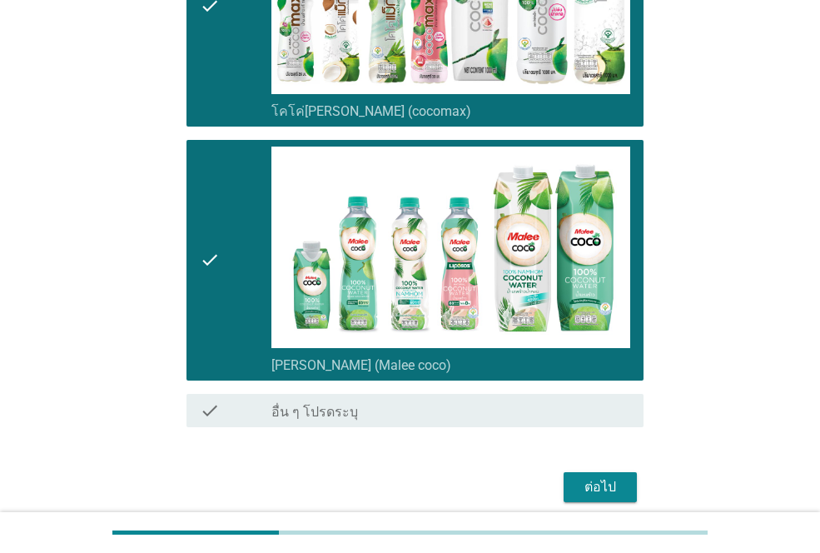
scroll to position [384, 0]
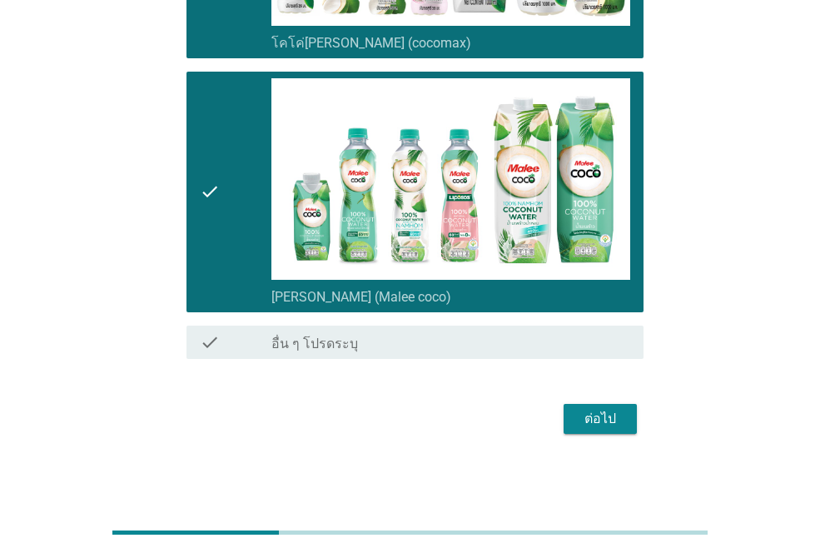
click at [582, 409] on div "ต่อไป" at bounding box center [600, 419] width 47 height 20
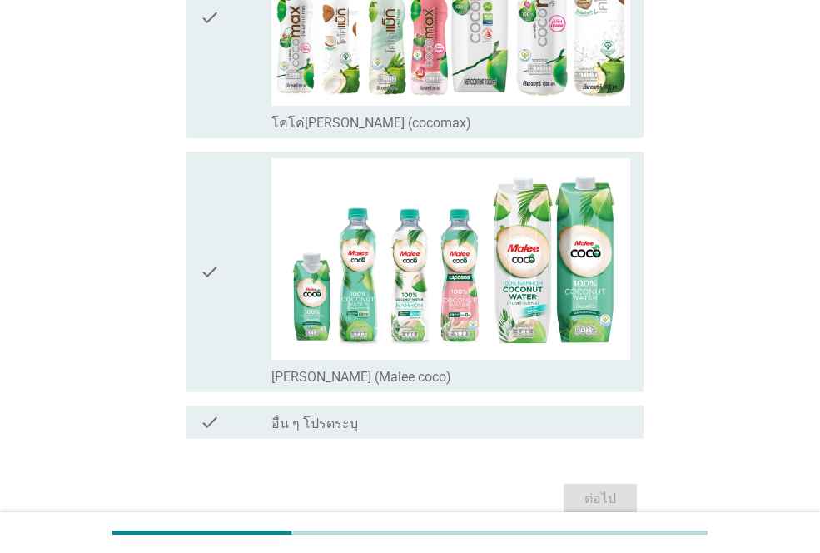
scroll to position [333, 0]
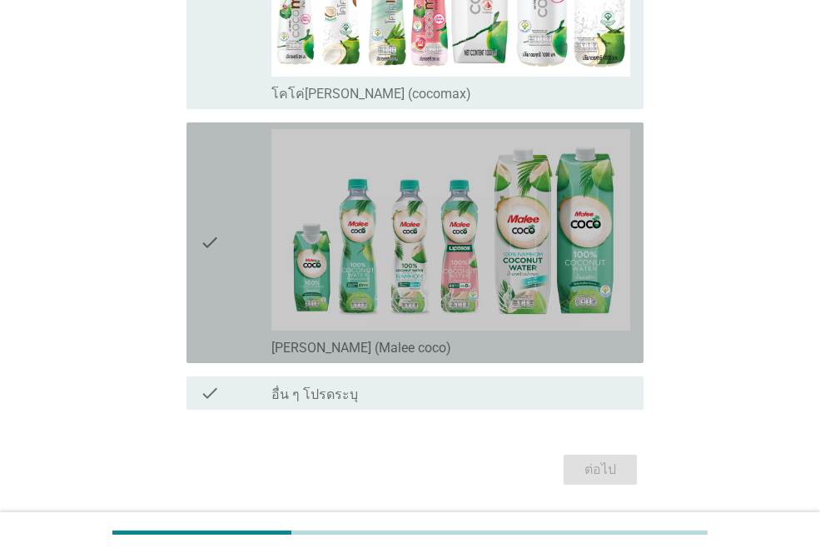
click at [245, 276] on div "check" at bounding box center [236, 242] width 72 height 227
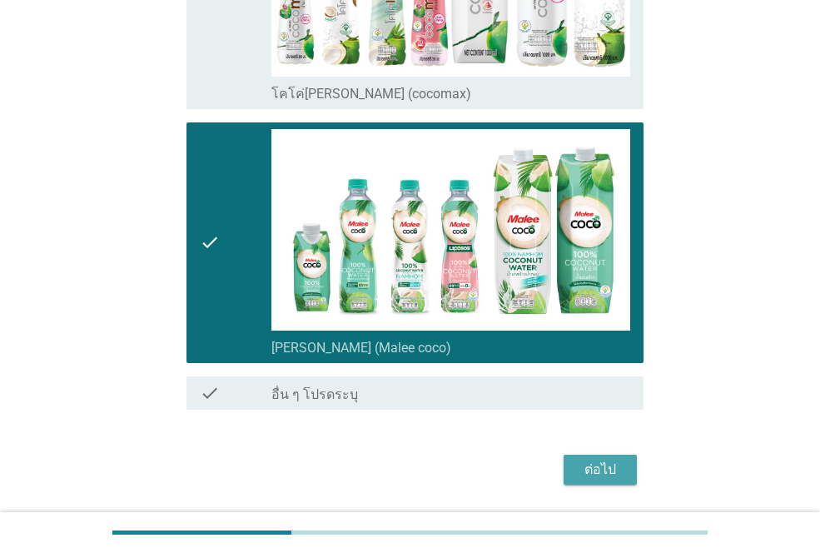
click at [611, 469] on div "ต่อไป" at bounding box center [600, 470] width 47 height 20
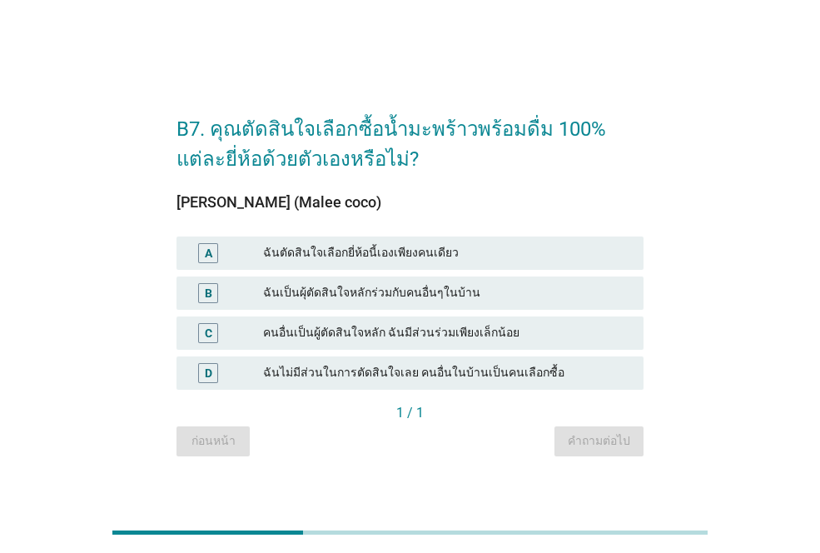
click at [402, 257] on div "ฉันตัดสินใจเลือกยี่ห้อนี้เองเพียงคนเดียว" at bounding box center [446, 253] width 367 height 20
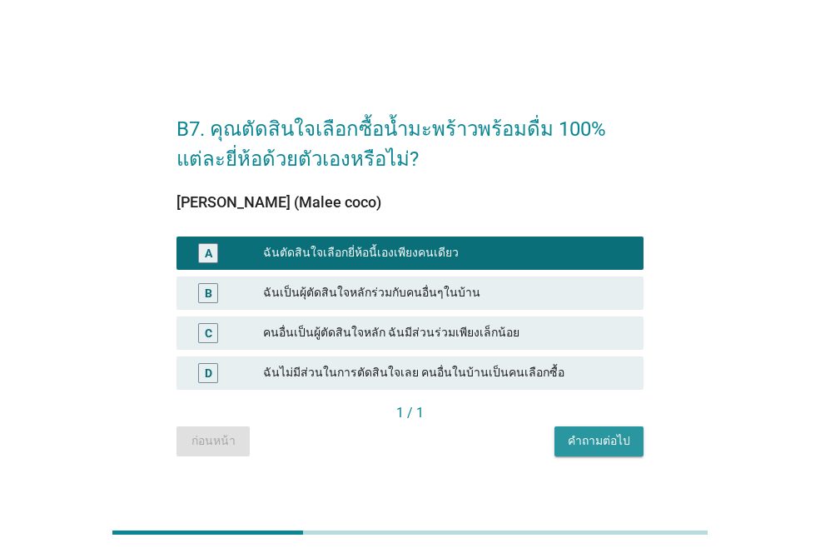
click at [592, 439] on div "คำถามต่อไป" at bounding box center [599, 440] width 62 height 17
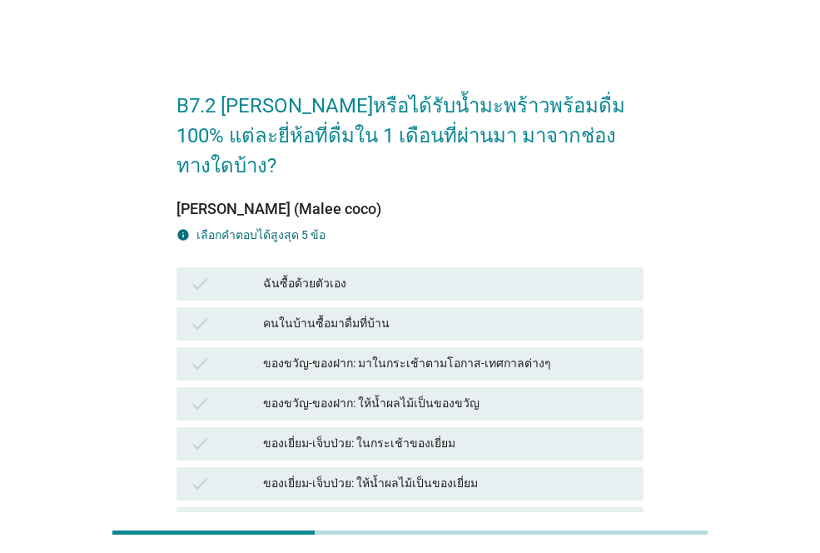
click at [284, 274] on div "ฉันซื้อด้วยตัวเอง" at bounding box center [446, 284] width 367 height 20
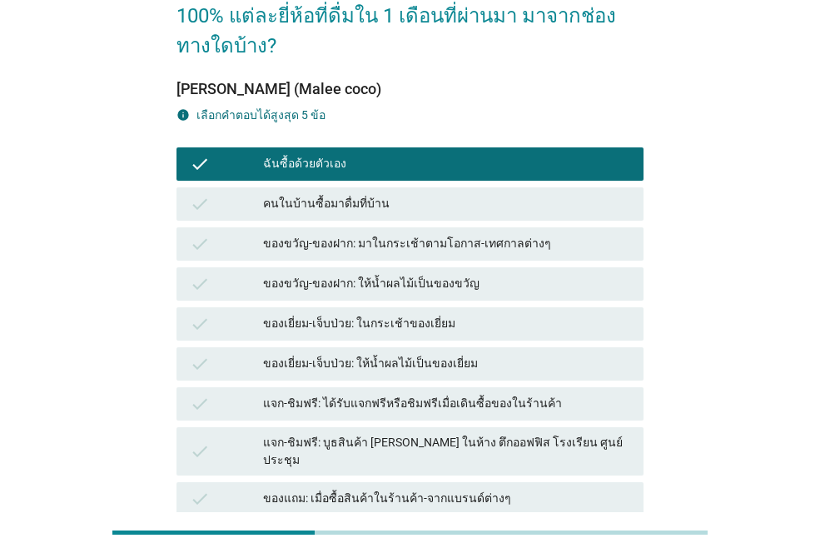
scroll to position [250, 0]
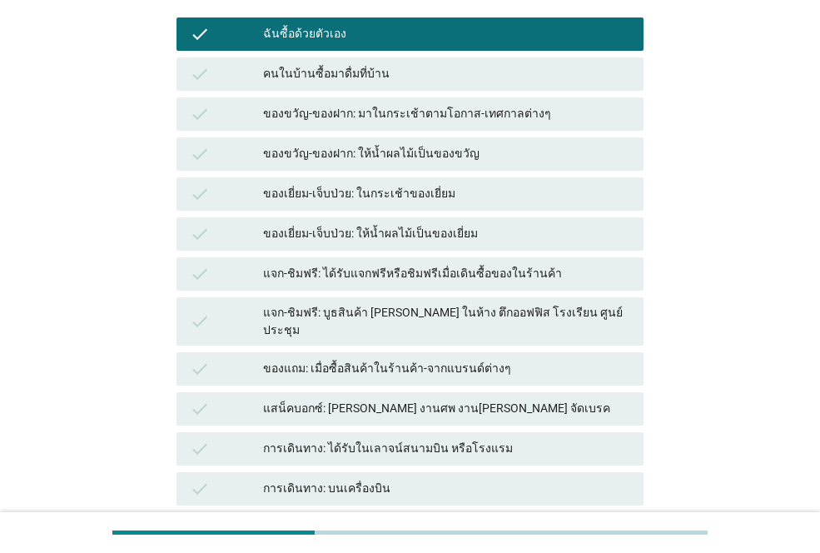
click at [378, 144] on div "ของขวัญ-ของฝาก: ให้น้ำผลไม้เป็นของขวัญ" at bounding box center [446, 154] width 367 height 20
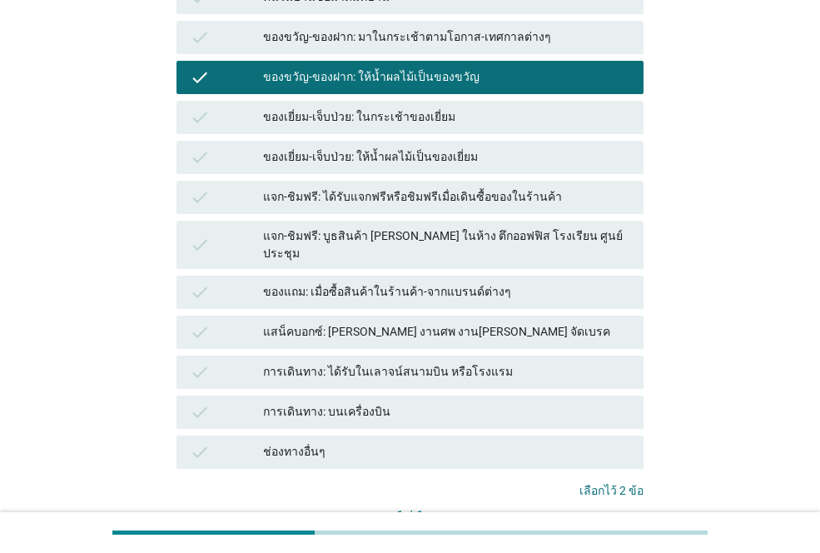
scroll to position [402, 0]
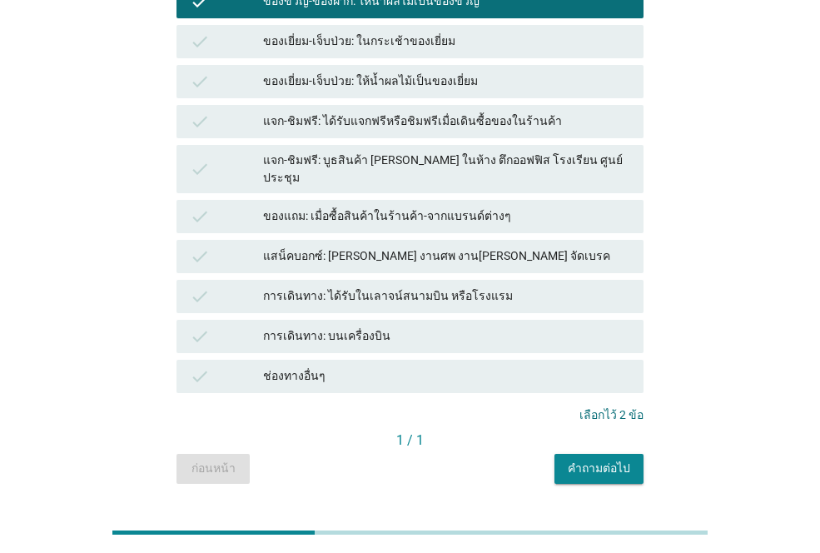
click at [592, 460] on div "คำถามต่อไป" at bounding box center [599, 468] width 62 height 17
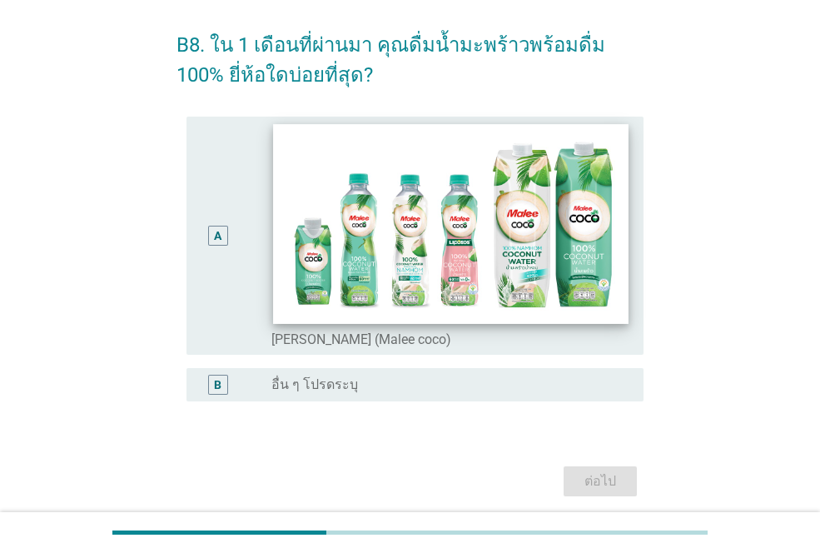
scroll to position [123, 0]
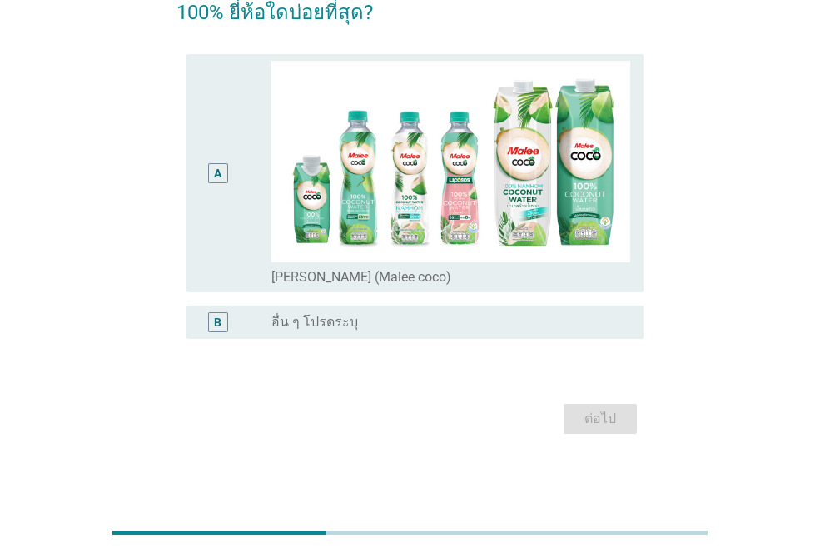
click at [251, 234] on div "A" at bounding box center [236, 173] width 72 height 225
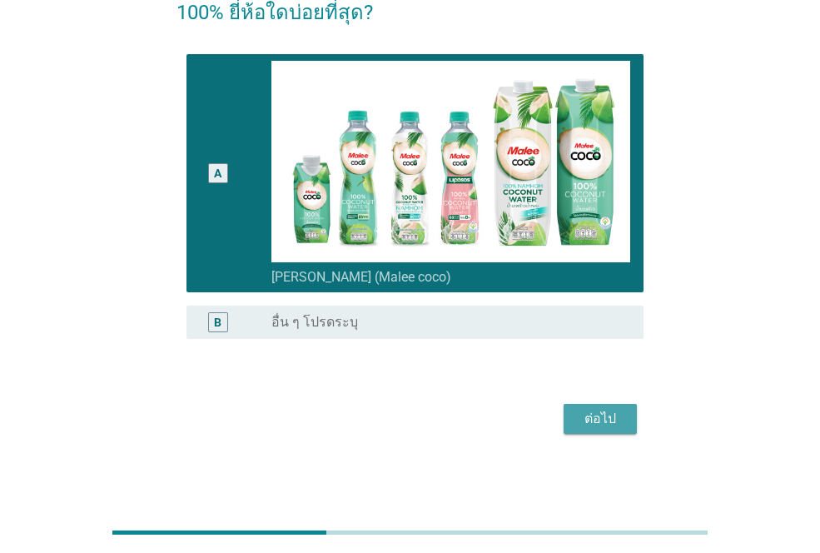
click at [597, 420] on div "ต่อไป" at bounding box center [600, 419] width 47 height 20
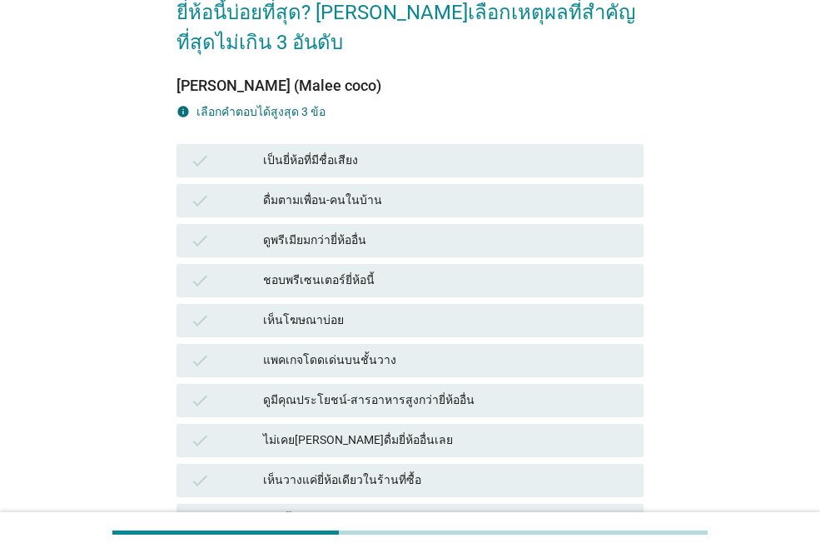
scroll to position [0, 0]
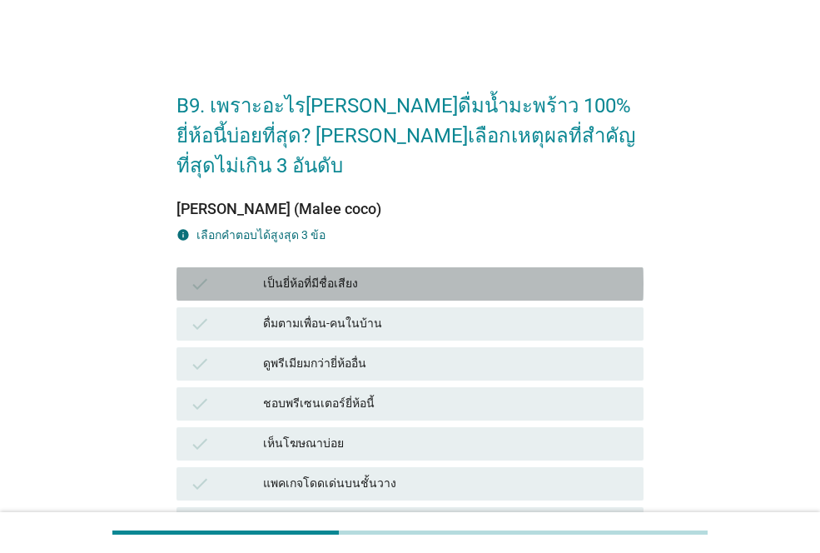
click at [344, 274] on div "เป็นยี่ห้อที่มีชื่อเสียง" at bounding box center [446, 284] width 367 height 20
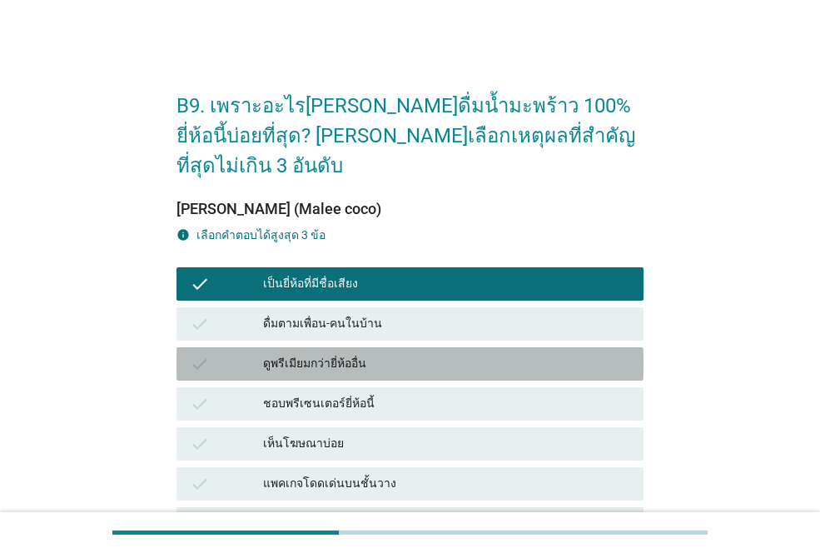
click at [358, 354] on div "ดูพรีเมียมกว่ายี่ห้ออื่น" at bounding box center [446, 364] width 367 height 20
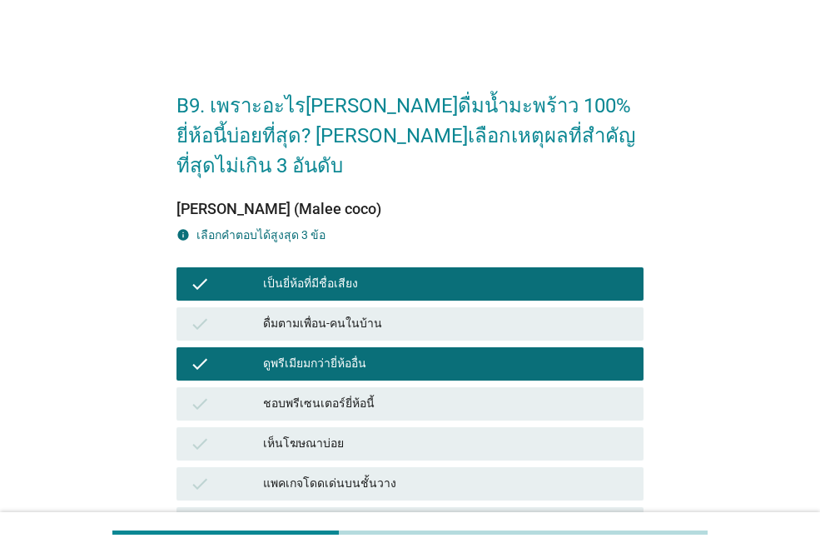
click at [384, 387] on div "check ชอบพรีเซนเตอร์ยี่ห้อนี้" at bounding box center [410, 403] width 467 height 33
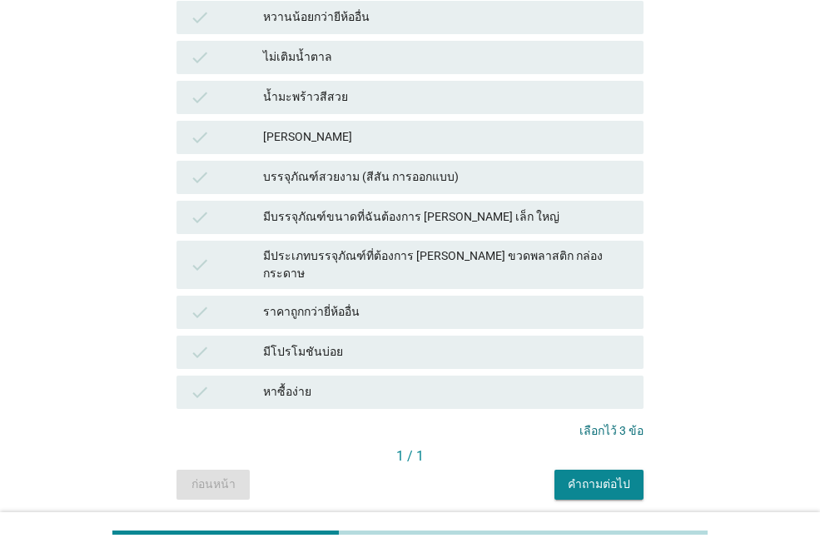
scroll to position [842, 0]
click at [578, 446] on div "1 / 1" at bounding box center [410, 456] width 467 height 20
click at [596, 475] on div "คำถามต่อไป" at bounding box center [599, 483] width 62 height 17
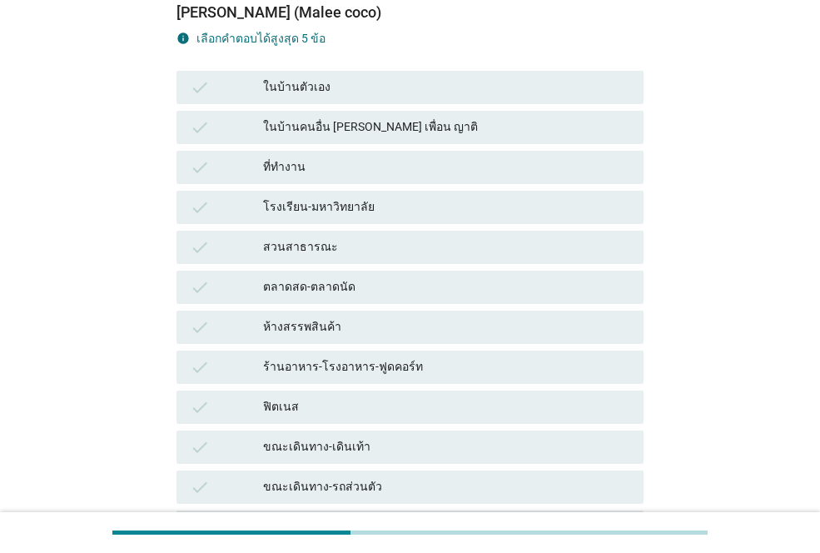
scroll to position [0, 0]
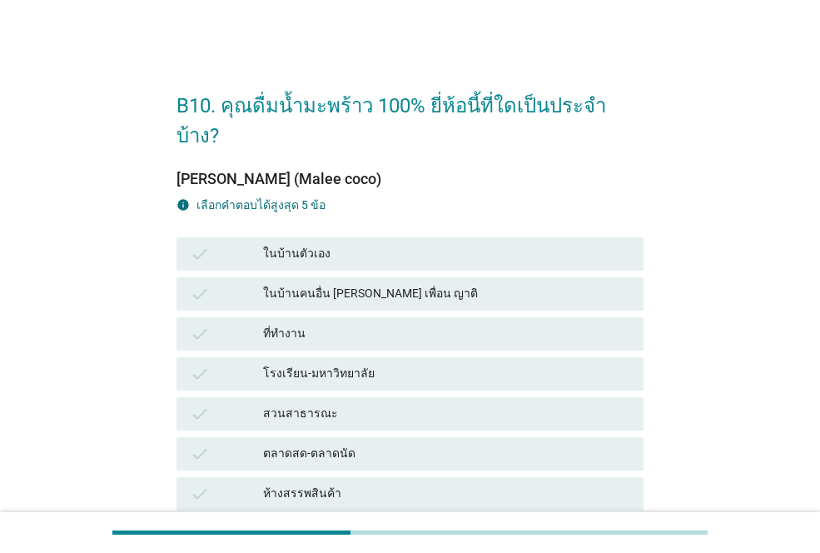
click at [341, 244] on div "ในบ้านตัวเอง" at bounding box center [446, 254] width 367 height 20
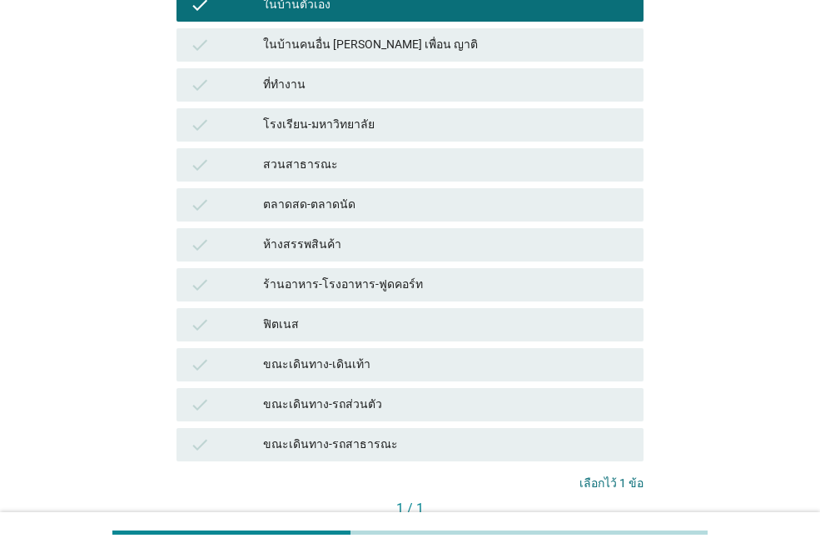
scroll to position [250, 0]
click at [618, 527] on div "คำถามต่อไป" at bounding box center [599, 535] width 62 height 17
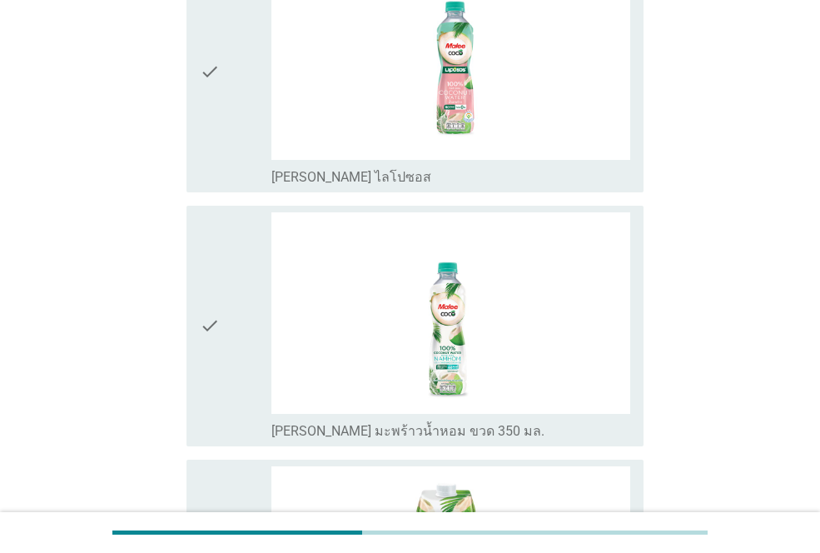
click at [234, 101] on div "check" at bounding box center [236, 71] width 72 height 227
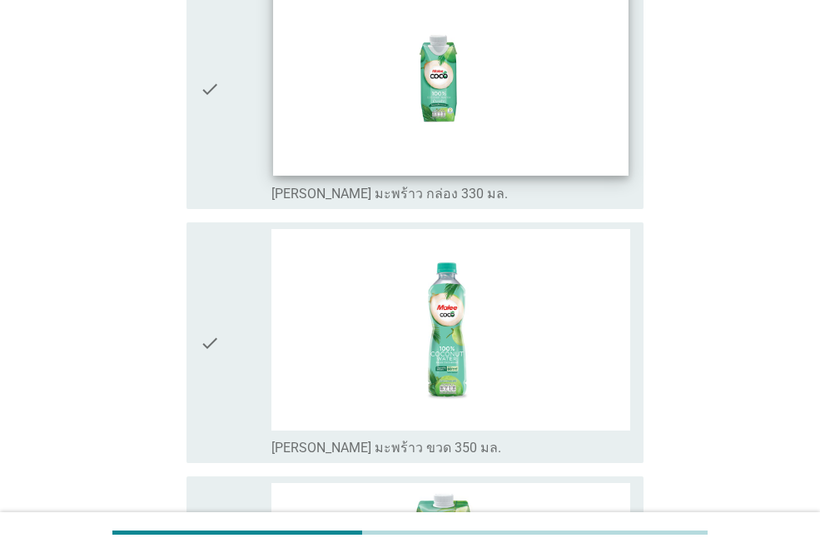
scroll to position [999, 0]
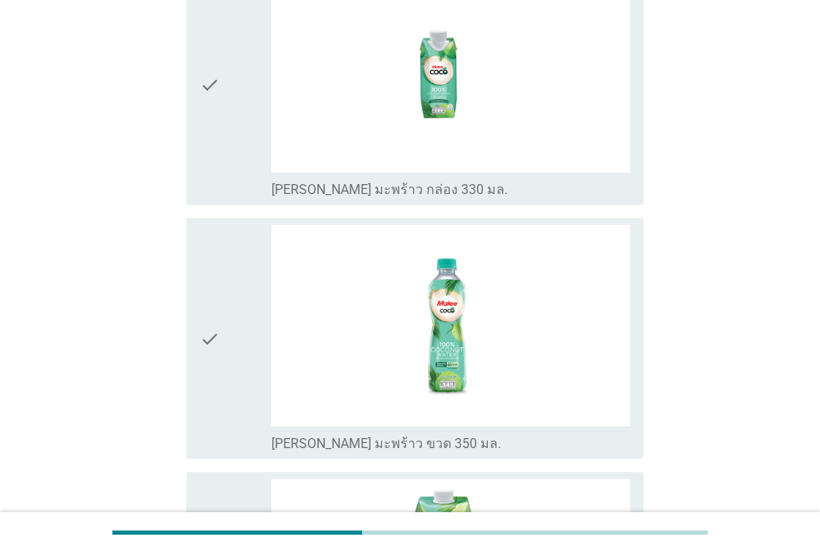
click at [231, 91] on div "check" at bounding box center [236, 84] width 72 height 227
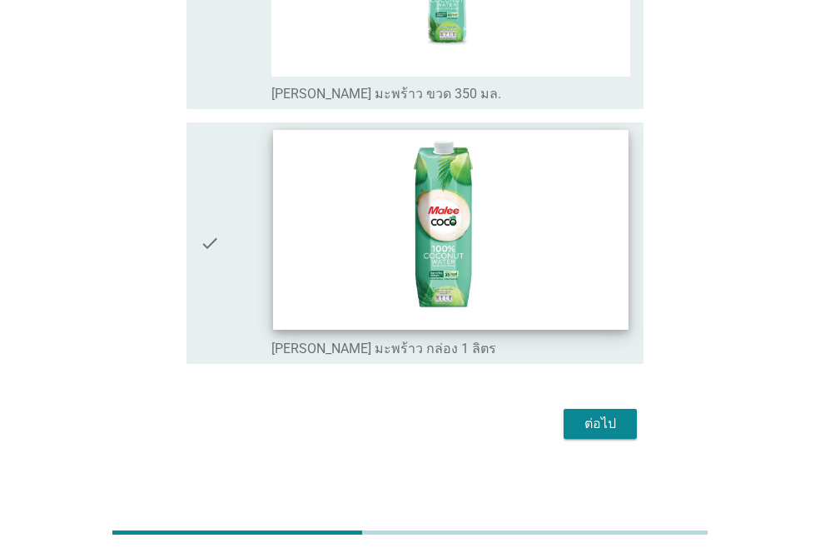
scroll to position [1354, 0]
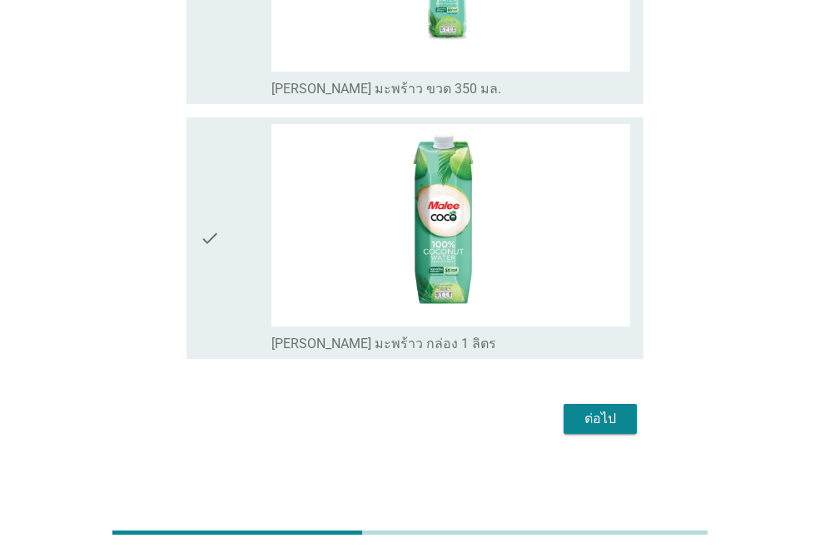
click at [601, 417] on div "ต่อไป" at bounding box center [600, 419] width 47 height 20
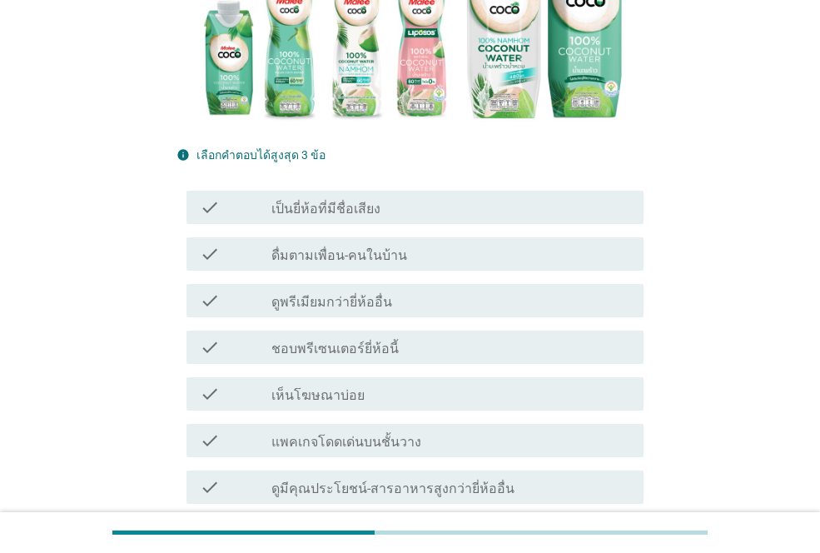
scroll to position [416, 0]
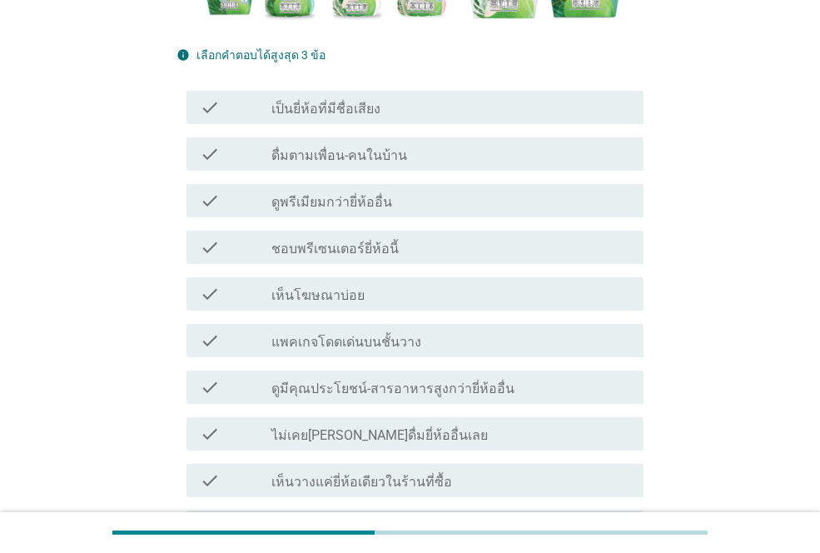
click at [355, 101] on label "เป็นยี่ห้อที่มีชื่อเสียง" at bounding box center [326, 109] width 109 height 17
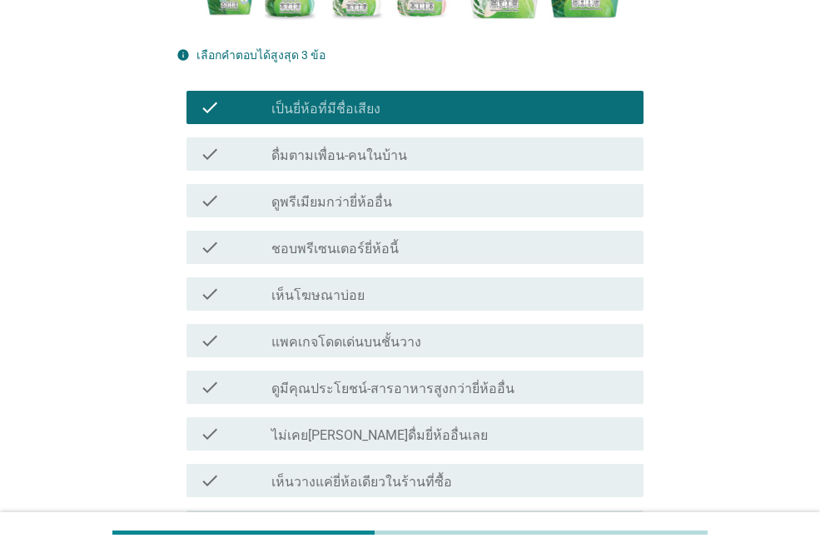
click at [362, 194] on label "ดูพรีเมียมกว่ายี่ห้ออื่น" at bounding box center [332, 202] width 121 height 17
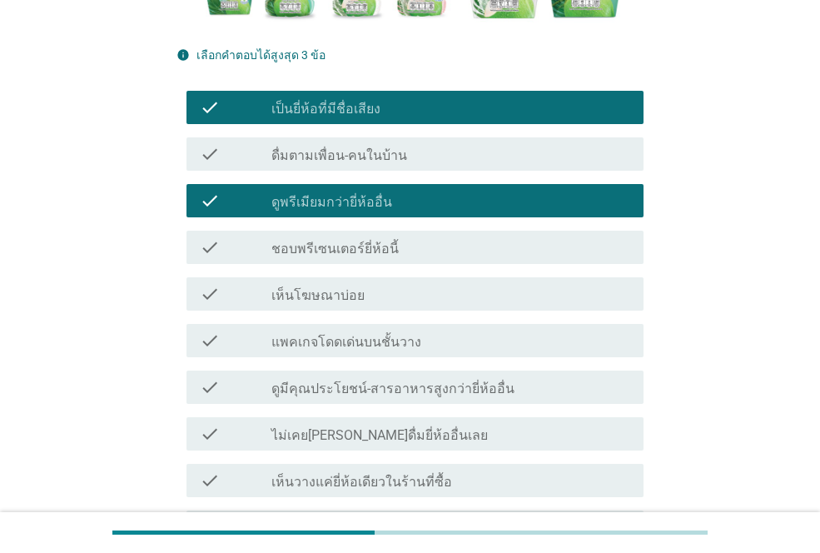
click at [381, 474] on label "เห็นวางแค่ยี่ห้อเดียวในร้านที่ซื้อ" at bounding box center [362, 482] width 181 height 17
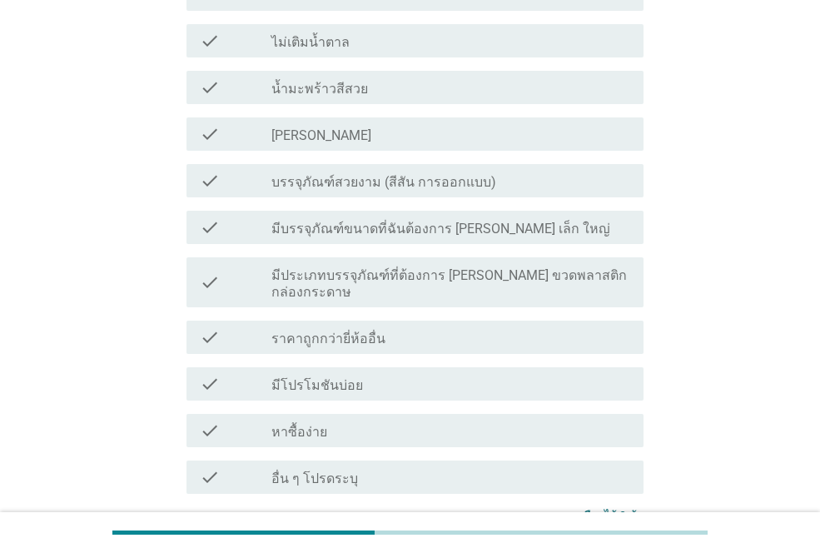
scroll to position [1295, 0]
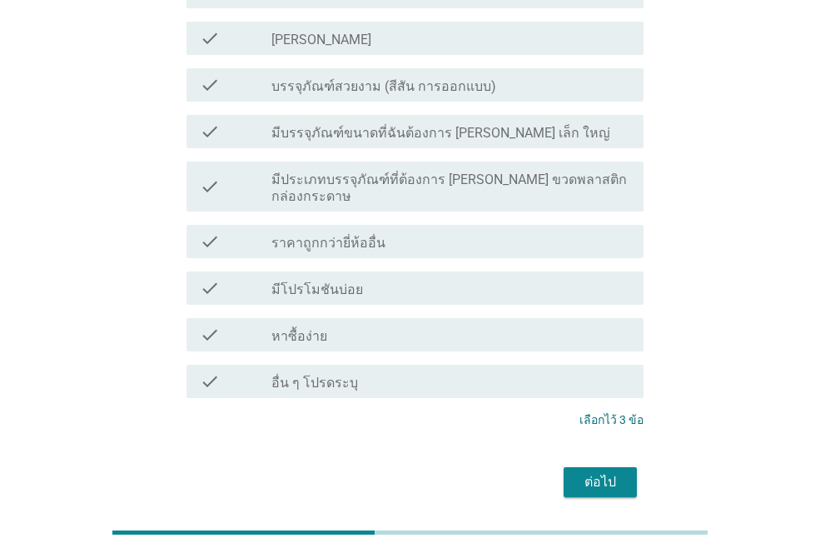
click at [581, 472] on div "ต่อไป" at bounding box center [600, 482] width 47 height 20
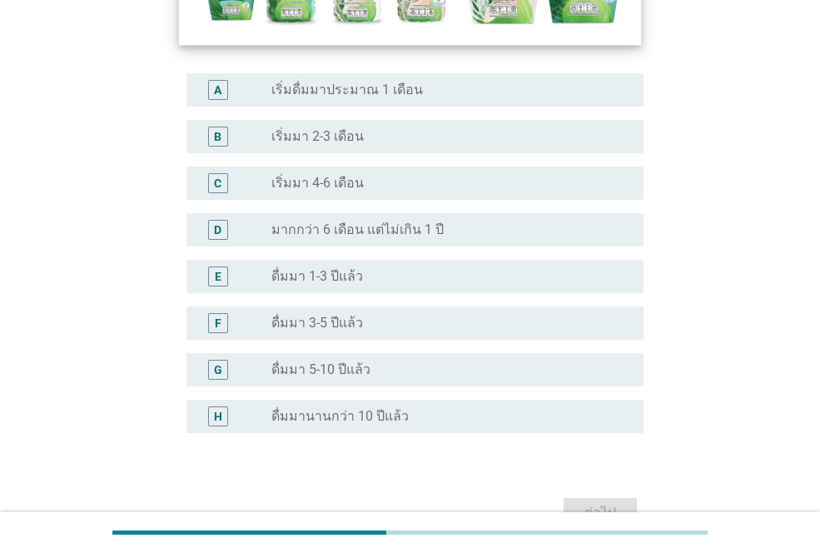
scroll to position [0, 0]
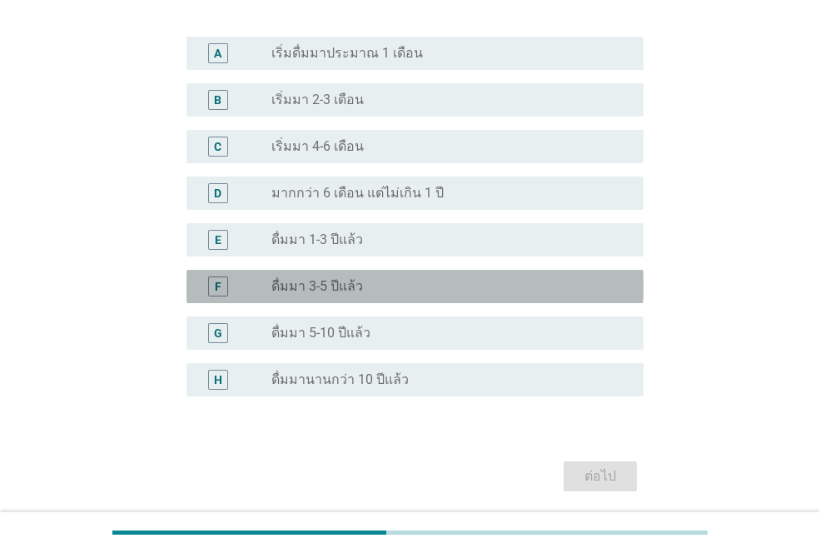
click at [350, 279] on label "ดื่มมา 3-5 ปีแล้ว" at bounding box center [318, 286] width 92 height 17
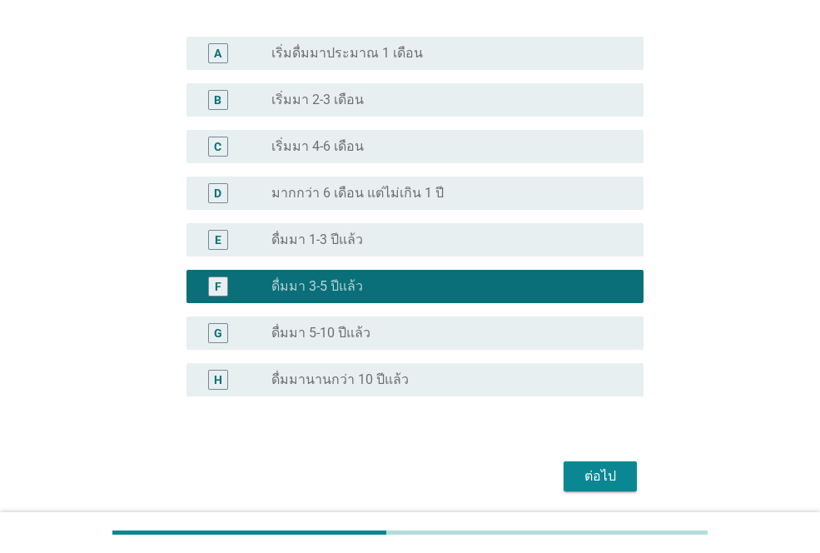
click at [576, 476] on button "ต่อไป" at bounding box center [600, 476] width 73 height 30
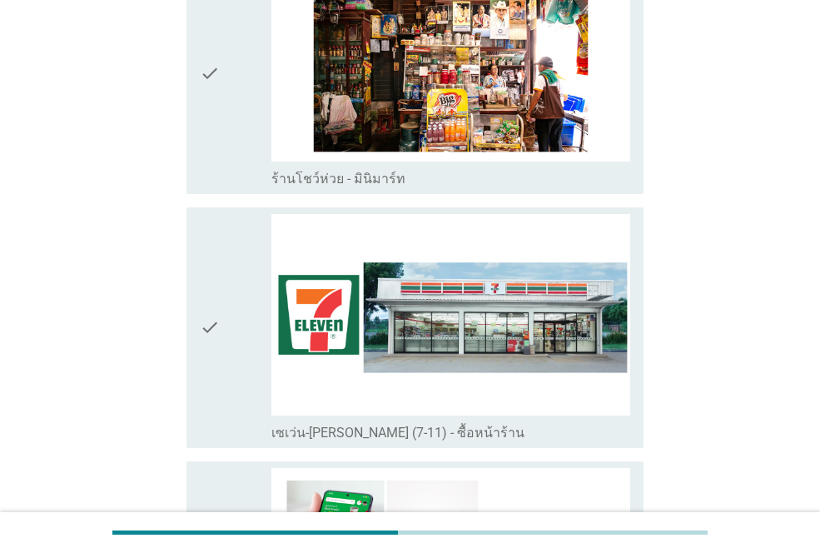
scroll to position [3248, 0]
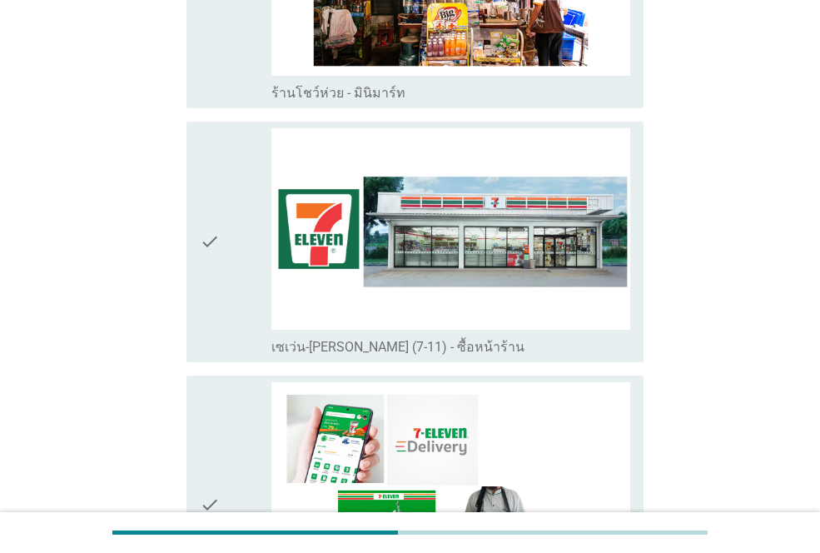
click at [236, 220] on div "check" at bounding box center [236, 241] width 72 height 227
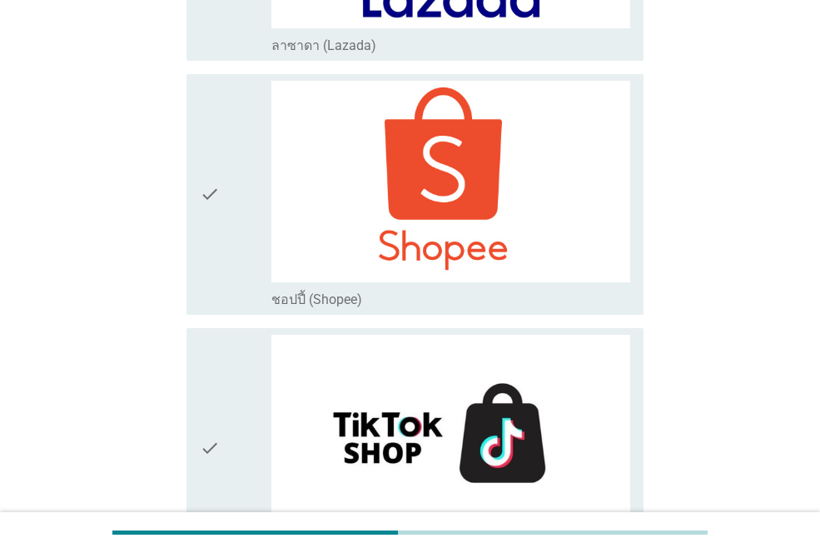
scroll to position [4801, 0]
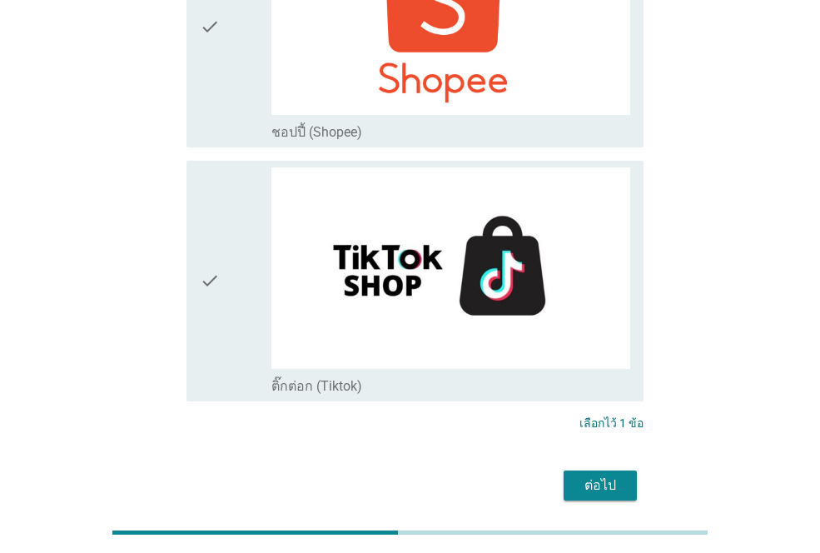
click at [598, 476] on div "ต่อไป" at bounding box center [600, 486] width 47 height 20
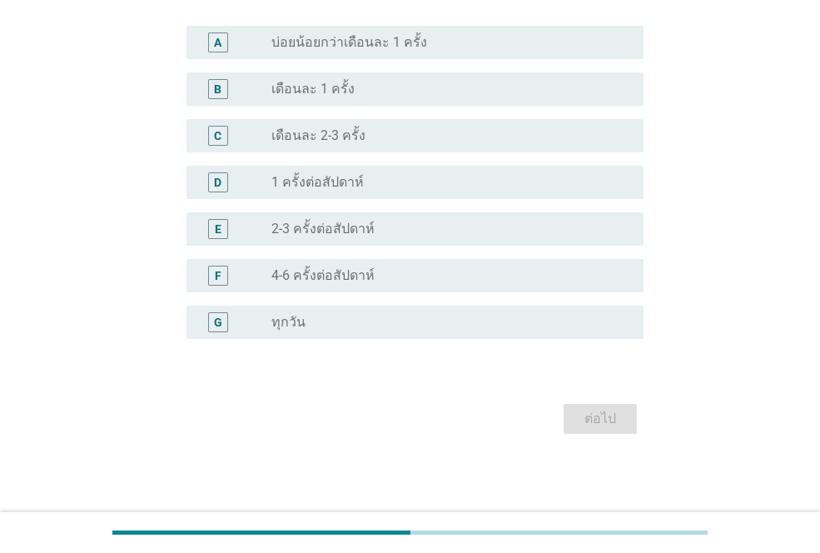
scroll to position [0, 0]
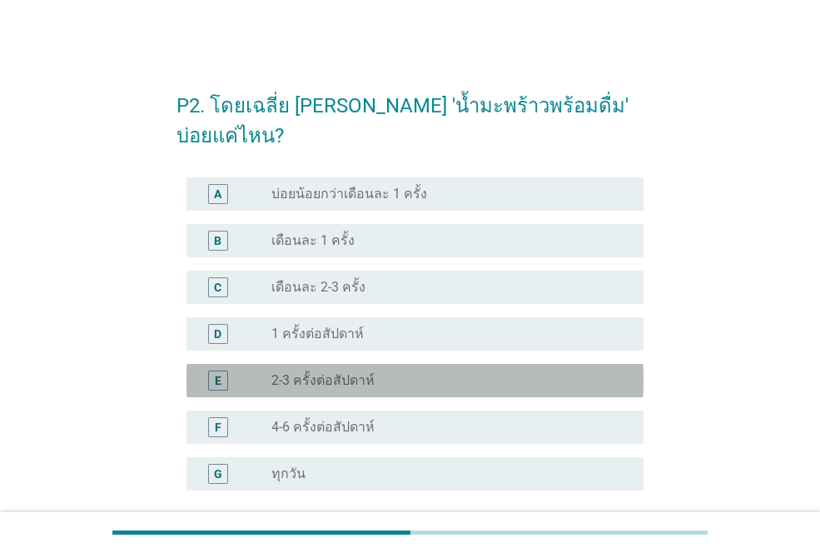
click at [312, 372] on label "2-3 ครั้งต่อสัปดาห์" at bounding box center [323, 380] width 103 height 17
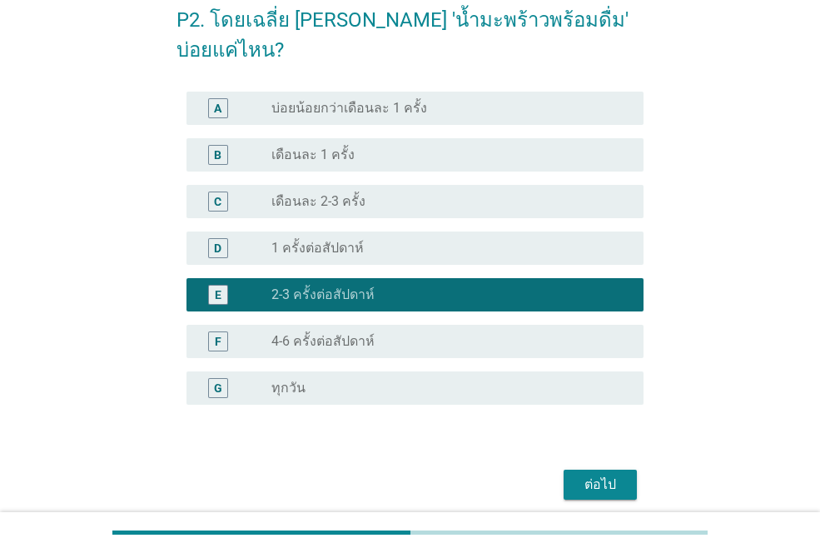
scroll to position [122, 0]
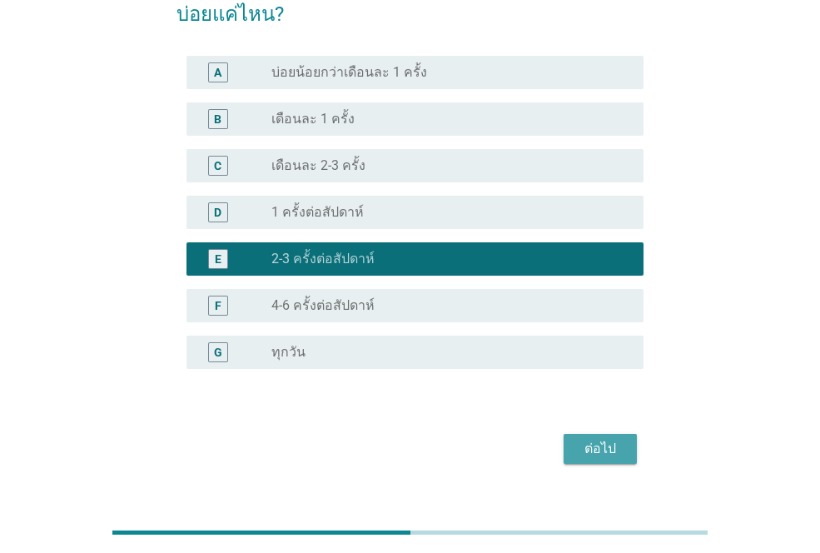
click at [615, 439] on div "ต่อไป" at bounding box center [600, 449] width 47 height 20
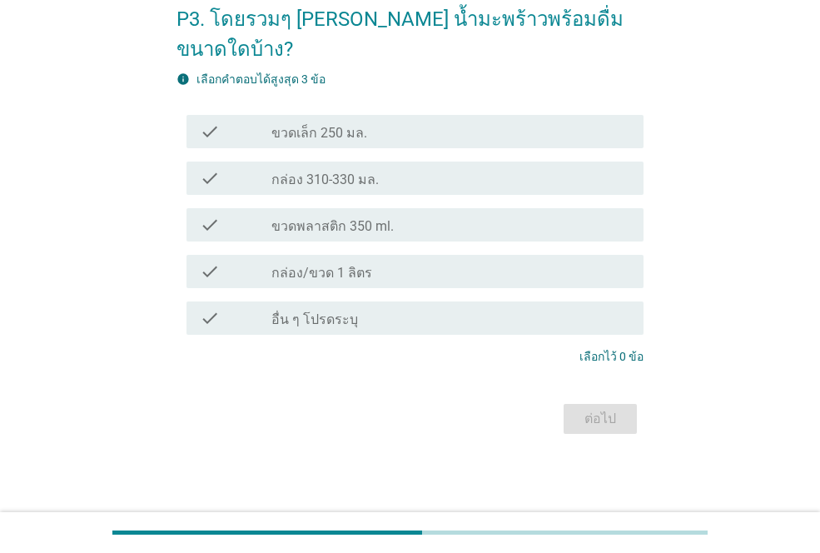
scroll to position [0, 0]
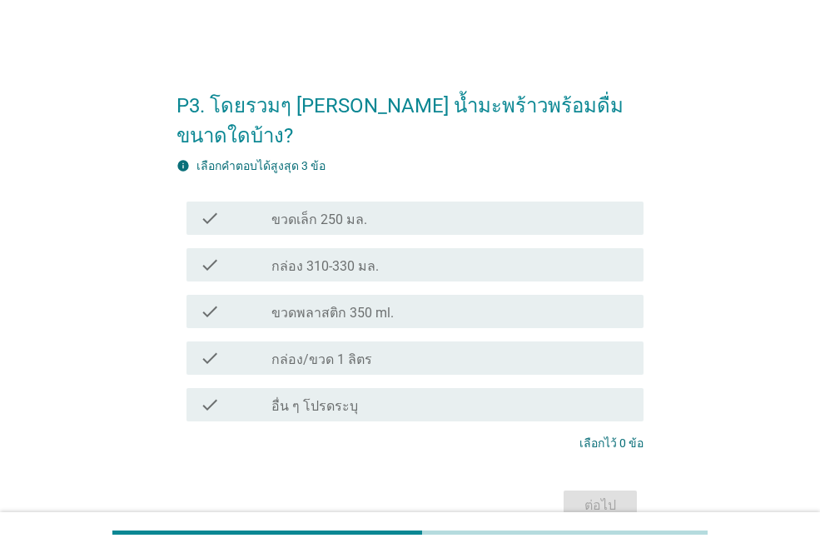
drag, startPoint x: 339, startPoint y: 229, endPoint x: 343, endPoint y: 272, distance: 43.5
click at [338, 258] on label "กล่อง 310-330 มล." at bounding box center [325, 266] width 107 height 17
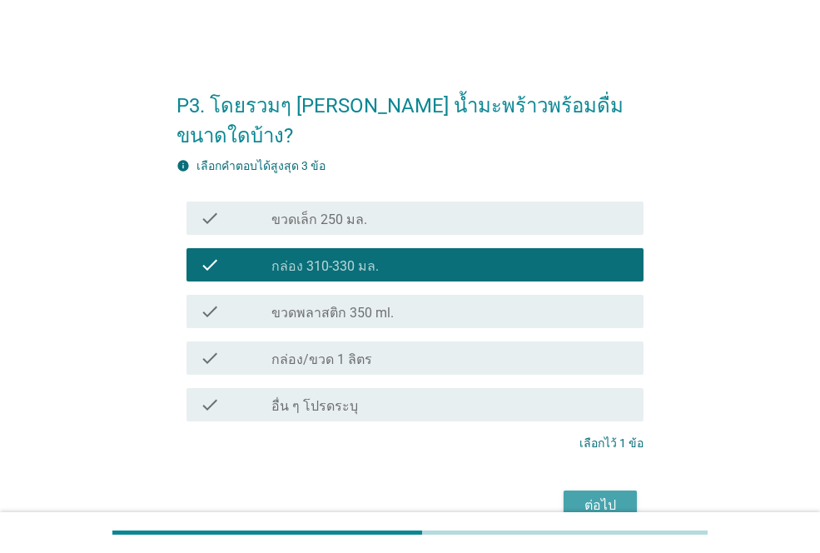
click at [612, 496] on div "ต่อไป" at bounding box center [600, 506] width 47 height 20
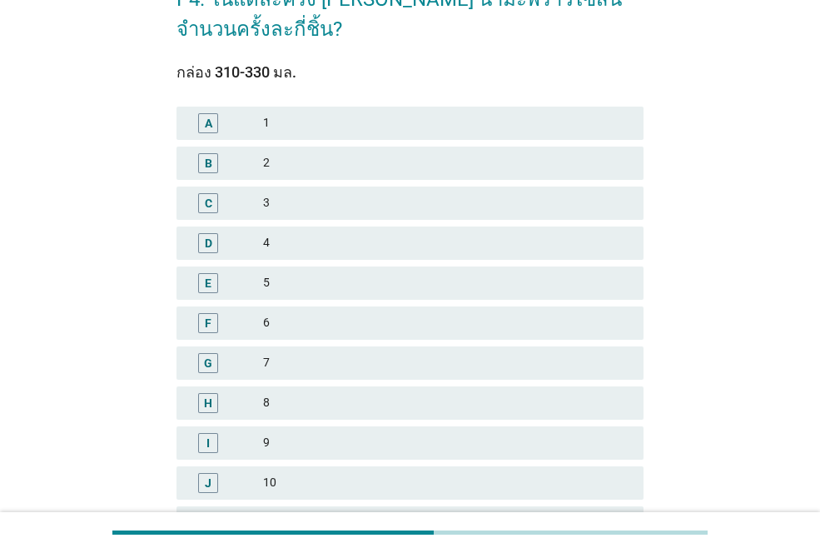
scroll to position [250, 0]
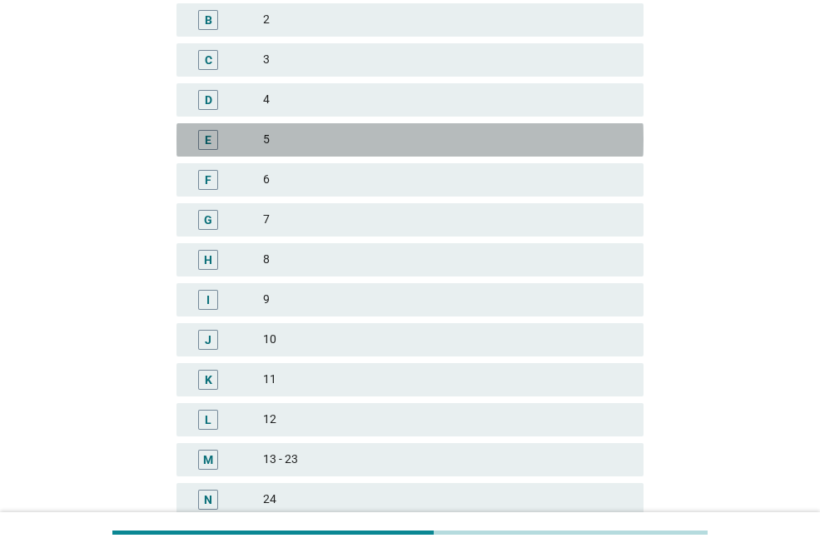
click at [282, 149] on div "E 5" at bounding box center [410, 139] width 467 height 33
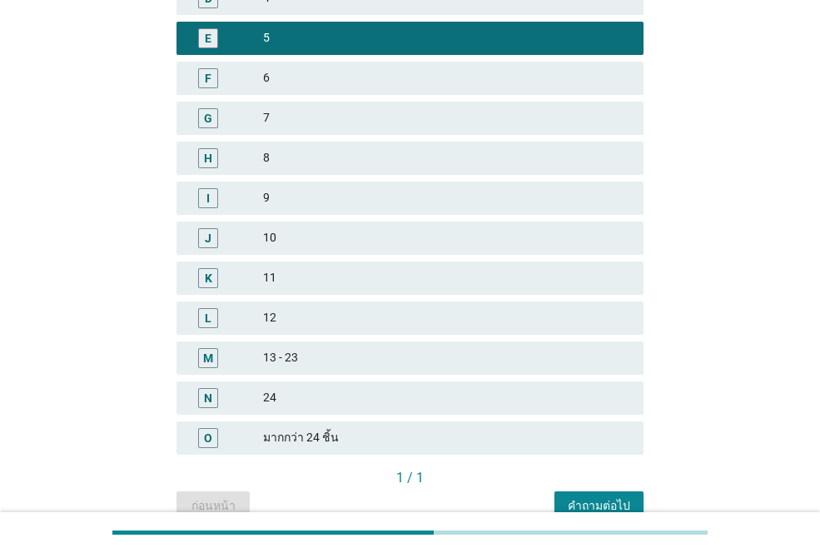
scroll to position [434, 0]
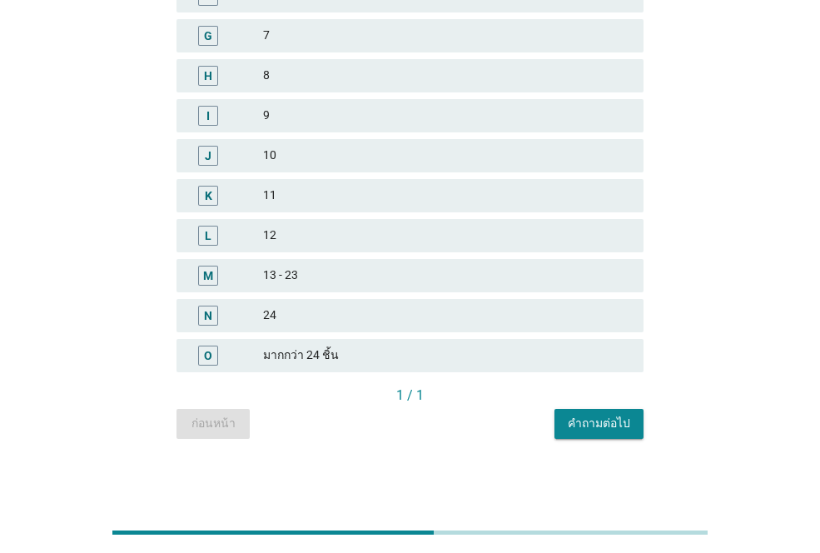
click at [622, 421] on div "คำถามต่อไป" at bounding box center [599, 423] width 62 height 17
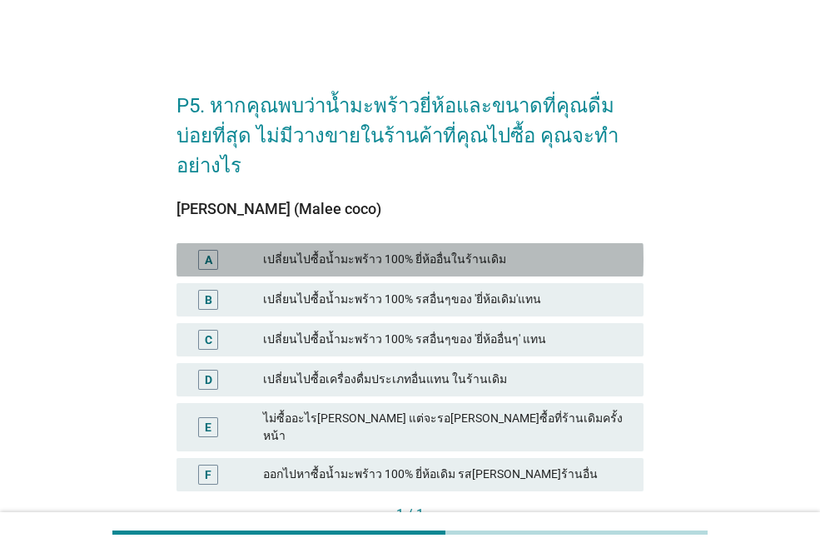
click at [346, 250] on div "เปลี่ยนไปซื้อน้ำมะพร้าว 100% ยี่ห้ออื่นในร้านเดิม" at bounding box center [446, 260] width 367 height 20
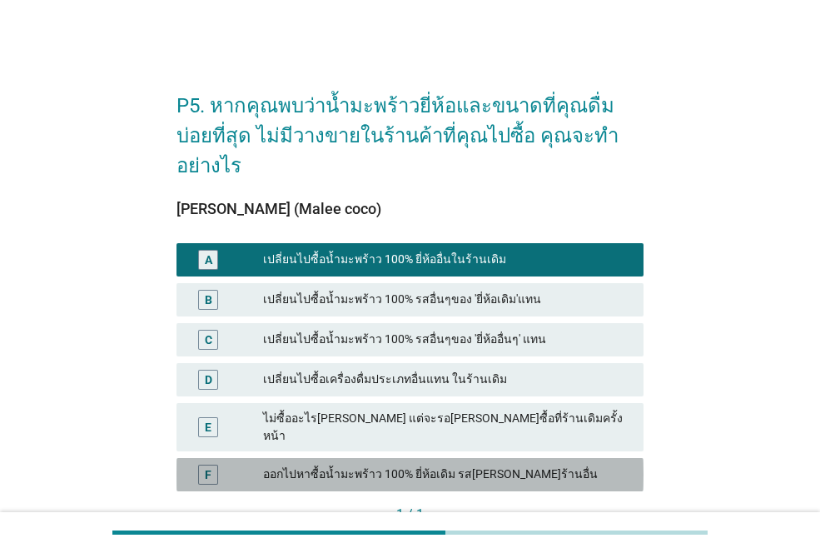
click at [401, 465] on div "ออกไปหาซื้อน้ำมะพร้าว 100% ยี่ห้อเดิม รส[PERSON_NAME]ร้านอื่น" at bounding box center [446, 475] width 367 height 20
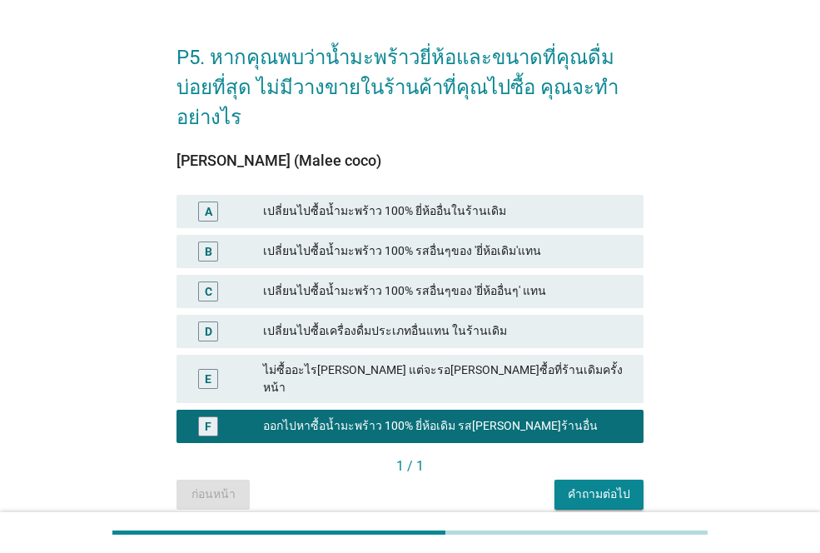
scroll to position [74, 0]
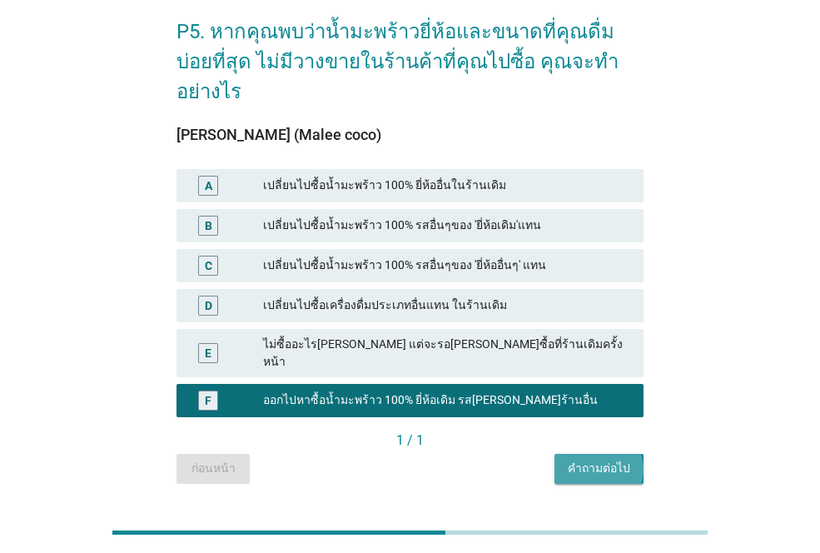
click at [586, 454] on button "คำถามต่อไป" at bounding box center [599, 469] width 89 height 30
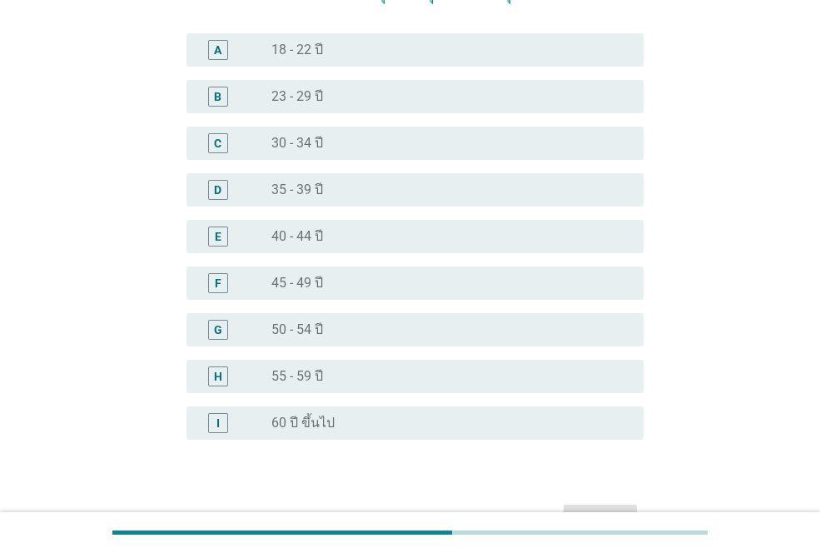
scroll to position [215, 0]
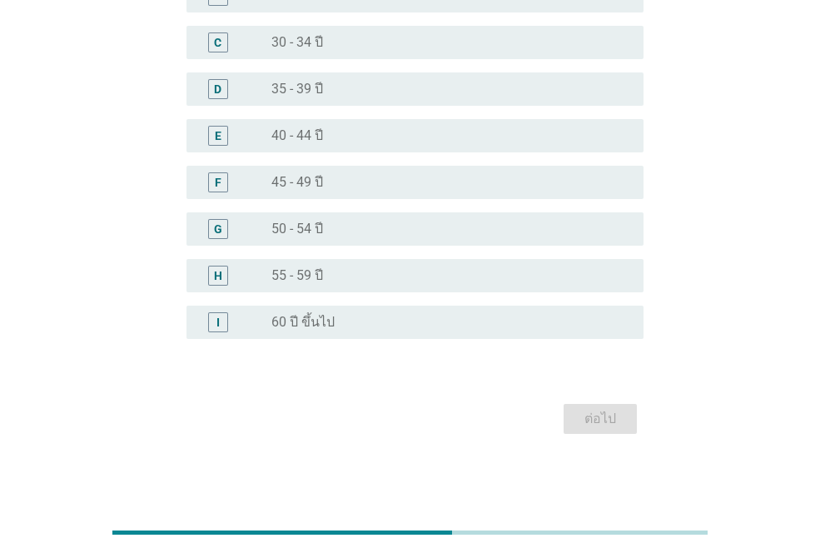
drag, startPoint x: 284, startPoint y: 86, endPoint x: 292, endPoint y: 101, distance: 16.8
click at [283, 86] on label "35 - 39 ปี" at bounding box center [298, 89] width 52 height 17
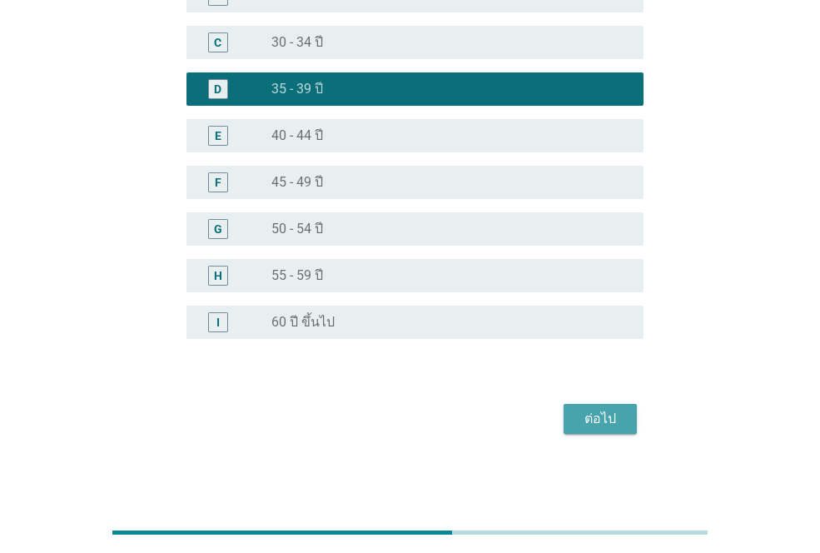
click at [588, 416] on div "ต่อไป" at bounding box center [600, 419] width 47 height 20
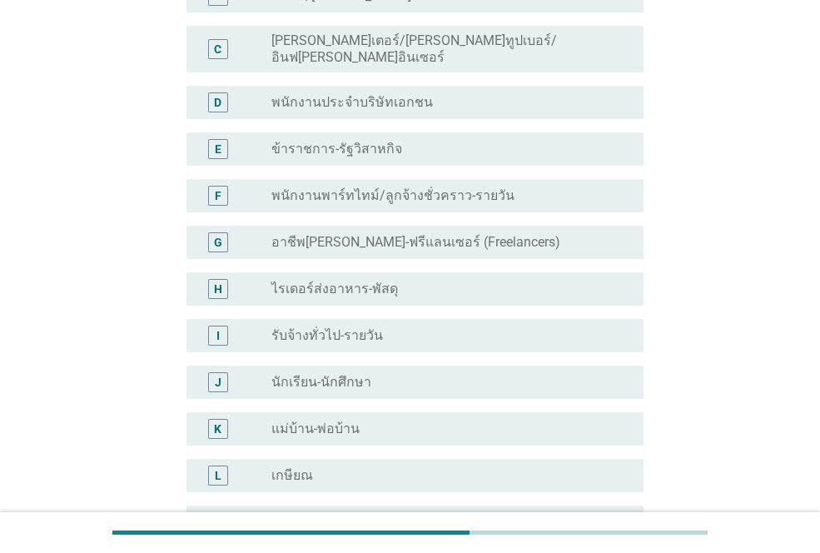
scroll to position [0, 0]
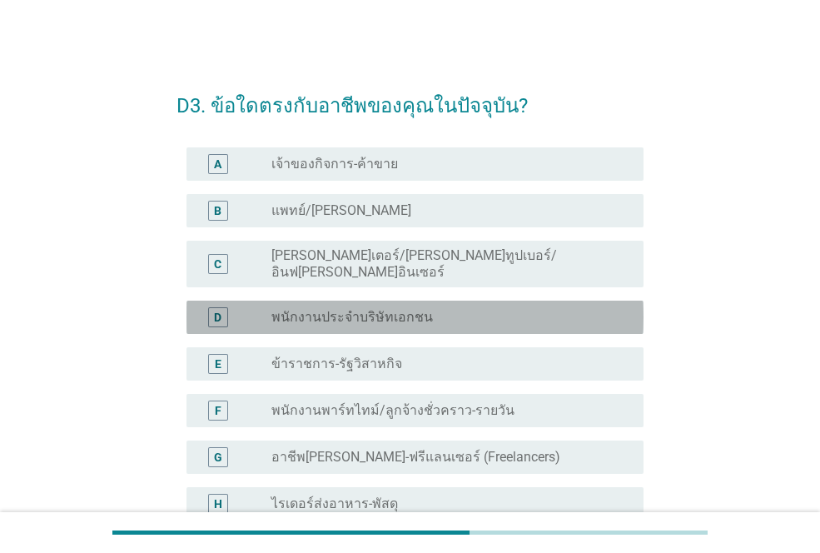
click at [376, 309] on label "พนักงานประจำบริษัทเอกชน" at bounding box center [353, 317] width 162 height 17
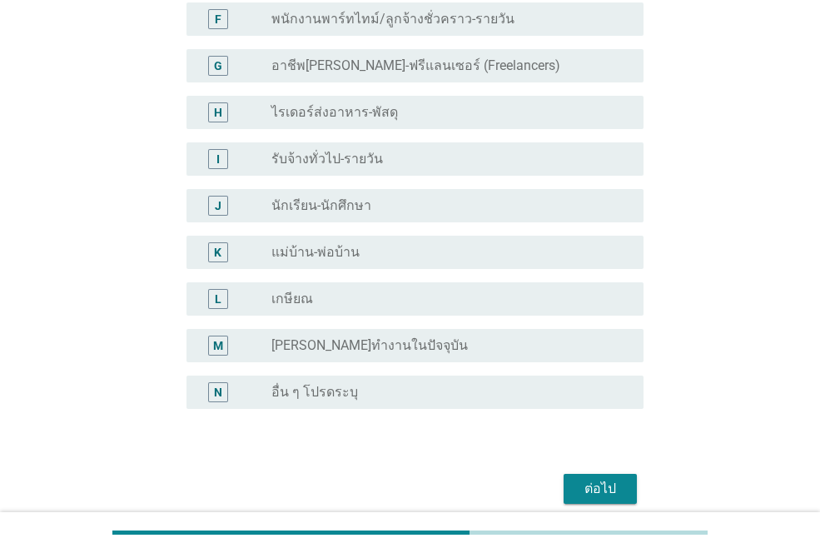
scroll to position [448, 0]
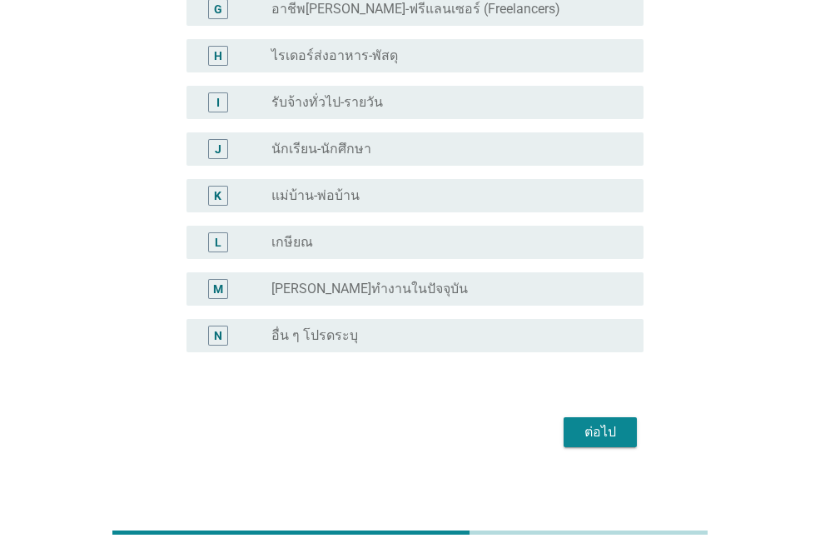
click at [578, 422] on div "ต่อไป" at bounding box center [600, 432] width 47 height 20
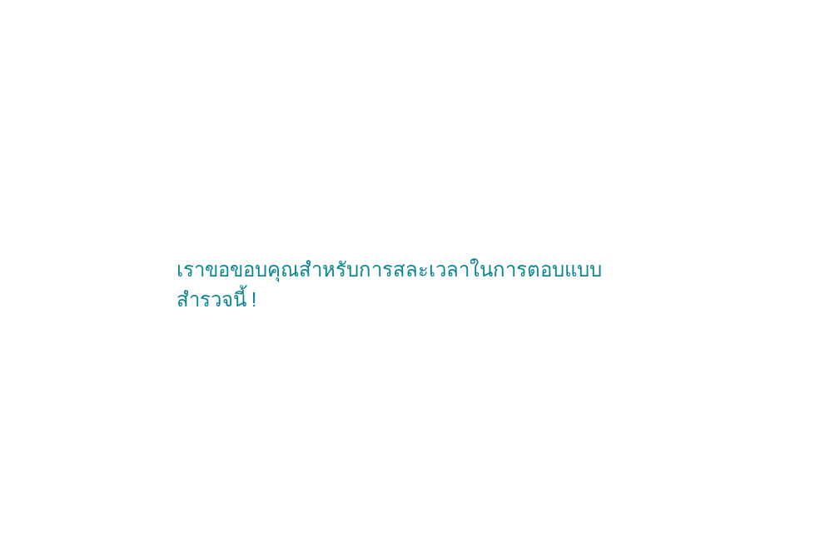
scroll to position [0, 0]
